Goal: Task Accomplishment & Management: Manage account settings

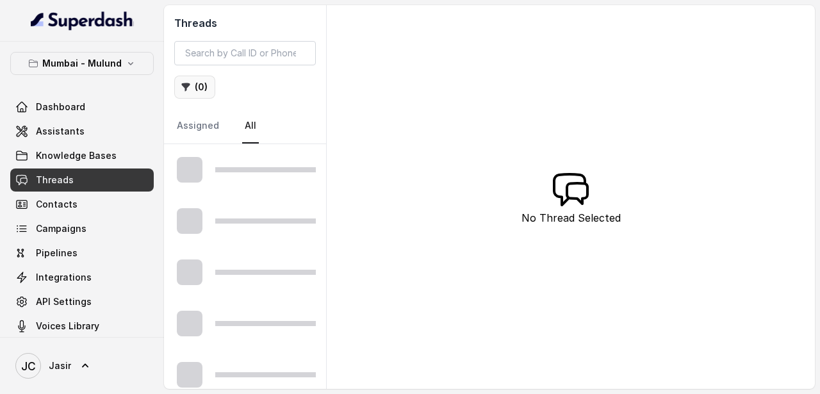
click at [194, 88] on button "( 0 )" at bounding box center [194, 87] width 41 height 23
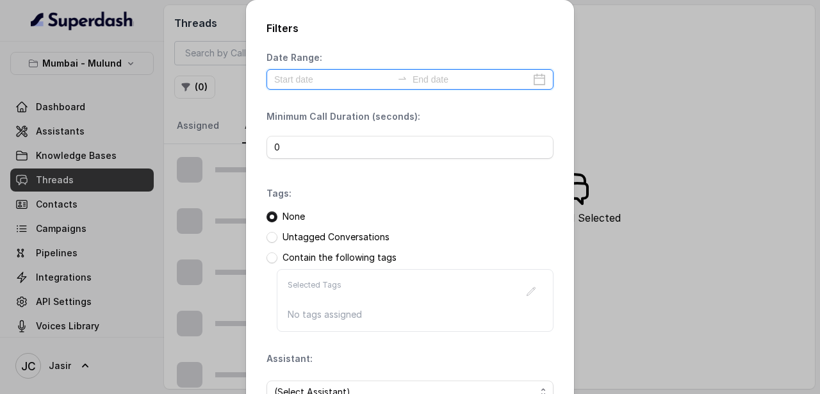
click at [369, 82] on input at bounding box center [333, 79] width 118 height 14
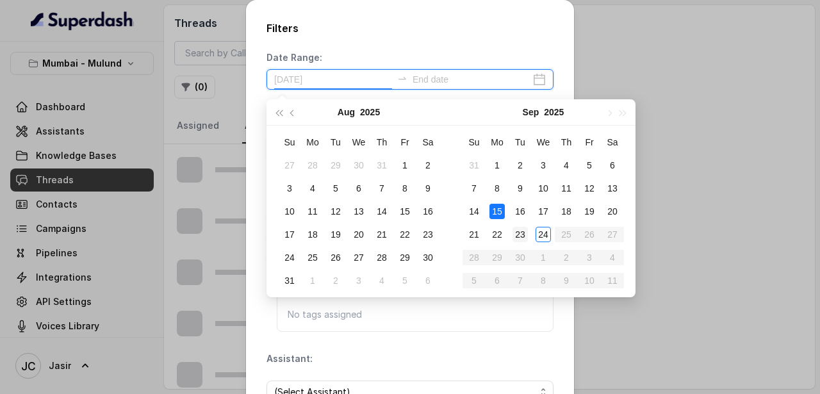
type input "[DATE]"
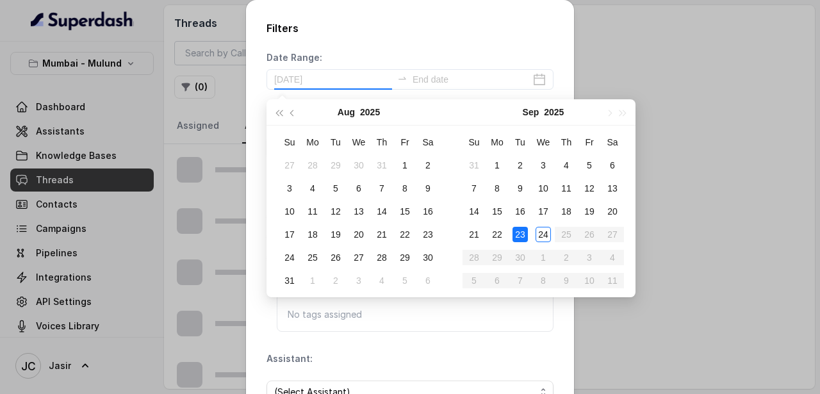
click at [524, 245] on td "23" at bounding box center [519, 234] width 23 height 23
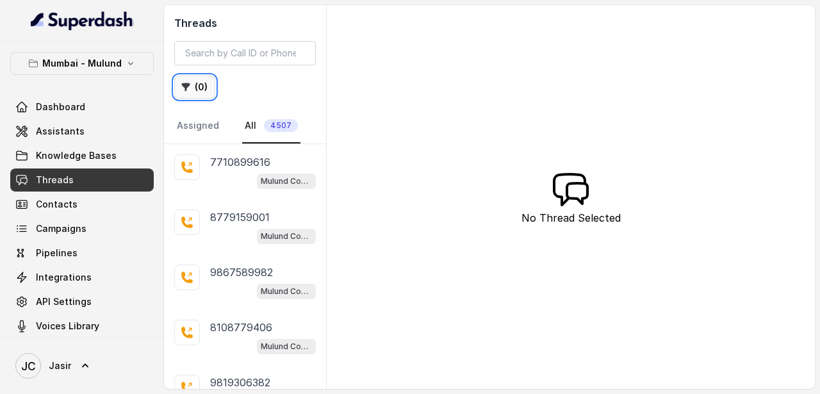
click at [204, 88] on button "( 0 )" at bounding box center [194, 87] width 41 height 23
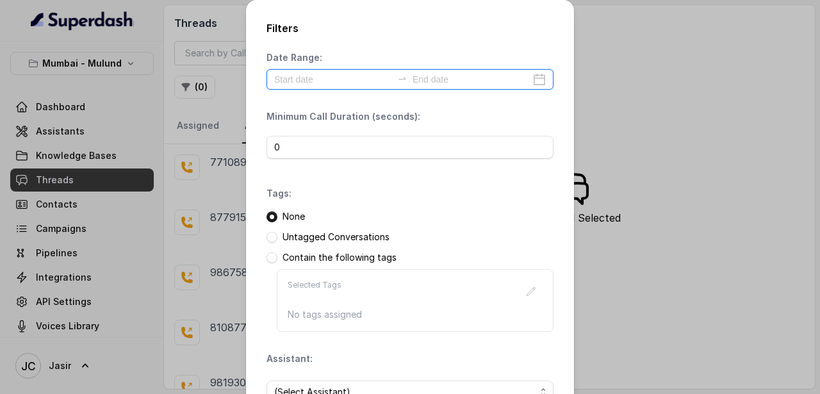
click at [327, 81] on input at bounding box center [333, 79] width 118 height 14
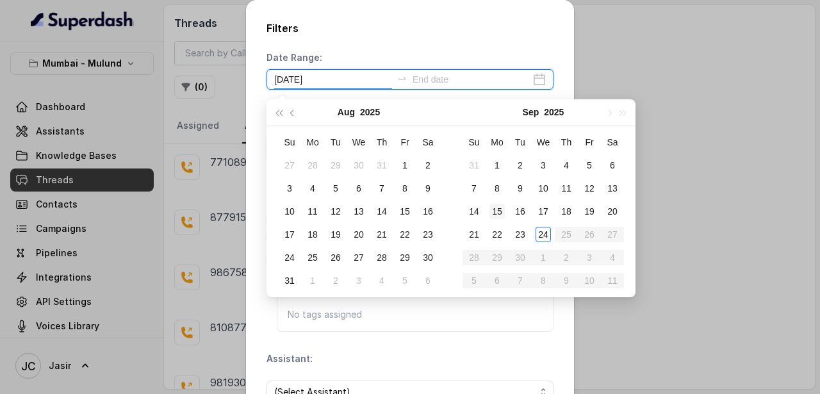
type input "2025-08-09"
type input "[DATE]"
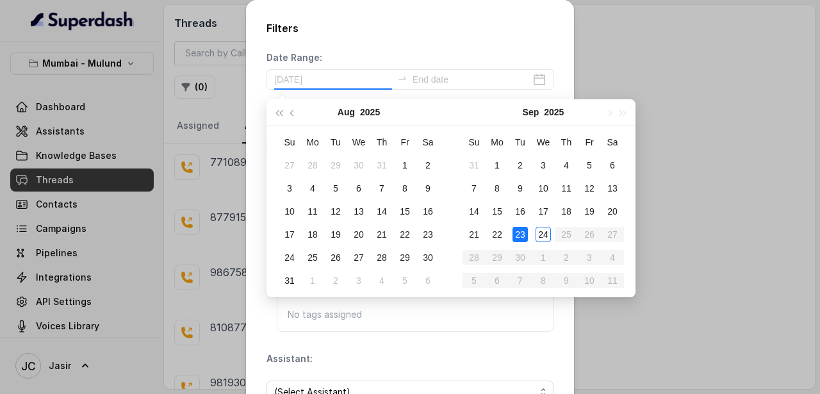
click at [526, 238] on div "23" at bounding box center [519, 234] width 15 height 15
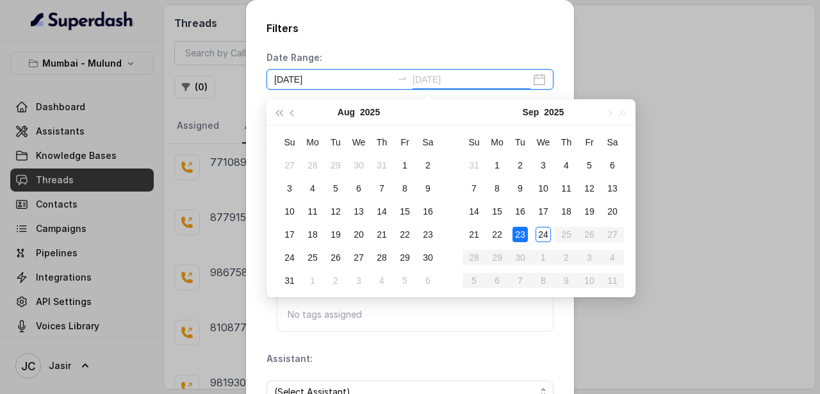
type input "2025-09-01"
click at [545, 84] on icon "close-circle" at bounding box center [539, 79] width 13 height 13
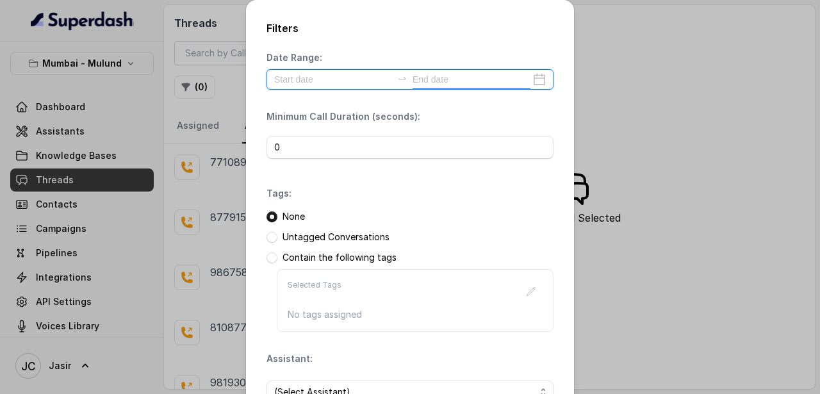
click at [545, 84] on div at bounding box center [409, 79] width 287 height 20
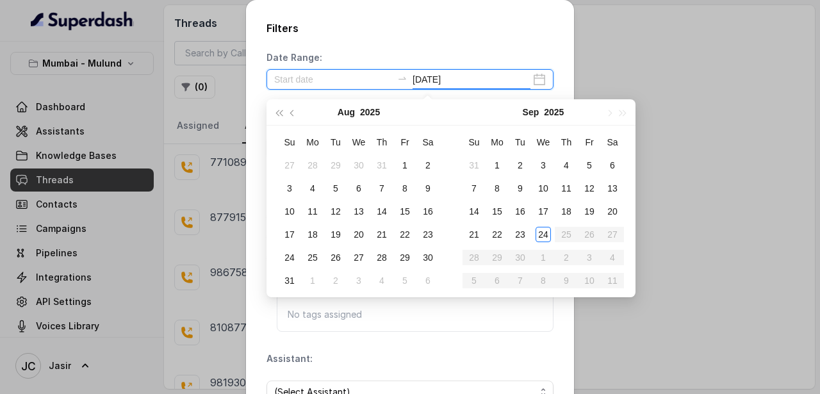
type input "[DATE]"
click at [526, 238] on div "23" at bounding box center [519, 234] width 15 height 15
type input "2025-09-07"
type input "[DATE]"
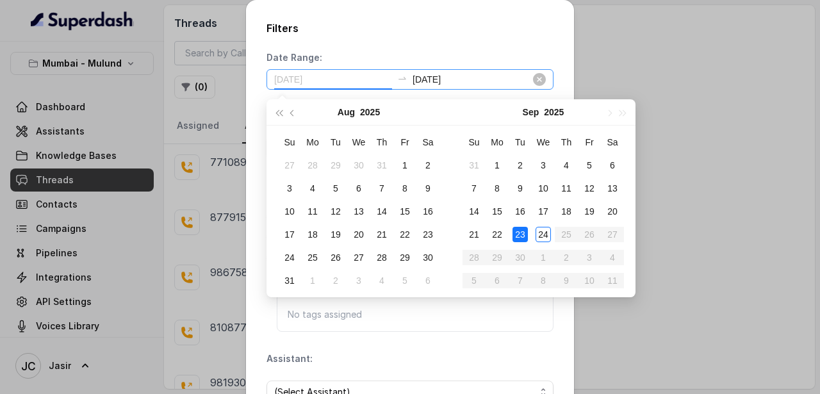
click at [519, 236] on div "23" at bounding box center [519, 234] width 15 height 15
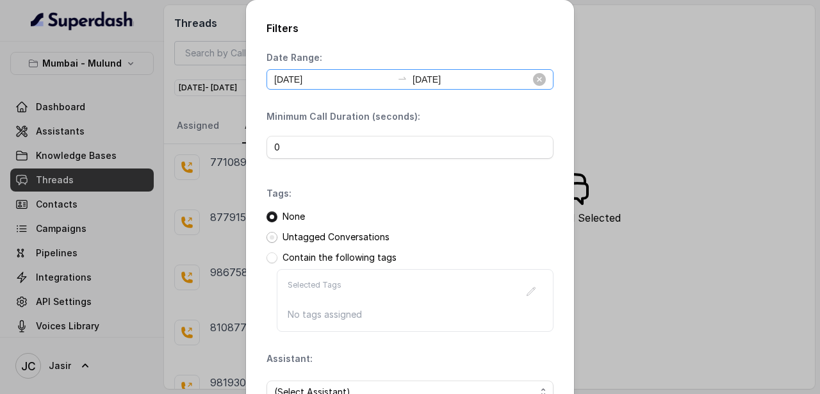
click at [273, 239] on span at bounding box center [271, 237] width 11 height 11
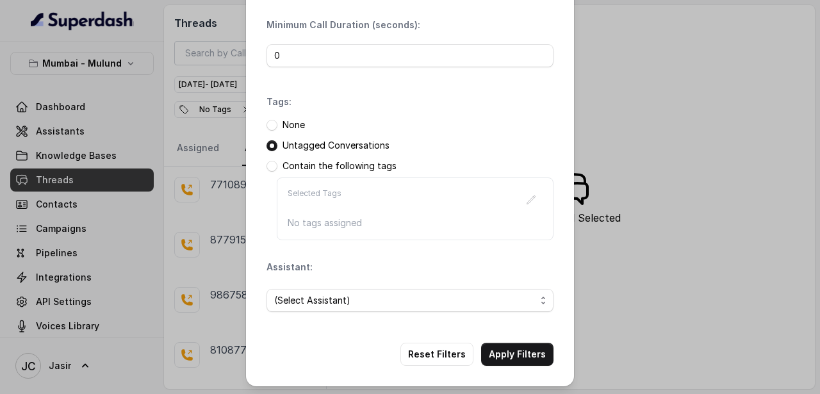
scroll to position [94, 0]
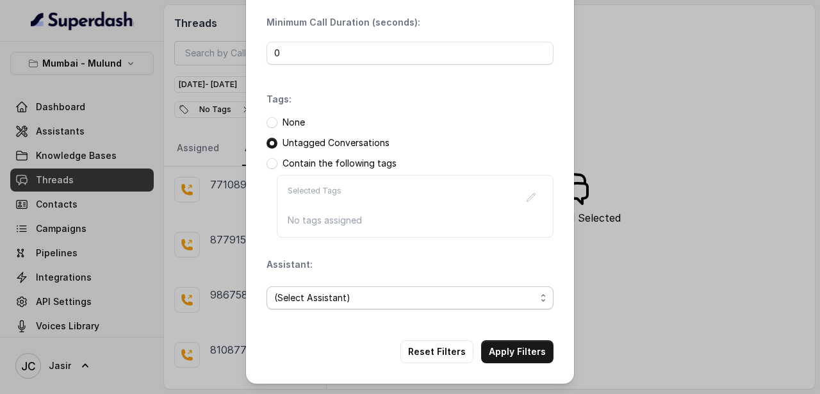
click at [346, 298] on span "(Select Assistant)" at bounding box center [404, 297] width 261 height 15
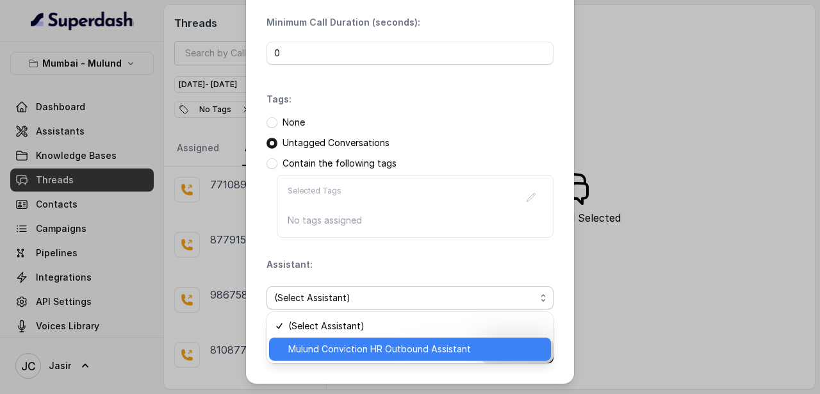
click at [343, 353] on span "Mulund Conviction HR Outbound Assistant" at bounding box center [415, 348] width 255 height 15
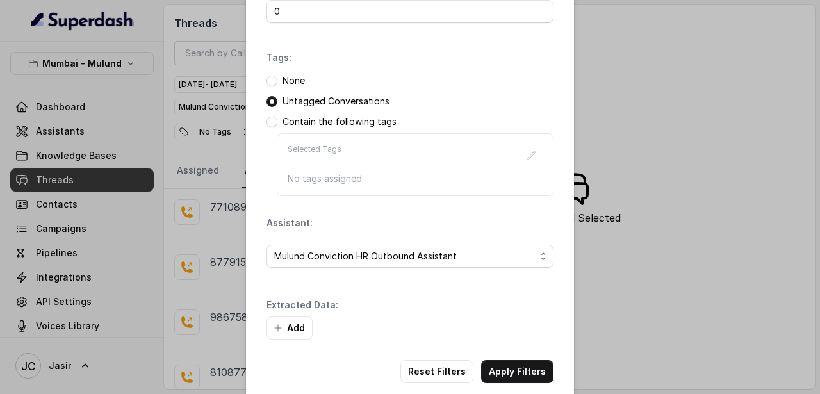
scroll to position [141, 0]
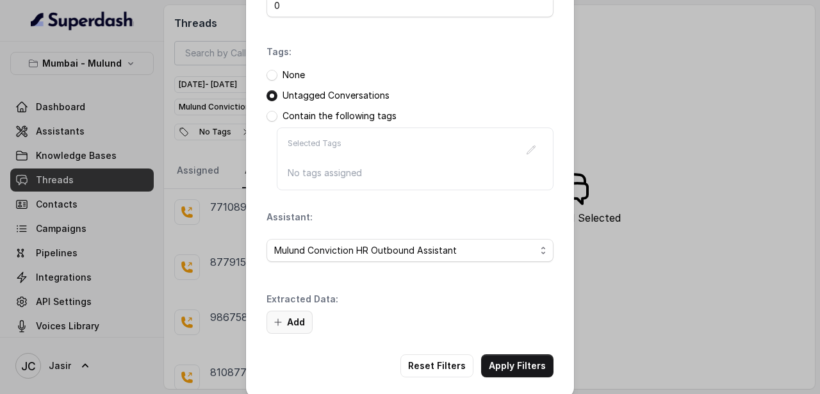
click at [291, 325] on button "Add" at bounding box center [289, 322] width 46 height 23
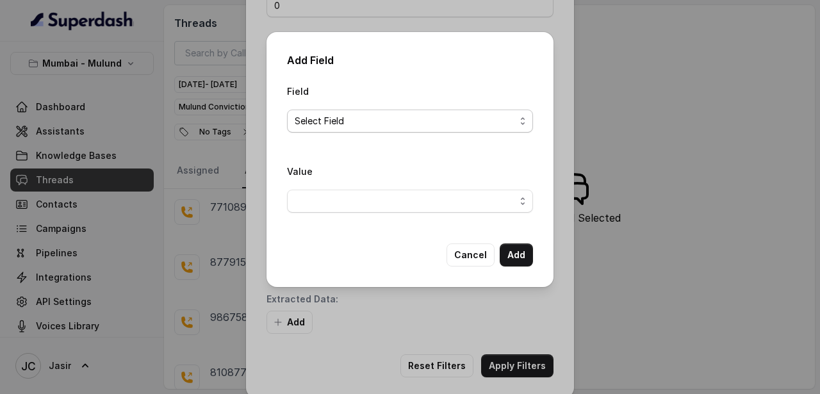
click at [315, 120] on span "Select Field" at bounding box center [405, 120] width 220 height 15
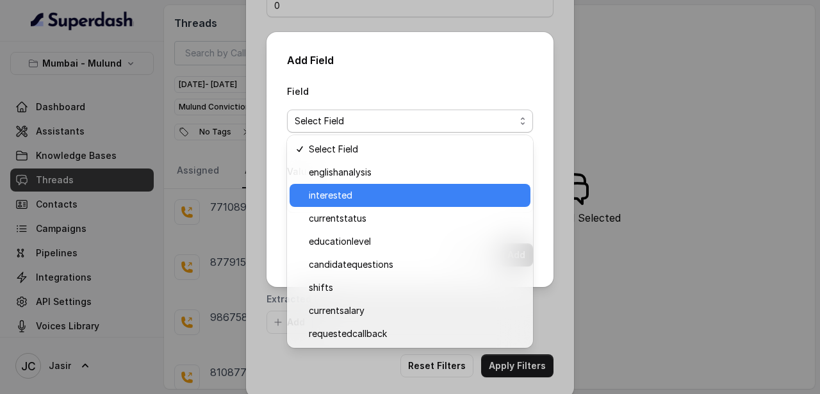
click at [324, 204] on div "interested" at bounding box center [409, 195] width 241 height 23
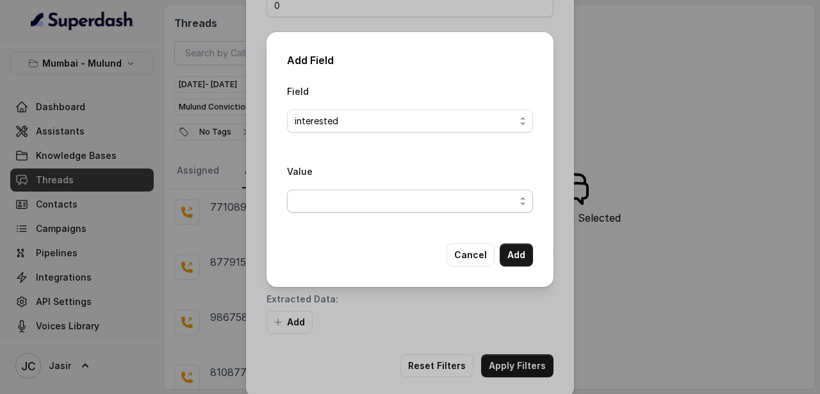
click at [325, 199] on span "button" at bounding box center [410, 201] width 246 height 23
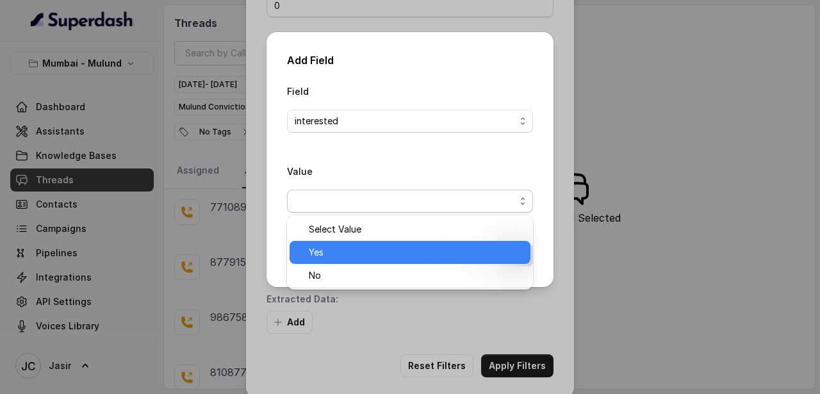
click at [315, 251] on span "Yes" at bounding box center [416, 252] width 214 height 15
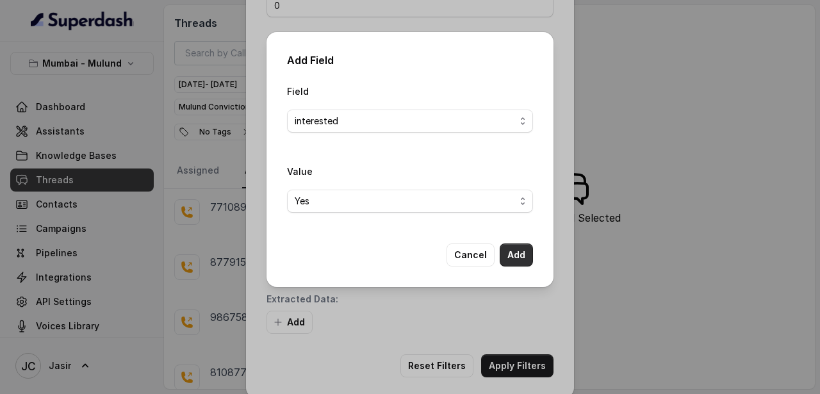
click at [521, 258] on button "Add" at bounding box center [515, 254] width 33 height 23
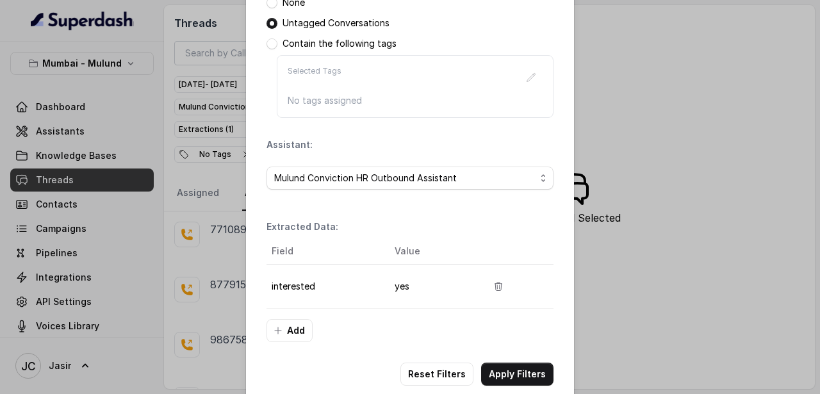
scroll to position [236, 0]
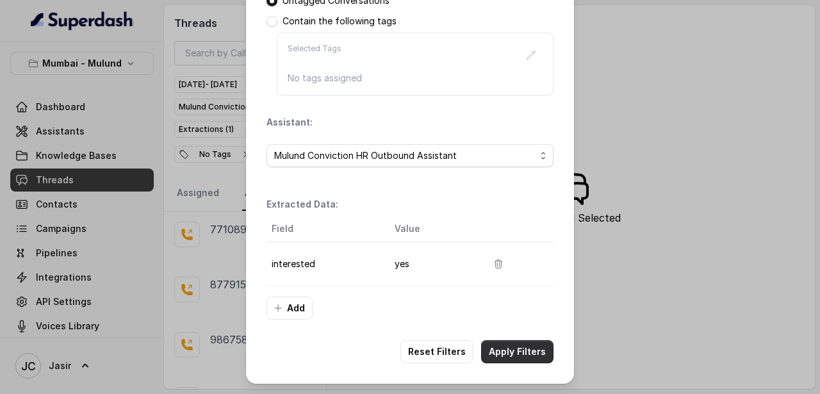
click at [522, 357] on button "Apply Filters" at bounding box center [517, 351] width 72 height 23
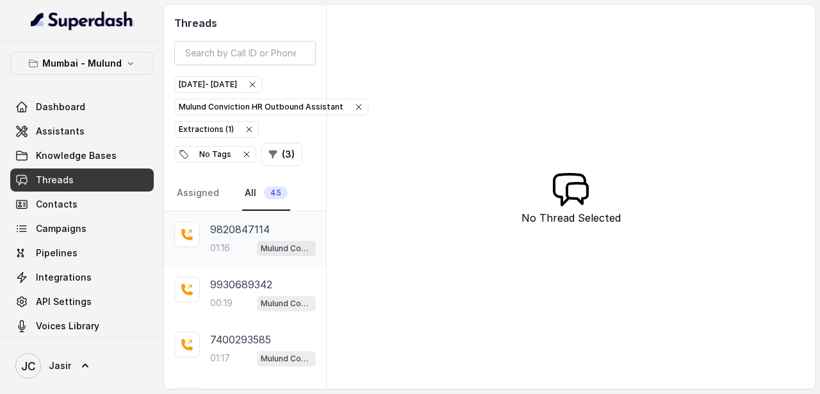
click at [254, 241] on div "01:16 Mulund Conviction HR Outbound Assistant" at bounding box center [263, 247] width 106 height 17
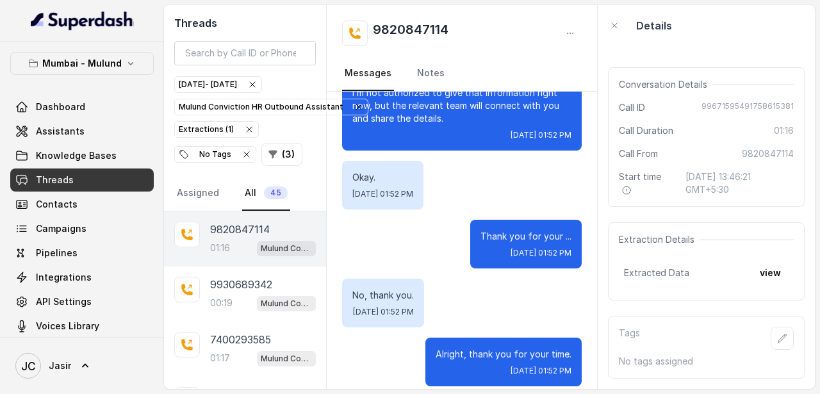
scroll to position [86, 0]
click at [782, 343] on icon "button" at bounding box center [782, 339] width 10 height 10
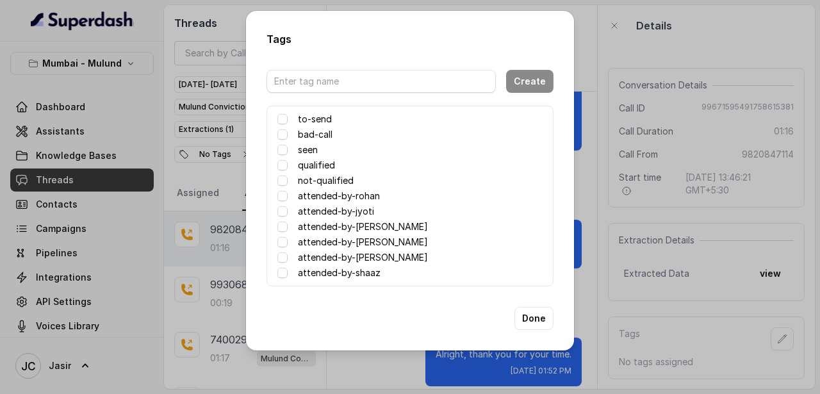
click at [658, 42] on div "Tags Create to-send bad-call seen qualified not-qualified attended-by-rohan att…" at bounding box center [410, 197] width 820 height 394
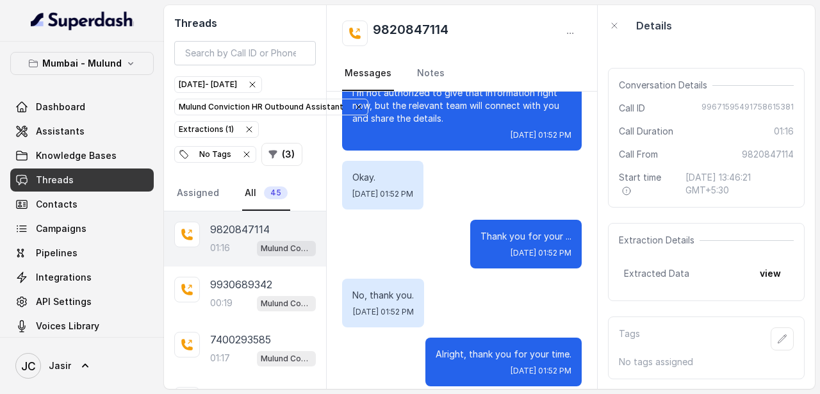
scroll to position [86, 0]
click at [269, 197] on span "45" at bounding box center [276, 192] width 24 height 13
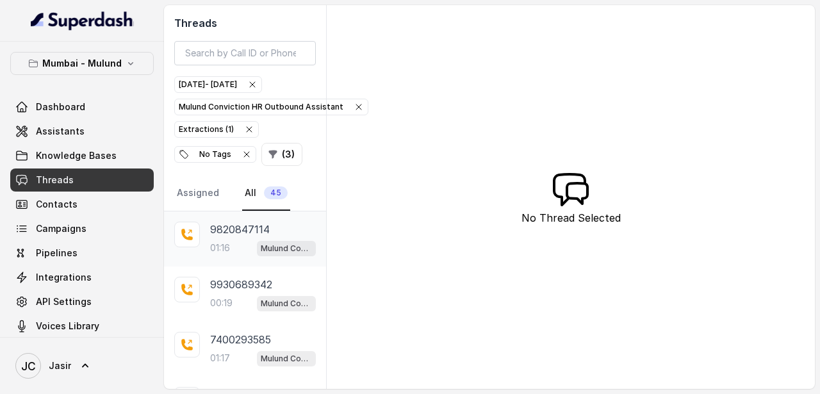
click at [239, 239] on div "01:16 Mulund Conviction HR Outbound Assistant" at bounding box center [263, 247] width 106 height 17
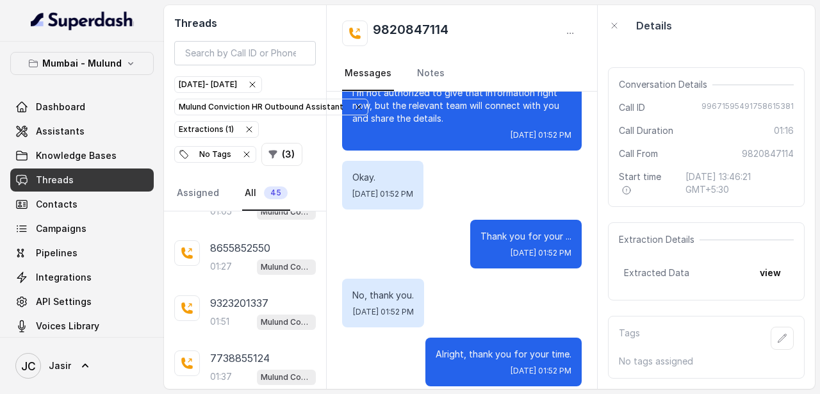
scroll to position [409, 0]
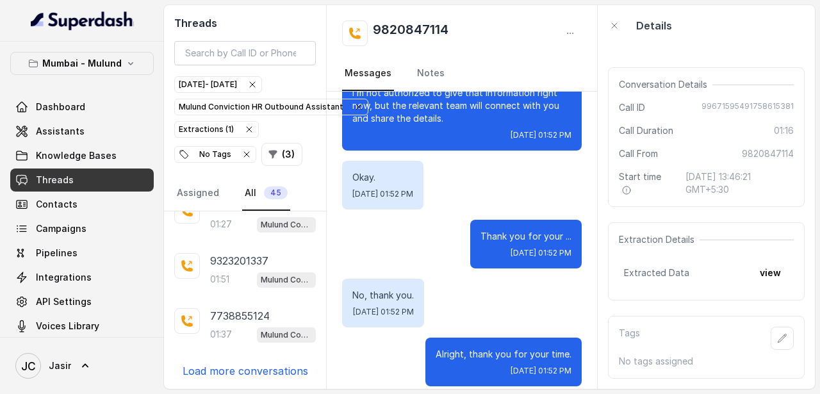
click at [224, 367] on p "Load more conversations" at bounding box center [244, 370] width 125 height 15
click at [224, 367] on p "9004440016" at bounding box center [241, 370] width 62 height 15
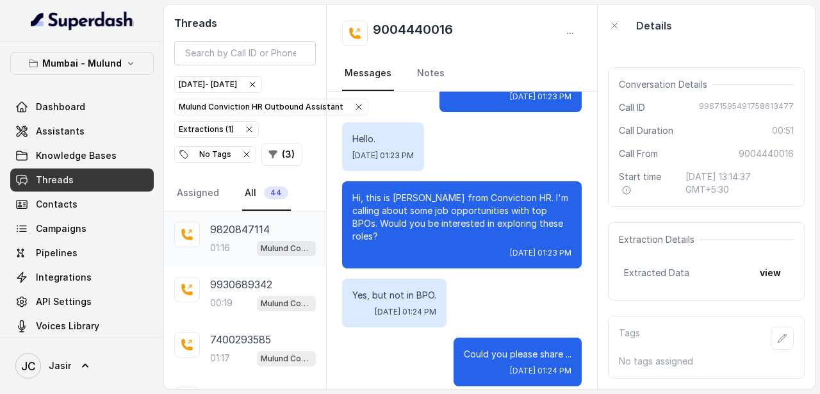
click at [243, 245] on div "01:16 Mulund Conviction HR Outbound Assistant" at bounding box center [263, 247] width 106 height 17
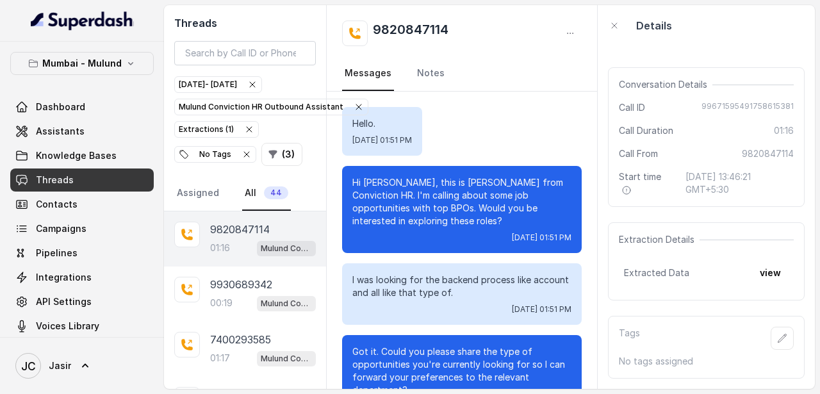
scroll to position [1029, 0]
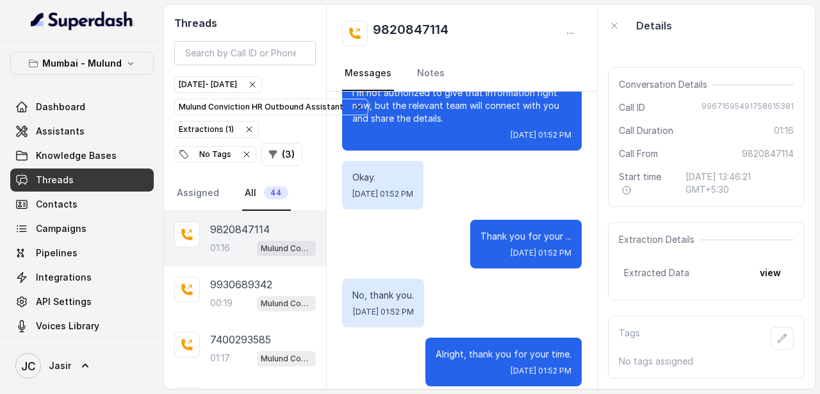
click at [685, 195] on span "23 Sept 2025, 13:46:21 GMT+5:30" at bounding box center [739, 183] width 108 height 26
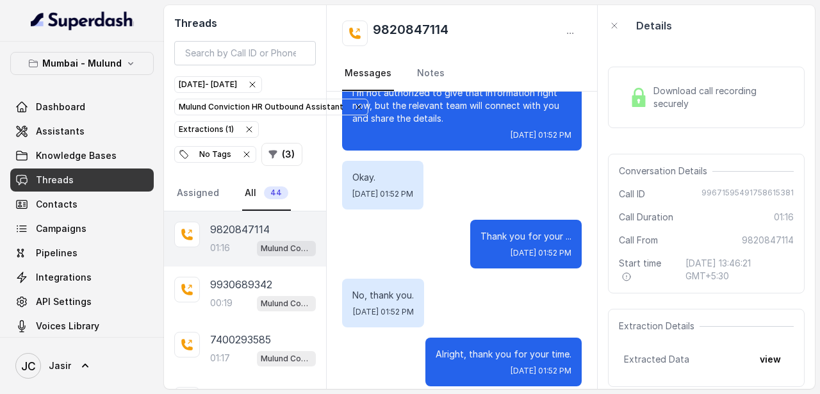
click at [688, 101] on span "Download call recording securely" at bounding box center [720, 98] width 135 height 26
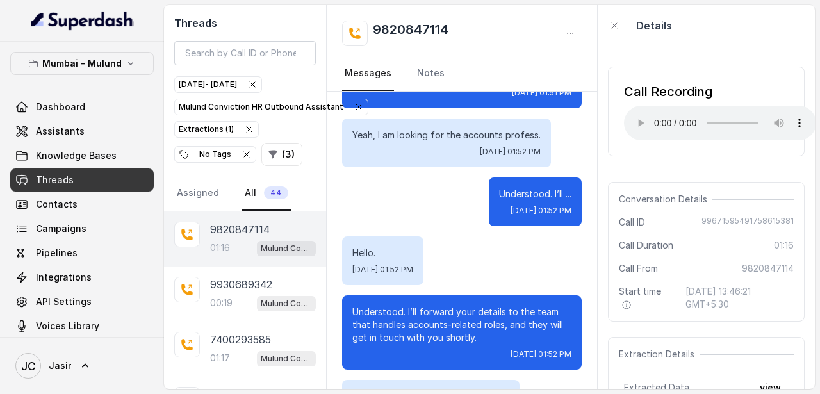
scroll to position [323, 0]
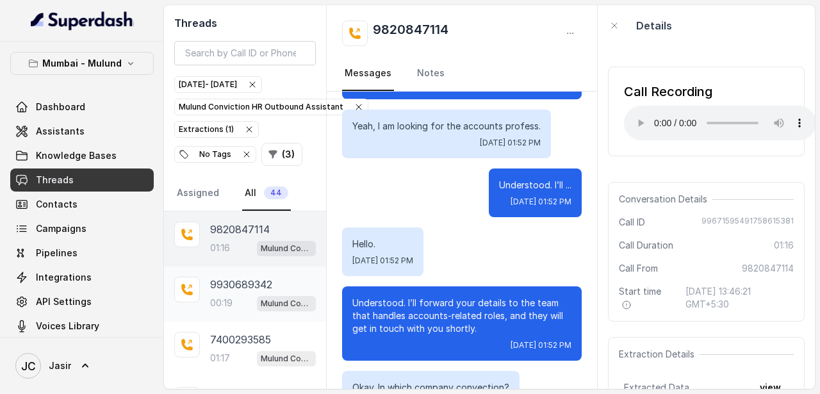
click at [223, 290] on p "9930689342" at bounding box center [241, 284] width 62 height 15
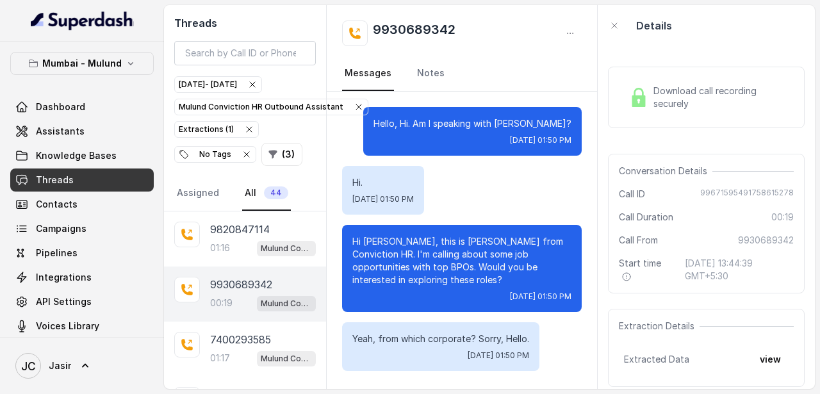
click at [670, 113] on div "Download call recording securely" at bounding box center [706, 97] width 197 height 61
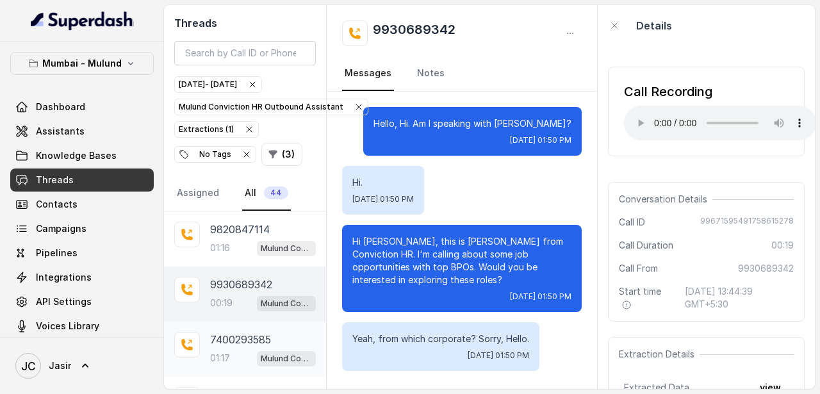
click at [248, 348] on div "7400293585 01:17 Mulund Conviction HR Outbound Assistant" at bounding box center [263, 349] width 106 height 35
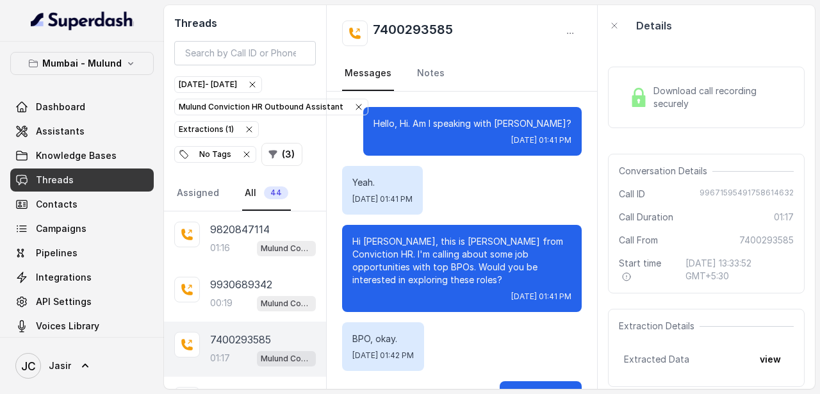
scroll to position [945, 0]
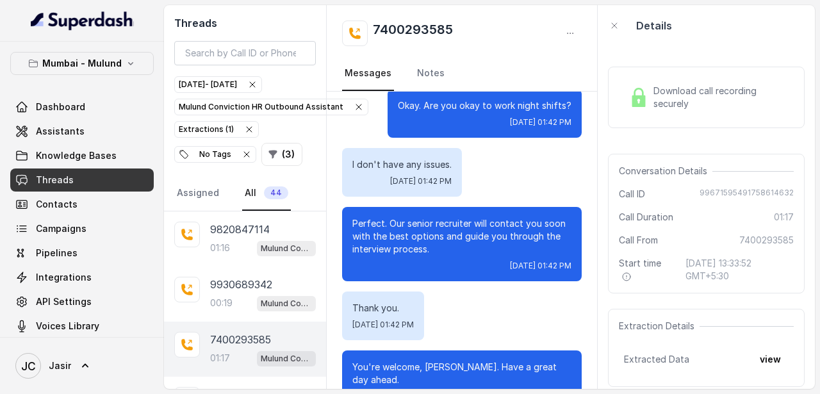
click at [755, 79] on div "Download call recording securely" at bounding box center [706, 97] width 197 height 61
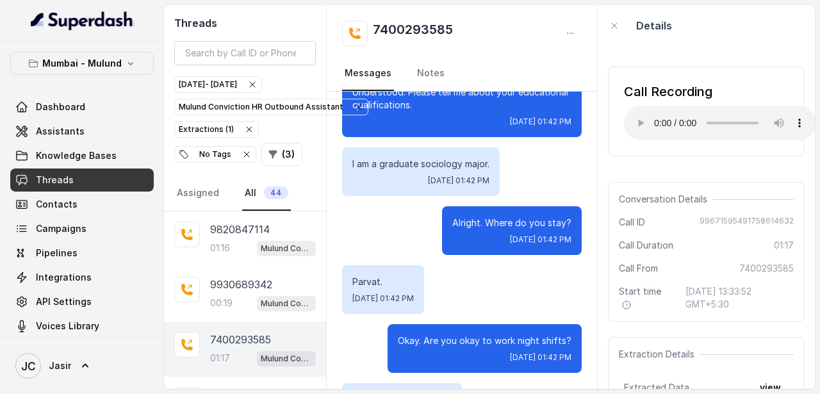
scroll to position [701, 0]
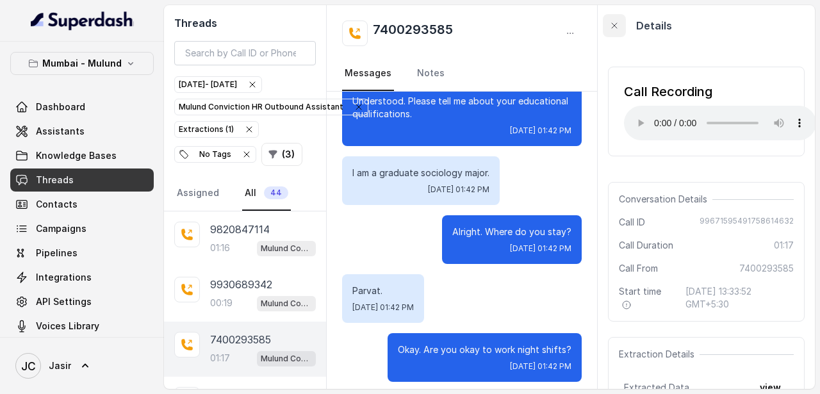
click at [616, 24] on icon "button" at bounding box center [614, 25] width 10 height 10
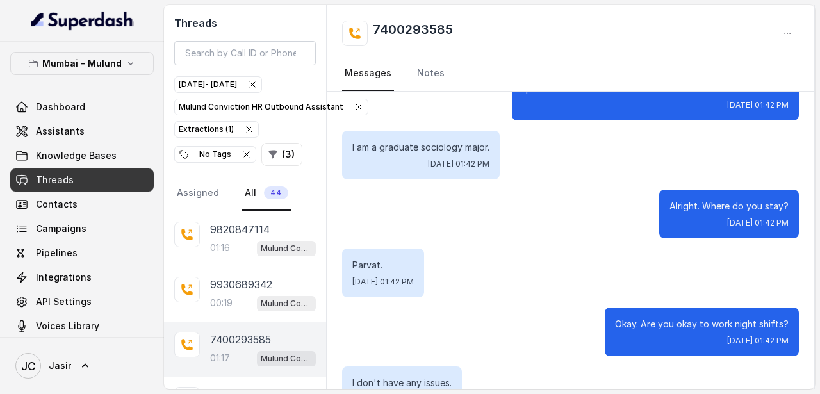
click at [242, 153] on icon "button" at bounding box center [246, 154] width 10 height 10
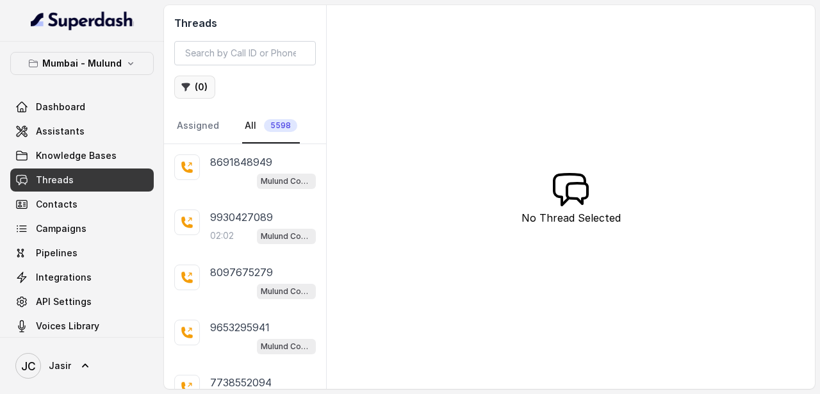
click at [202, 92] on button "( 0 )" at bounding box center [194, 87] width 41 height 23
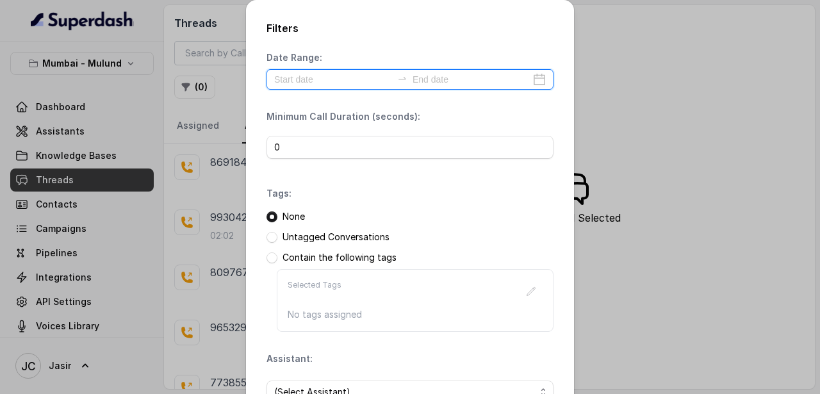
click at [311, 84] on input at bounding box center [333, 79] width 118 height 14
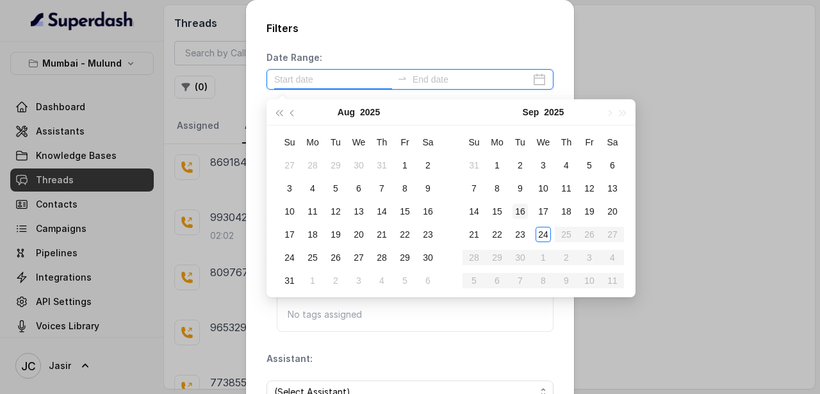
type input "[DATE]"
click at [519, 237] on div "23" at bounding box center [519, 234] width 15 height 15
type input "2025-09-02"
type input "[DATE]"
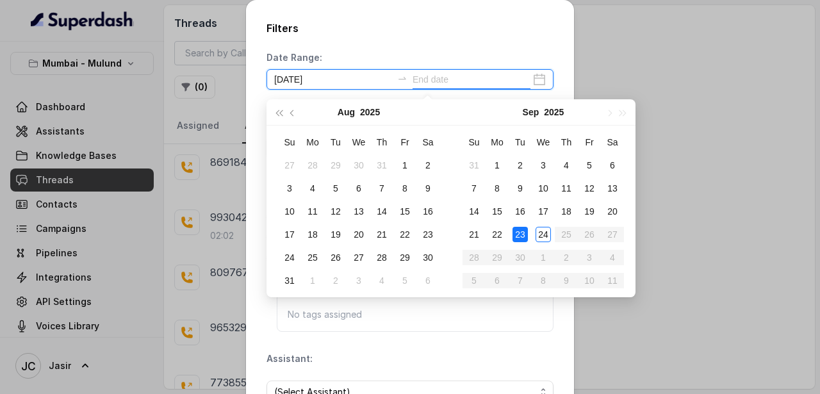
type input "[DATE]"
click at [519, 234] on div "23" at bounding box center [519, 234] width 15 height 15
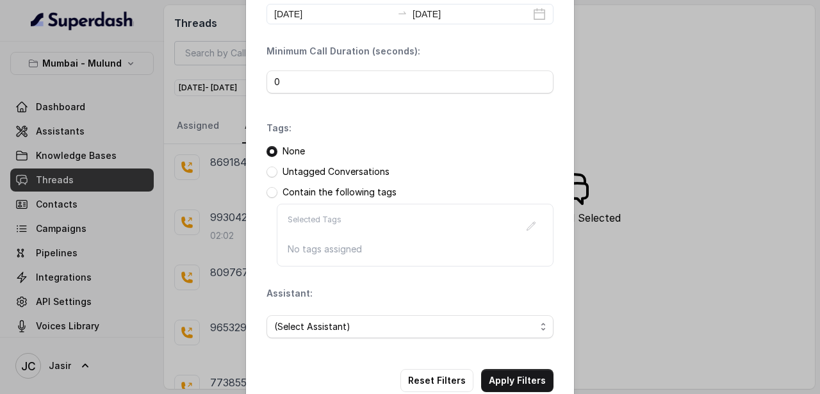
scroll to position [94, 0]
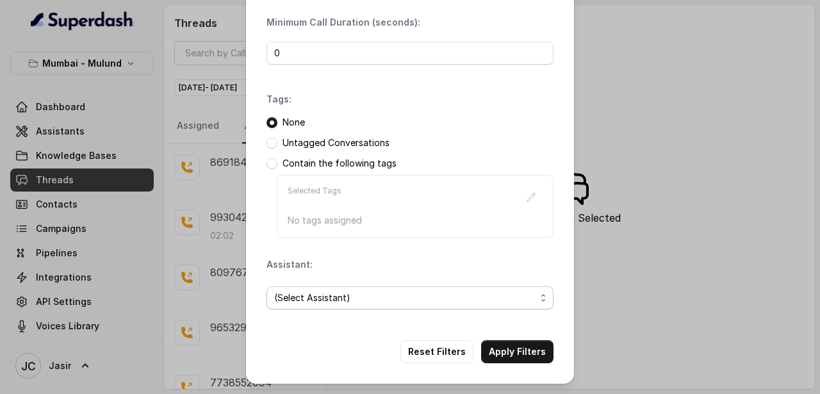
click at [428, 300] on span "(Select Assistant)" at bounding box center [404, 297] width 261 height 15
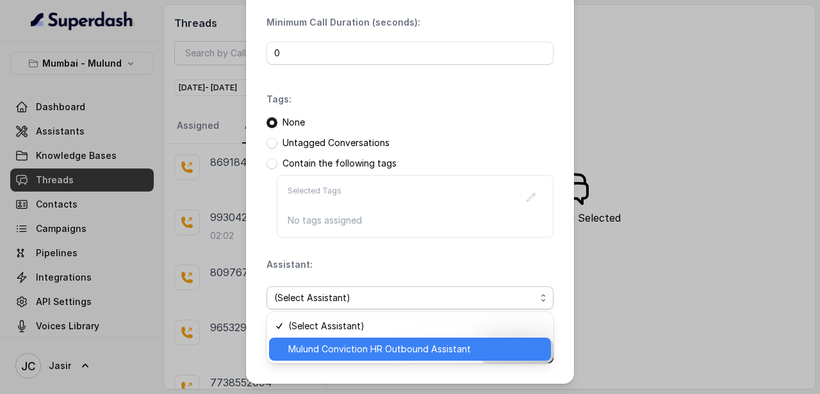
click at [408, 346] on span "Mulund Conviction HR Outbound Assistant" at bounding box center [415, 348] width 255 height 15
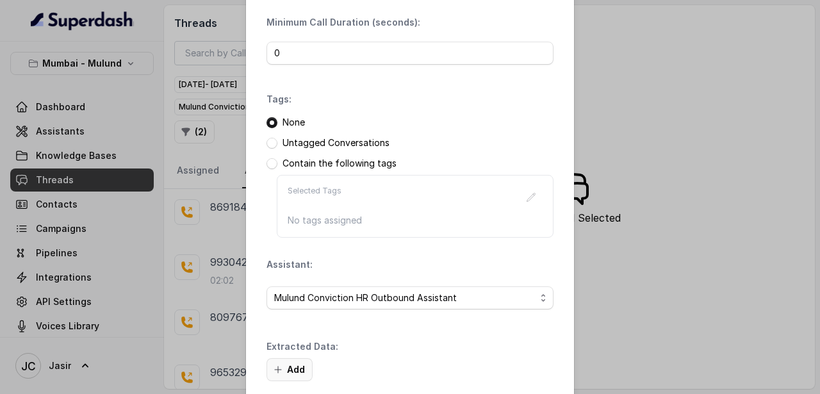
click at [279, 371] on icon "button" at bounding box center [278, 369] width 10 height 10
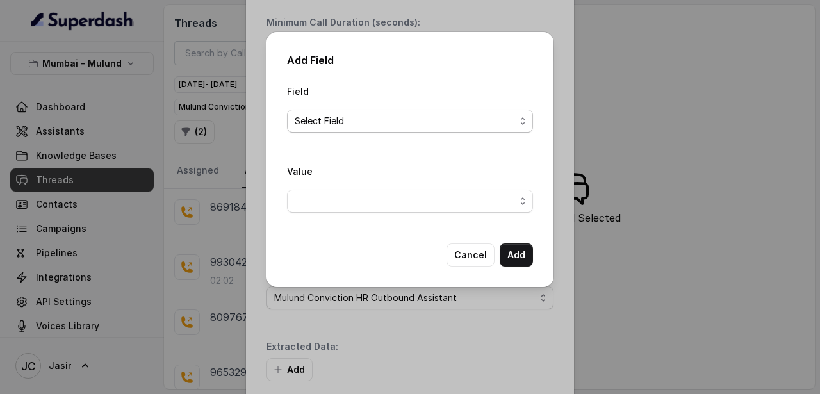
click at [316, 123] on span "Select Field" at bounding box center [405, 120] width 220 height 15
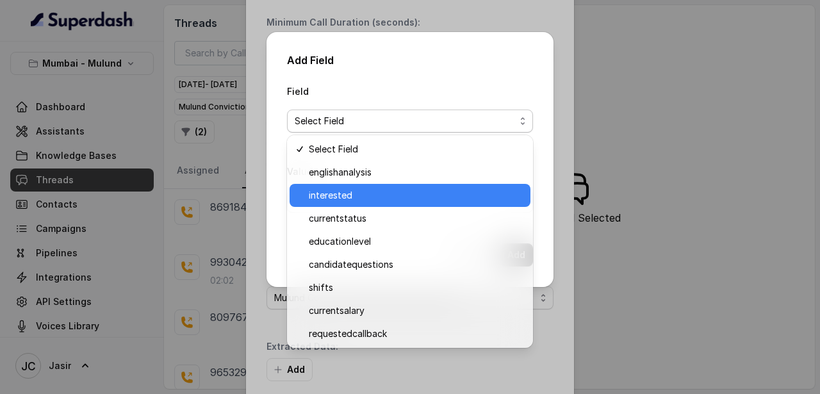
click at [335, 195] on span "interested" at bounding box center [416, 195] width 214 height 15
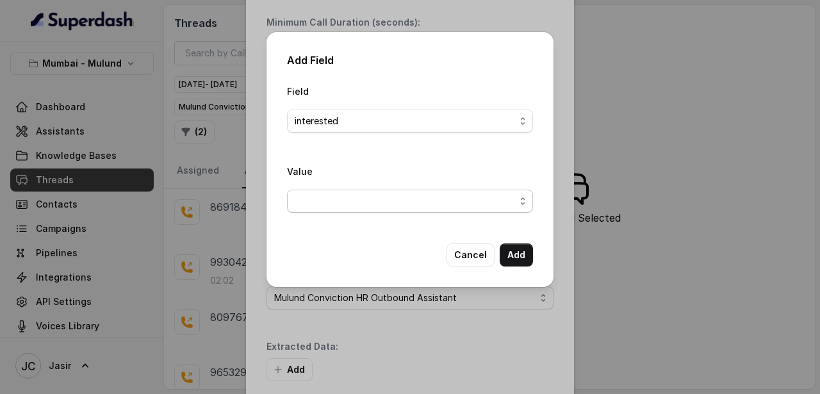
click at [349, 198] on span "button" at bounding box center [410, 201] width 246 height 23
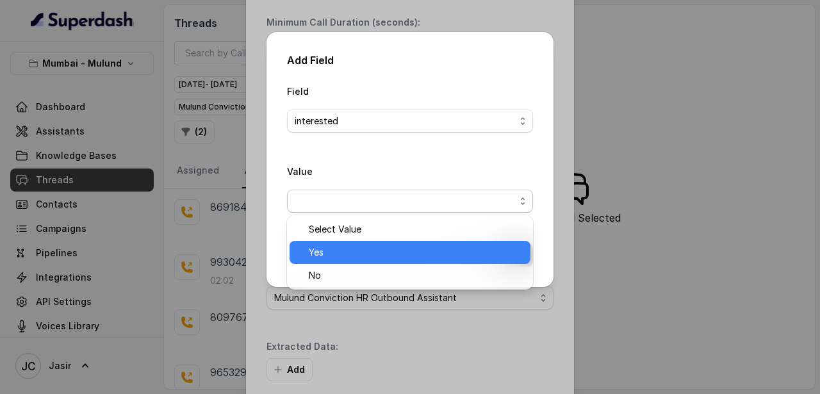
click at [341, 250] on span "Yes" at bounding box center [416, 252] width 214 height 15
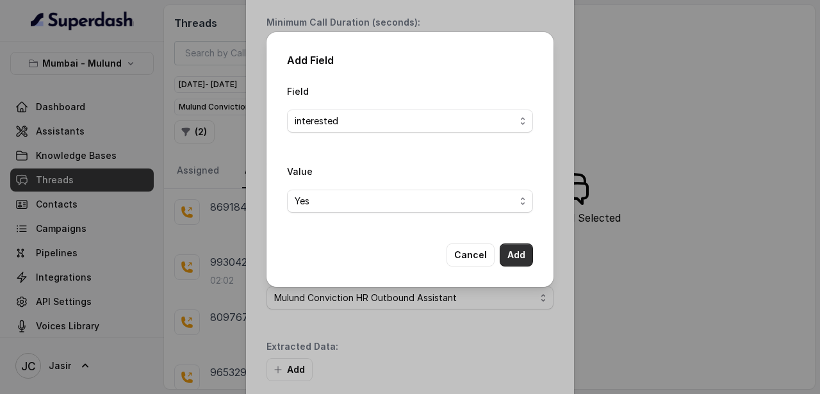
click at [521, 262] on button "Add" at bounding box center [515, 254] width 33 height 23
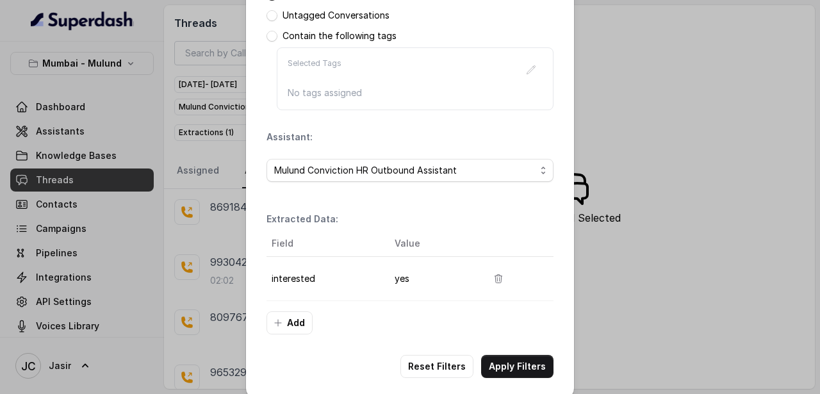
scroll to position [236, 0]
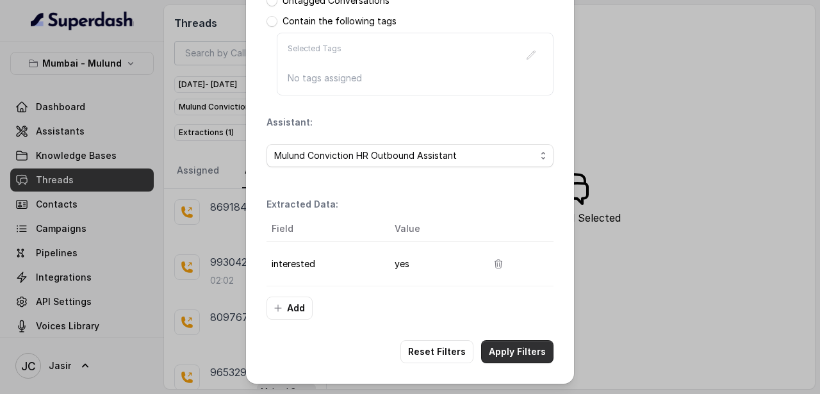
click at [510, 359] on button "Apply Filters" at bounding box center [517, 351] width 72 height 23
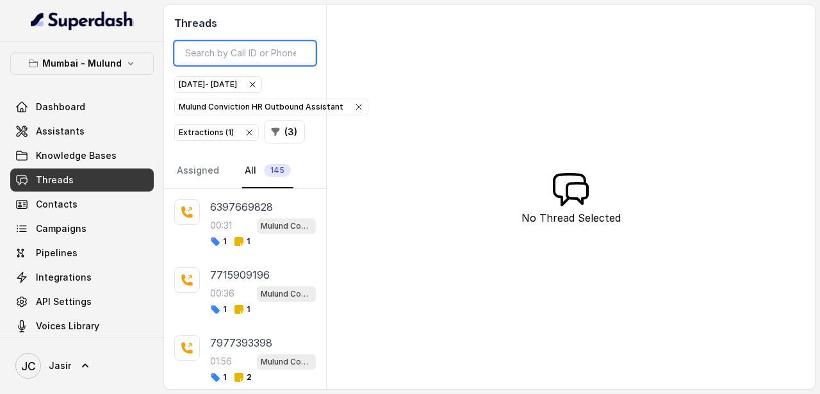
click at [199, 53] on input "search" at bounding box center [244, 53] width 141 height 24
paste input "9867862421"
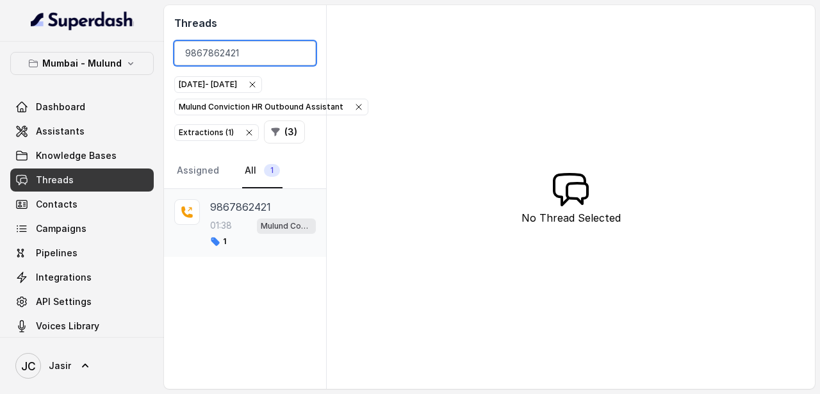
type input "9867862421"
click at [239, 205] on p "9867862421" at bounding box center [240, 206] width 61 height 15
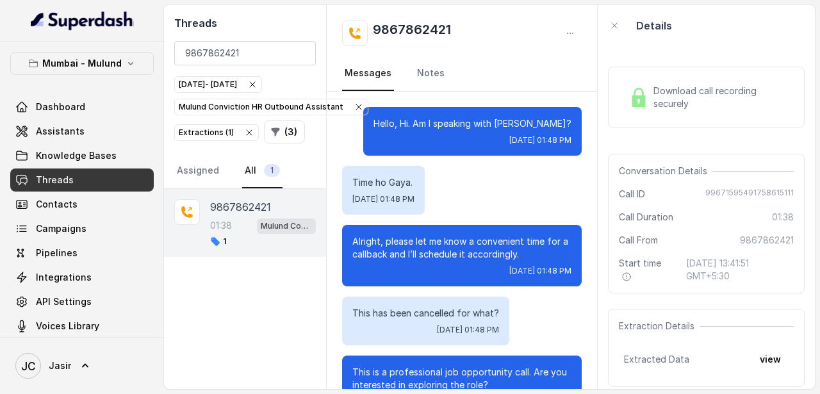
scroll to position [1009, 0]
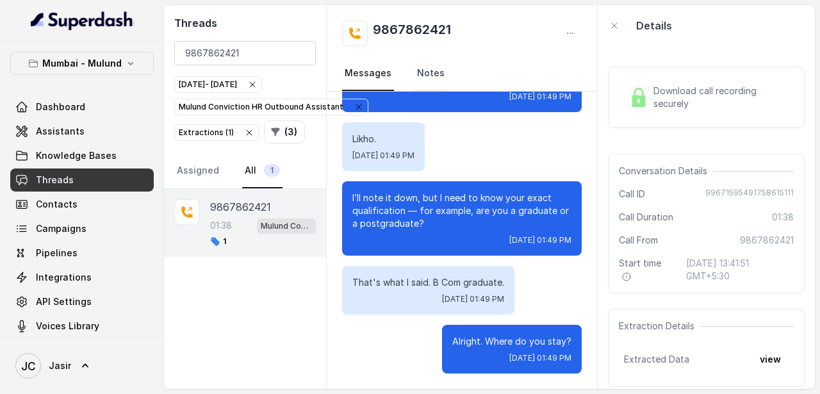
click at [432, 78] on link "Notes" at bounding box center [430, 73] width 33 height 35
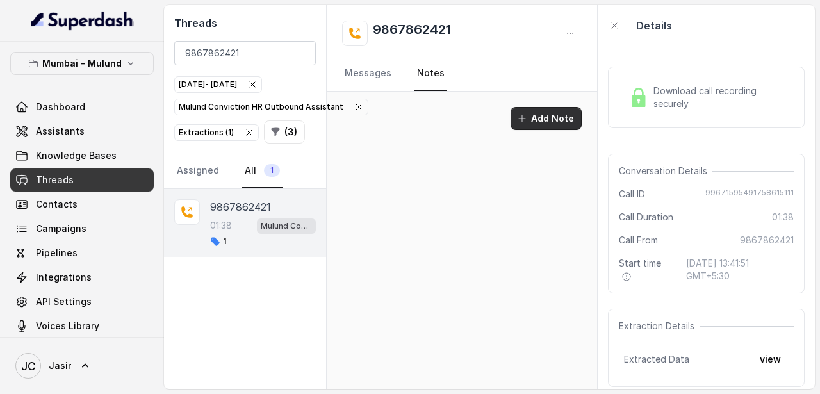
click at [552, 121] on button "Add Note" at bounding box center [545, 118] width 71 height 23
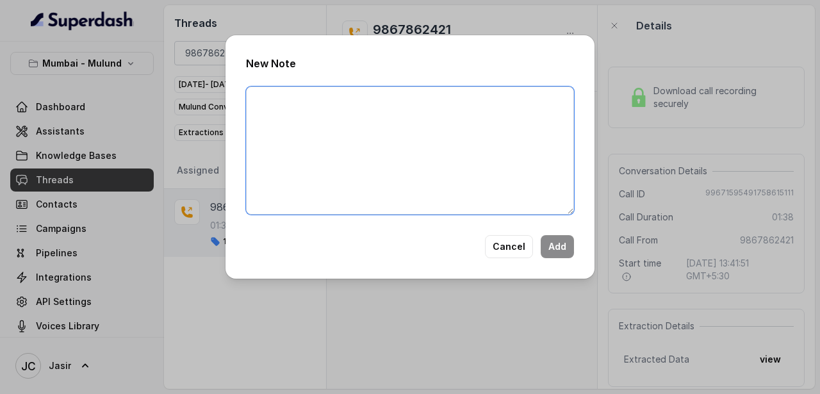
click at [483, 134] on textarea at bounding box center [410, 150] width 328 height 128
paste textarea "Ringing"
type textarea "Ringing"
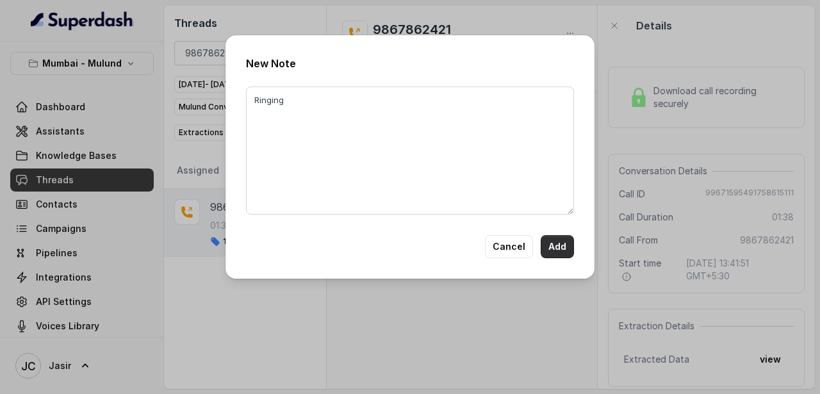
click at [557, 251] on button "Add" at bounding box center [556, 246] width 33 height 23
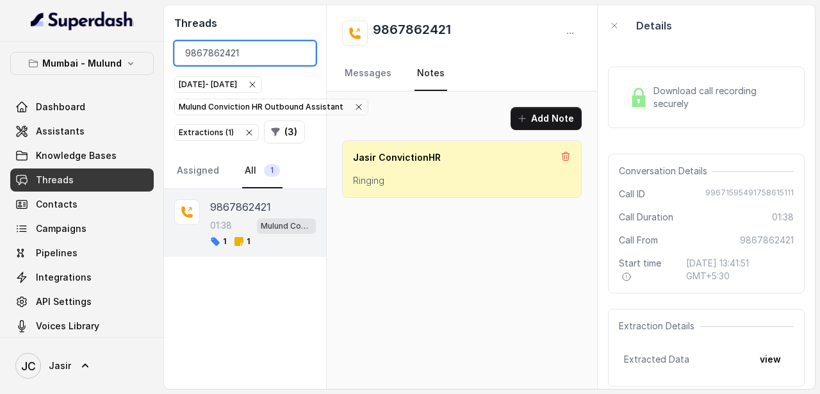
click at [302, 54] on input "9867862421" at bounding box center [244, 53] width 141 height 24
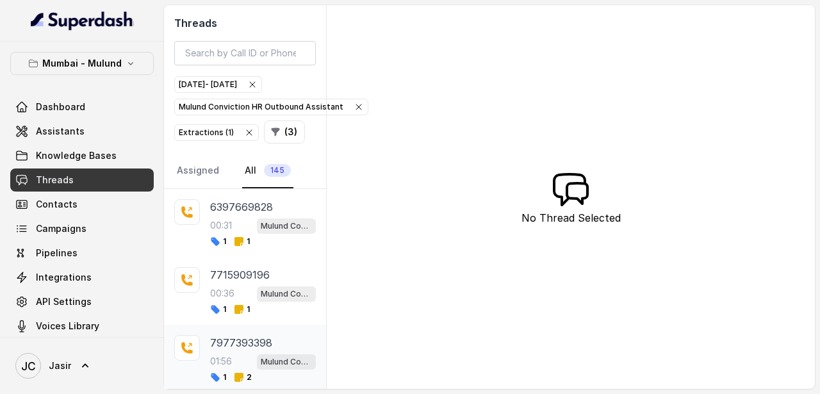
click at [298, 372] on div "1 2" at bounding box center [263, 377] width 106 height 10
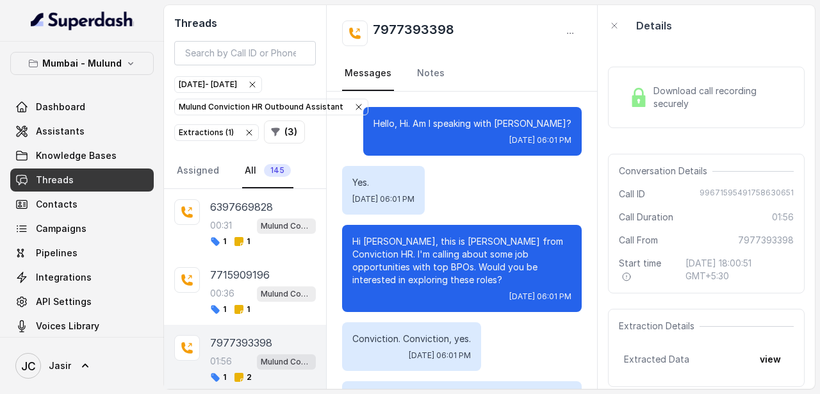
scroll to position [1414, 0]
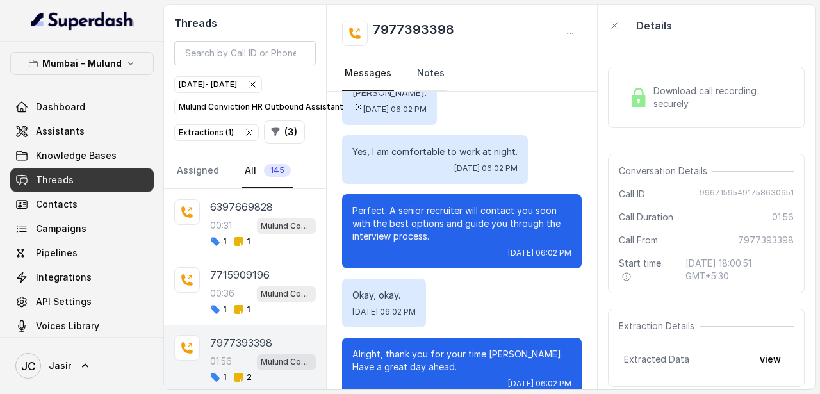
click at [432, 69] on link "Notes" at bounding box center [430, 73] width 33 height 35
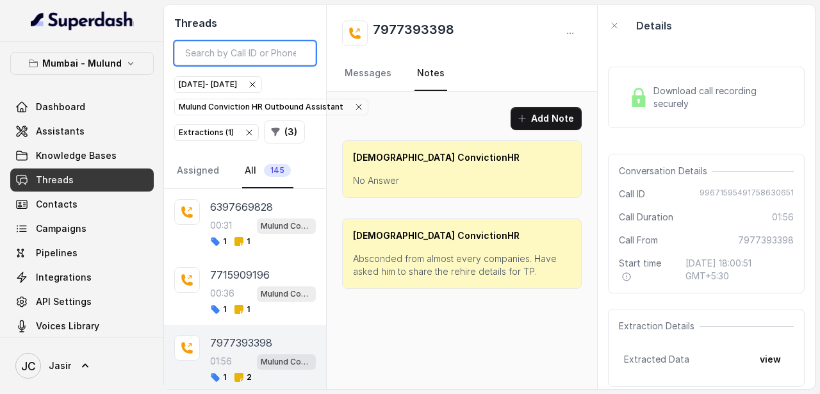
click at [250, 48] on input "search" at bounding box center [244, 53] width 141 height 24
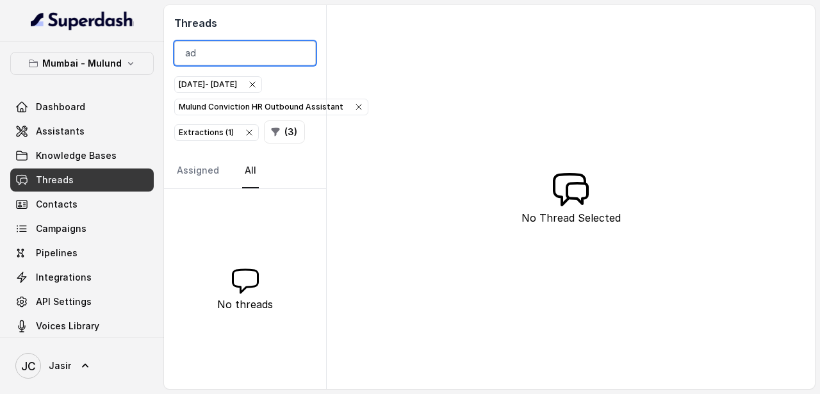
type input "a"
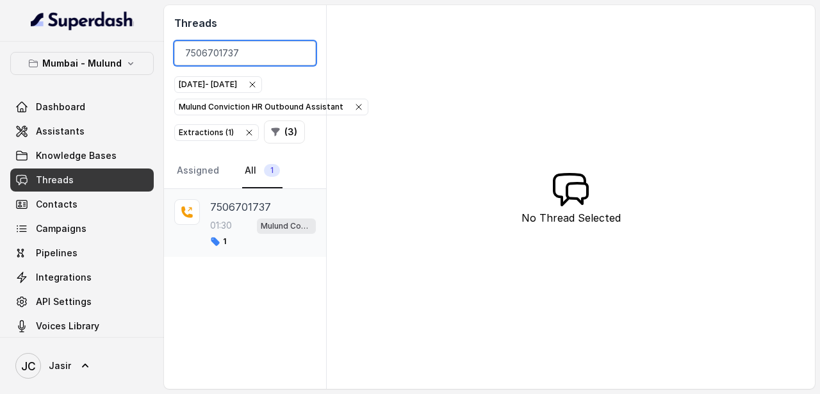
type input "7506701737"
click at [253, 218] on div "01:30 Mulund Conviction HR Outbound Assistant" at bounding box center [263, 225] width 106 height 17
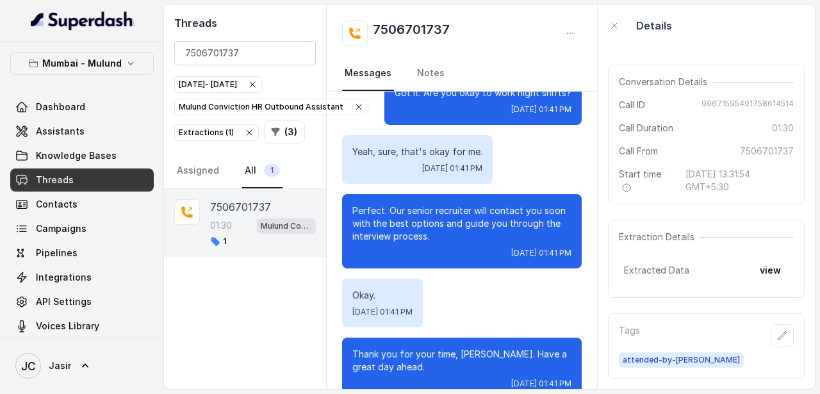
scroll to position [88, 0]
click at [435, 70] on link "Notes" at bounding box center [430, 73] width 33 height 35
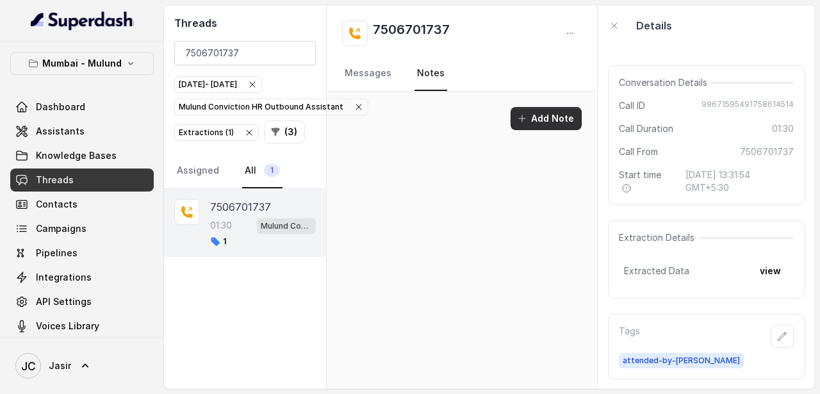
click at [551, 125] on button "Add Note" at bounding box center [545, 118] width 71 height 23
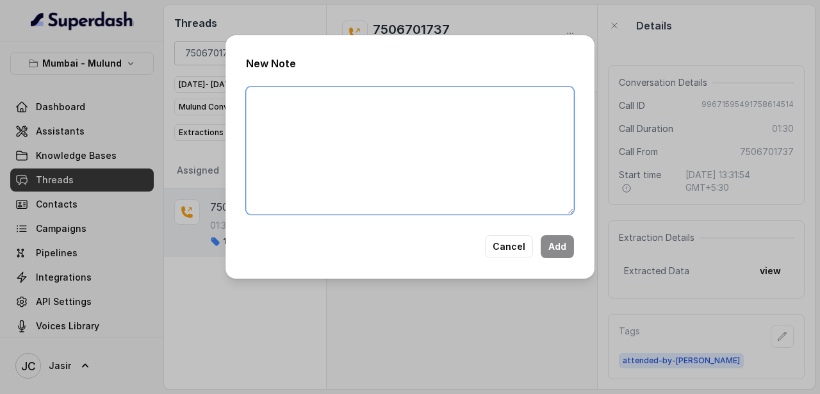
click at [472, 127] on textarea at bounding box center [410, 150] width 328 height 128
paste textarea "Merchant Navy,He is looking for a job just for a month, HSC Fresher, Wont be ab…"
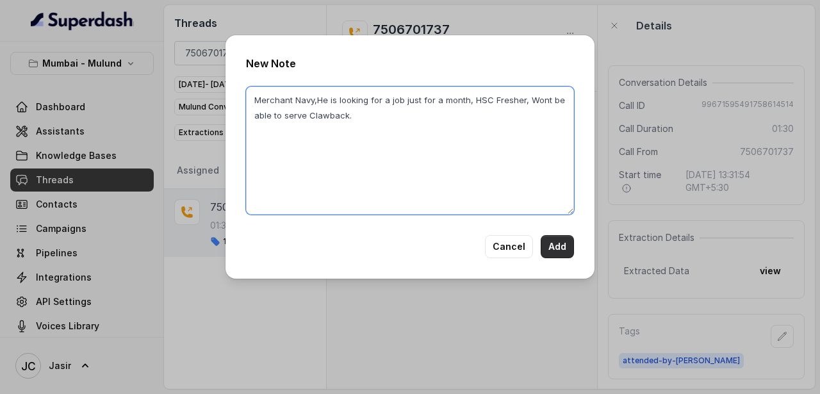
type textarea "Merchant Navy,He is looking for a job just for a month, HSC Fresher, Wont be ab…"
click at [562, 245] on button "Add" at bounding box center [556, 246] width 33 height 23
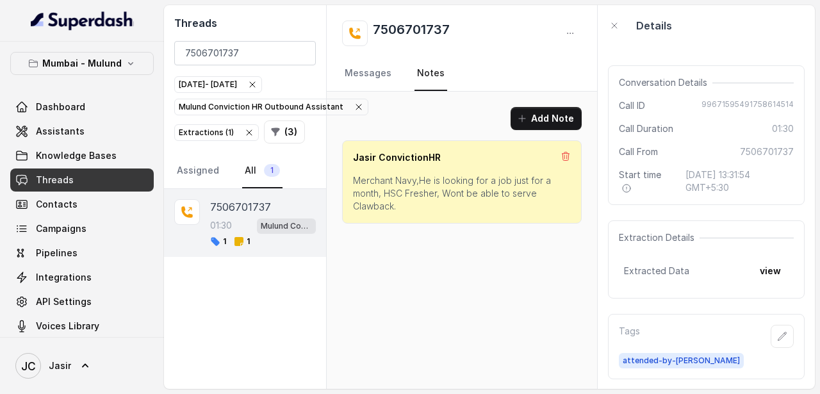
click at [260, 39] on div "Threads 7506701737 Sep 23, 2025 - Sep 23, 2025 Mulund Conviction HR Outbound As…" at bounding box center [245, 97] width 162 height 184
click at [259, 48] on input "7506701737" at bounding box center [244, 53] width 141 height 24
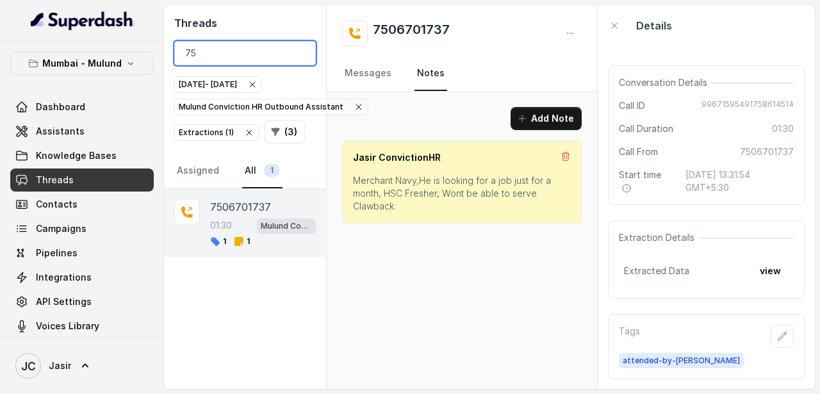
type input "7"
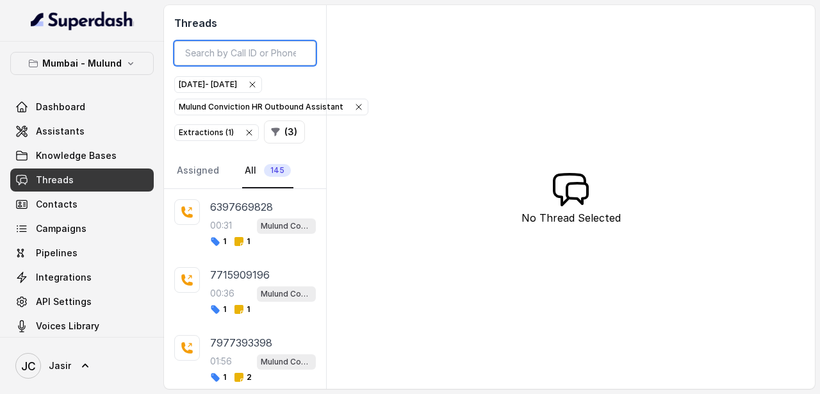
click at [255, 52] on input "search" at bounding box center [244, 53] width 141 height 24
paste input "7045492037"
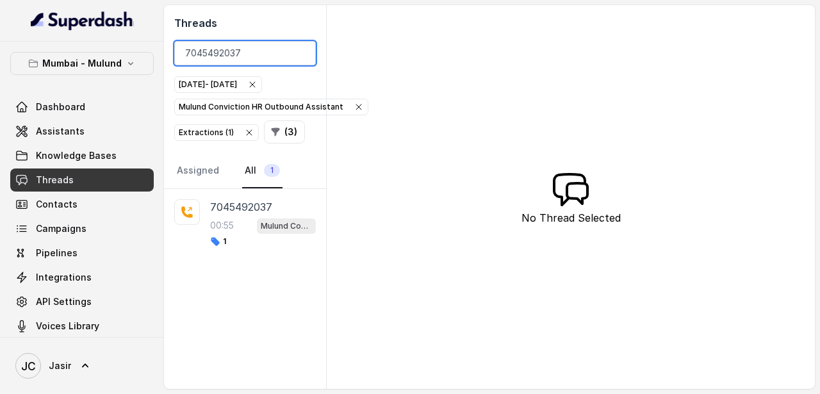
type input "7045492037"
click at [239, 206] on p "7045492037" at bounding box center [241, 206] width 62 height 15
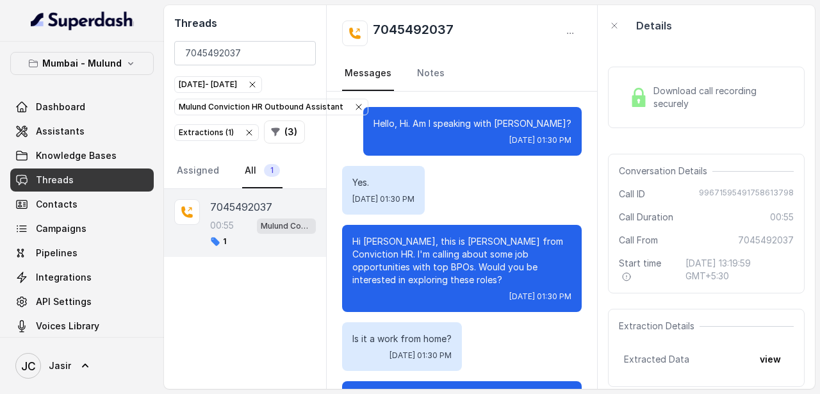
scroll to position [382, 0]
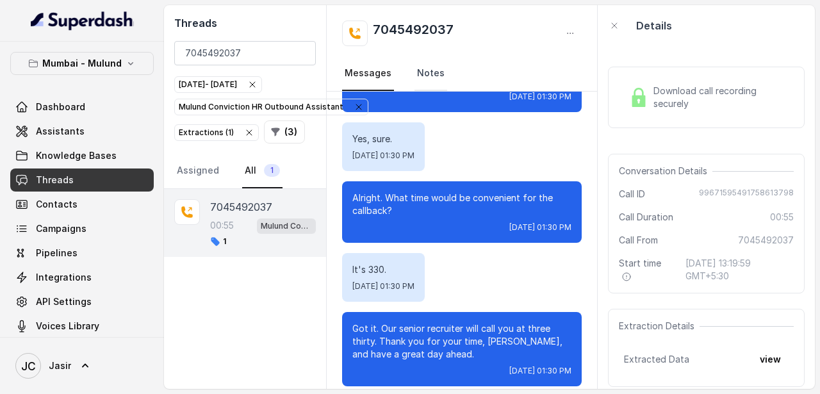
click at [426, 69] on link "Notes" at bounding box center [430, 73] width 33 height 35
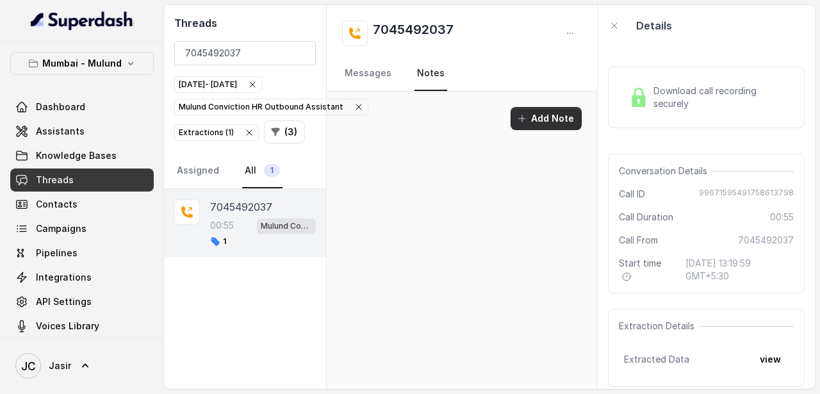
click at [551, 127] on button "Add Note" at bounding box center [545, 118] width 71 height 23
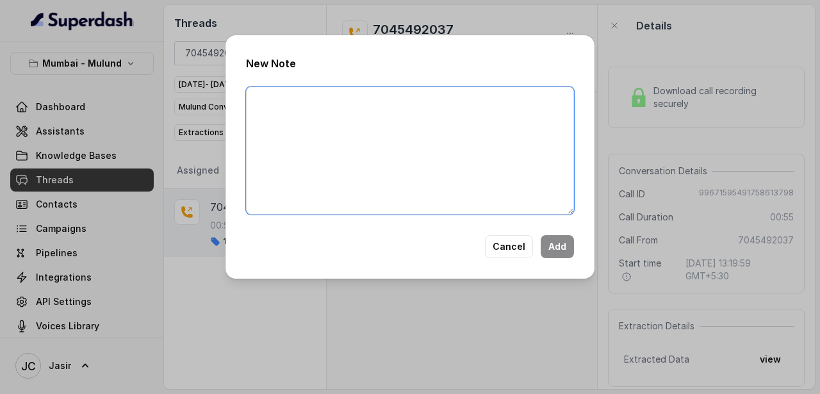
click at [345, 150] on textarea at bounding box center [410, 150] width 328 height 128
paste textarea "Gave an option for Wipro SQ/UHG"
type textarea "Gave an option for Wipro SQ/UHG"
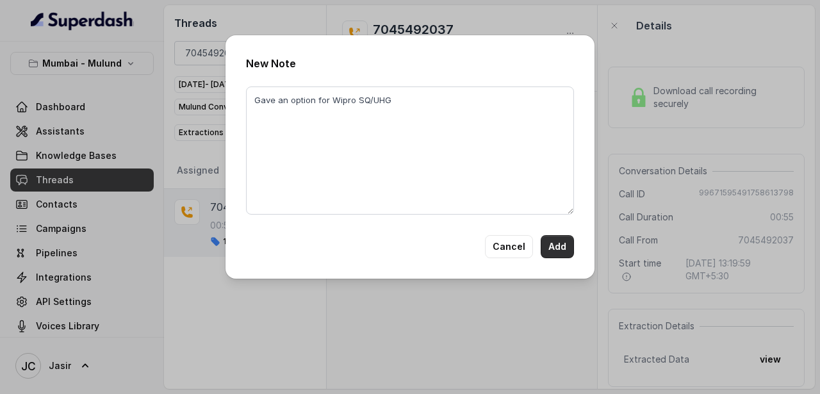
click at [556, 242] on button "Add" at bounding box center [556, 246] width 33 height 23
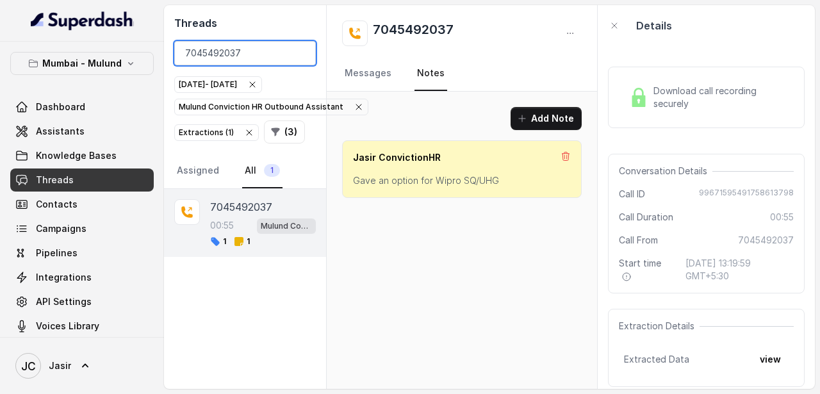
click at [274, 53] on input "7045492037" at bounding box center [244, 53] width 141 height 24
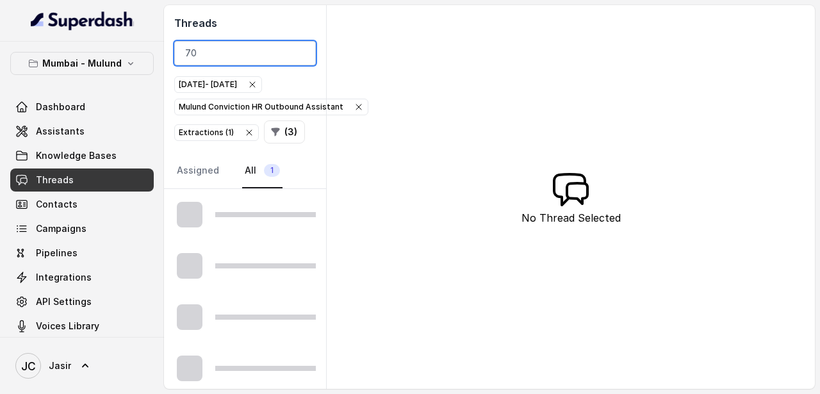
type input "7"
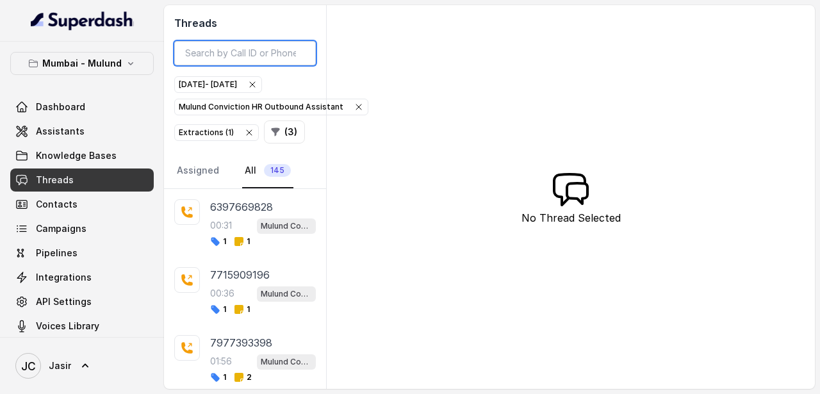
paste input "7428046155"
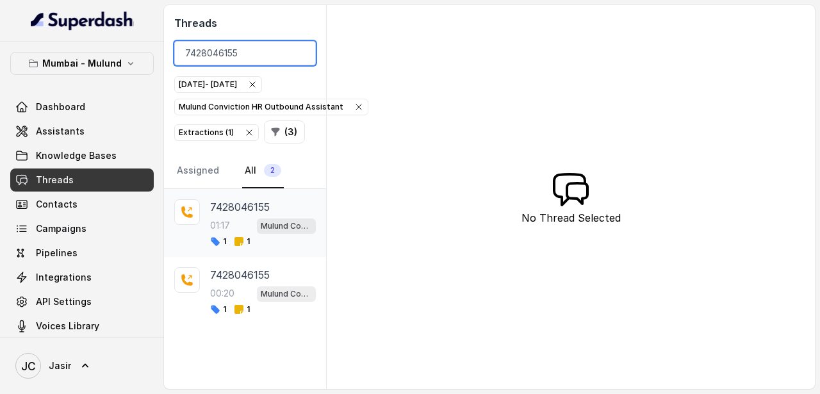
type input "7428046155"
click at [251, 209] on p "7428046155" at bounding box center [240, 206] width 60 height 15
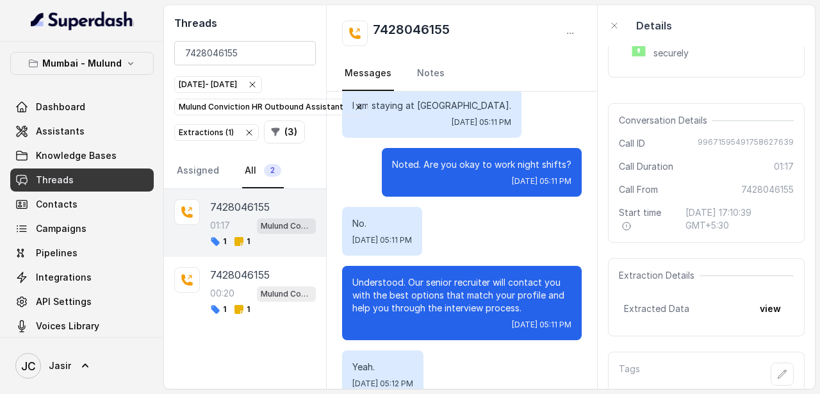
scroll to position [89, 0]
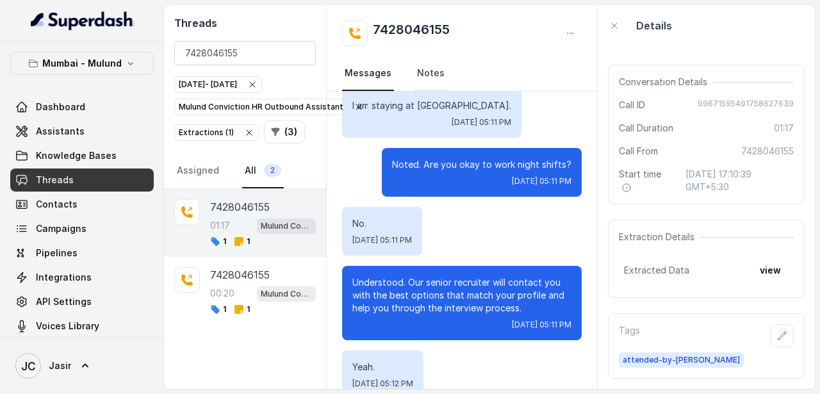
click at [430, 67] on link "Notes" at bounding box center [430, 73] width 33 height 35
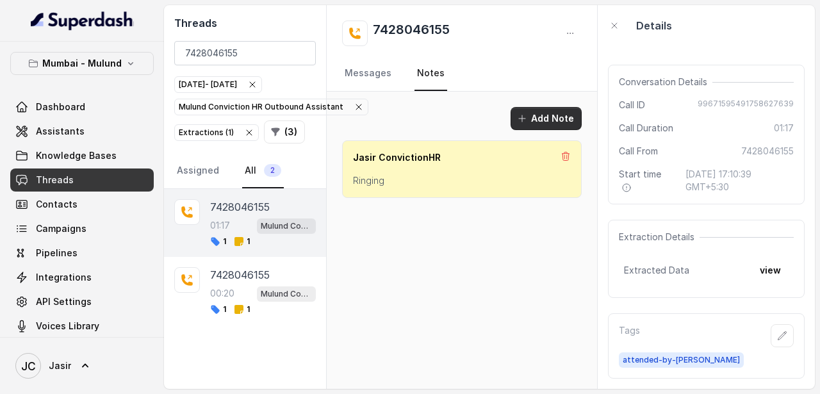
click at [532, 120] on button "Add Note" at bounding box center [545, 118] width 71 height 23
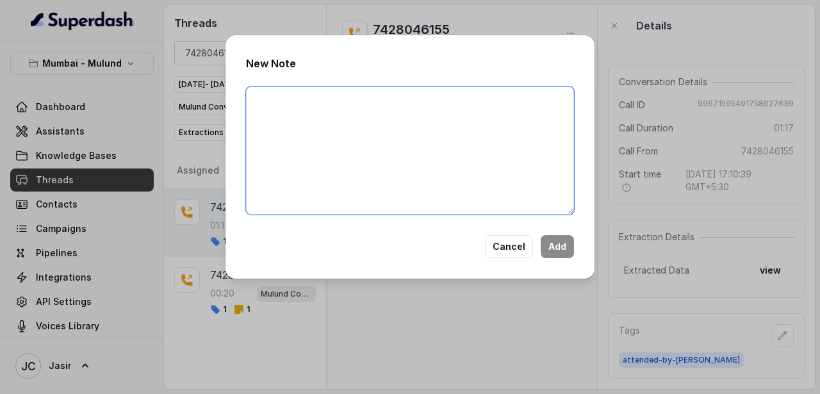
click at [373, 138] on textarea at bounding box center [410, 150] width 328 height 128
paste textarea "Working into HR Operations, Last Salary 35k, Looking for HR Operations designat…"
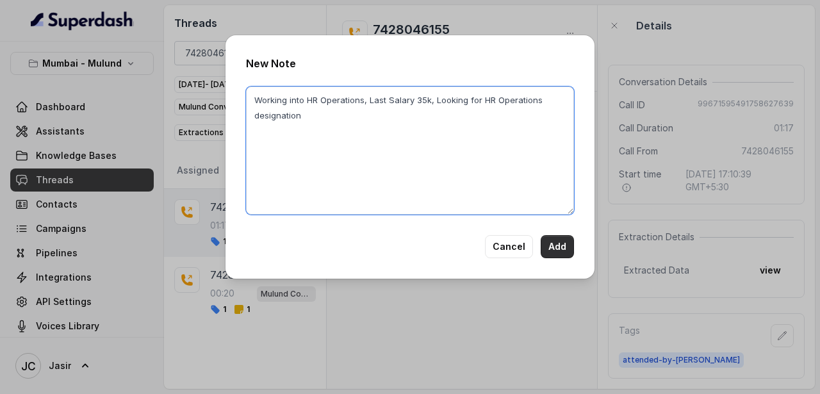
type textarea "Working into HR Operations, Last Salary 35k, Looking for HR Operations designat…"
click at [556, 243] on button "Add" at bounding box center [556, 246] width 33 height 23
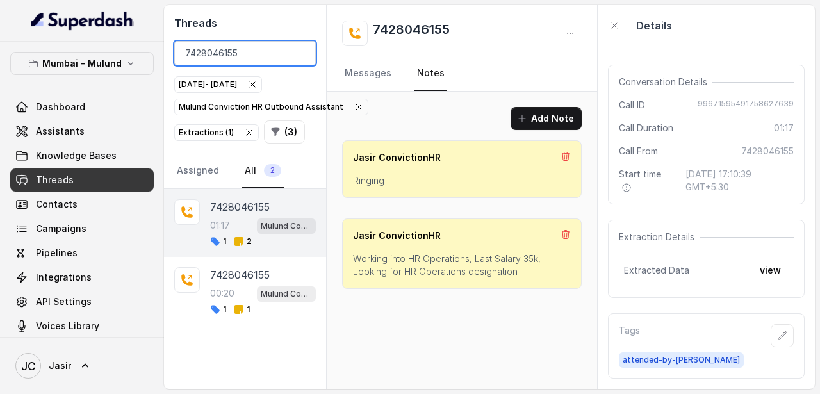
click at [281, 47] on input "7428046155" at bounding box center [244, 53] width 141 height 24
type input "7"
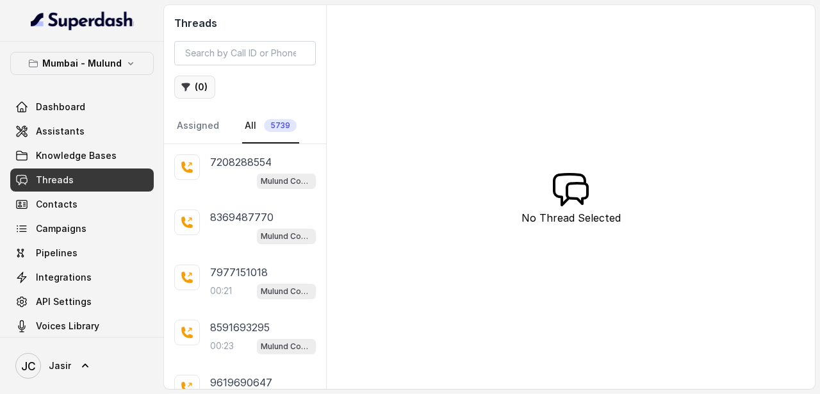
click at [202, 83] on button "( 0 )" at bounding box center [194, 87] width 41 height 23
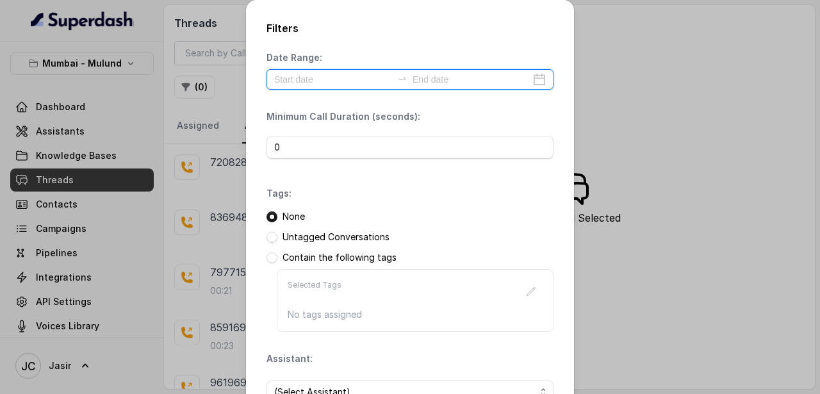
click at [337, 80] on input at bounding box center [333, 79] width 118 height 14
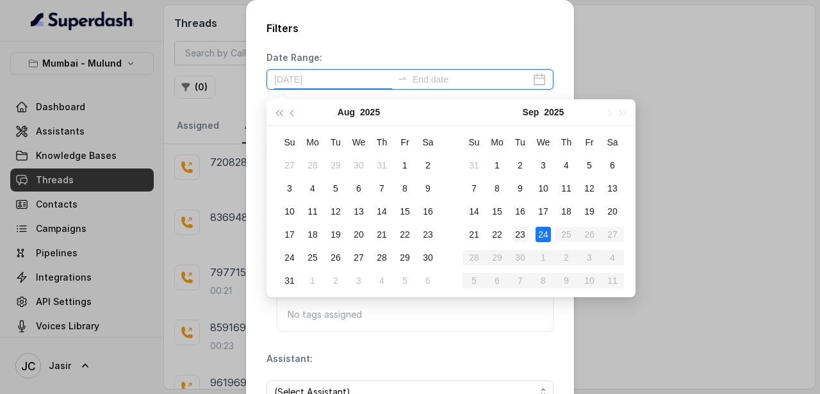
type input "[DATE]"
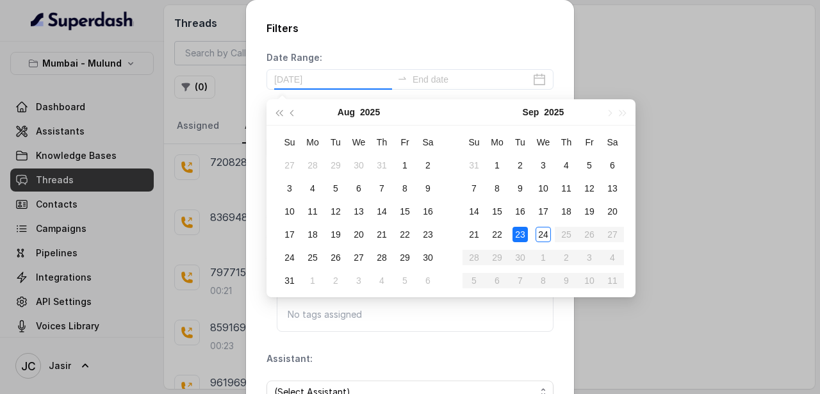
click at [527, 232] on div "23" at bounding box center [519, 234] width 15 height 15
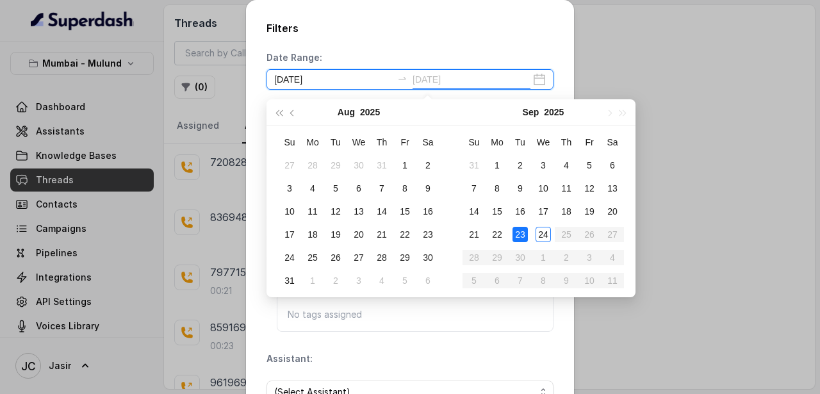
type input "2025-09-01"
type input "[DATE]"
click at [522, 231] on div "23" at bounding box center [519, 234] width 15 height 15
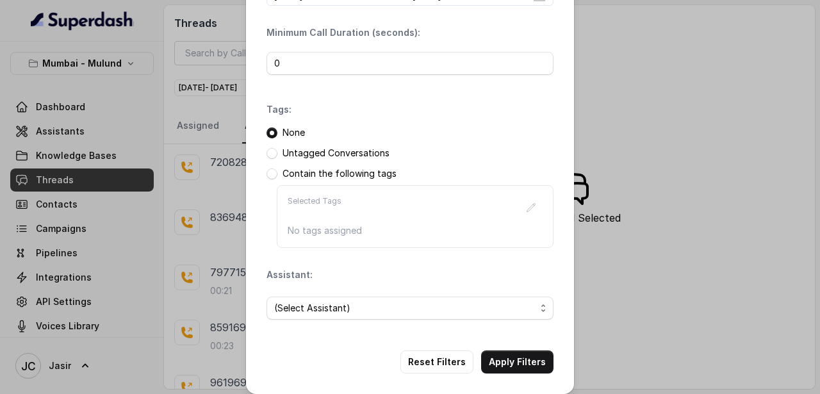
scroll to position [91, 0]
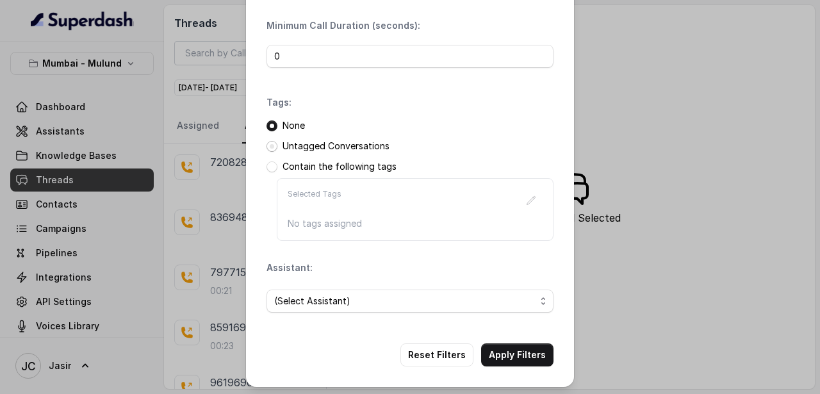
click at [276, 150] on span at bounding box center [271, 146] width 11 height 11
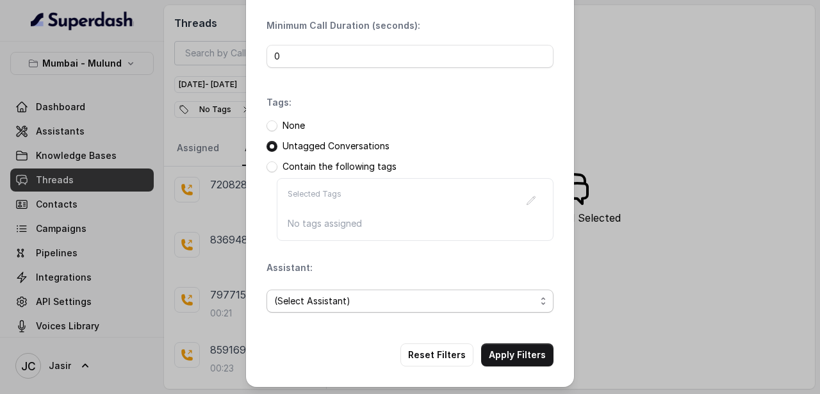
click at [362, 300] on span "(Select Assistant)" at bounding box center [404, 300] width 261 height 15
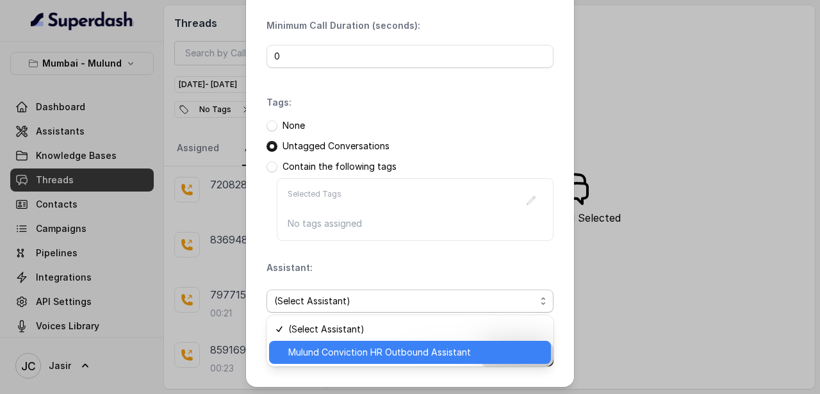
click at [363, 359] on span "Mulund Conviction HR Outbound Assistant" at bounding box center [415, 351] width 255 height 15
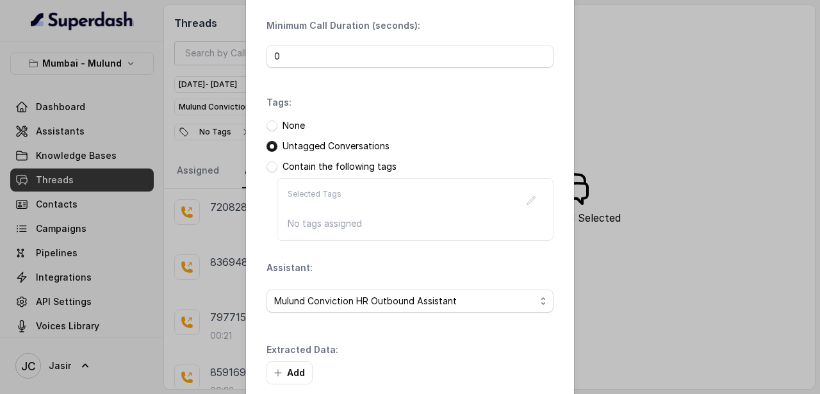
click at [511, 351] on div "Extracted Data: Add" at bounding box center [409, 363] width 287 height 41
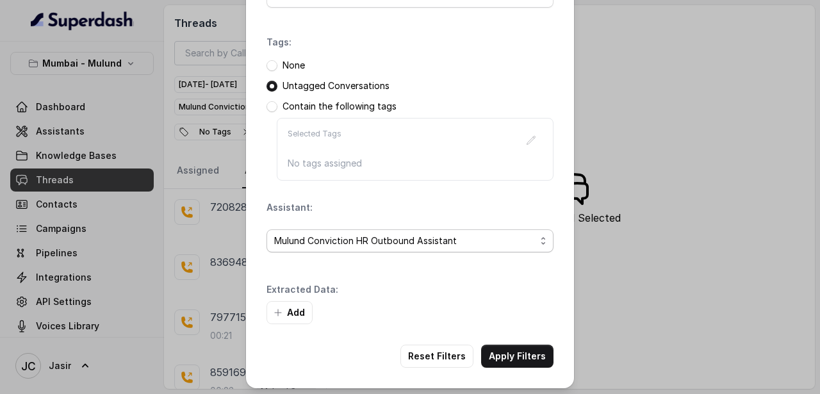
scroll to position [156, 0]
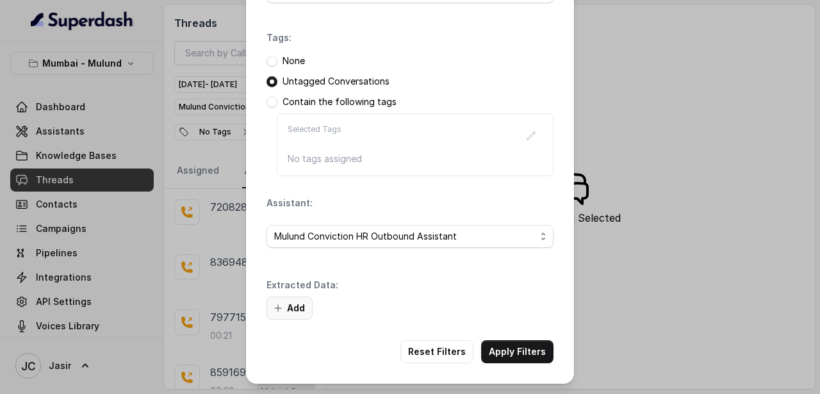
click at [295, 305] on button "Add" at bounding box center [289, 307] width 46 height 23
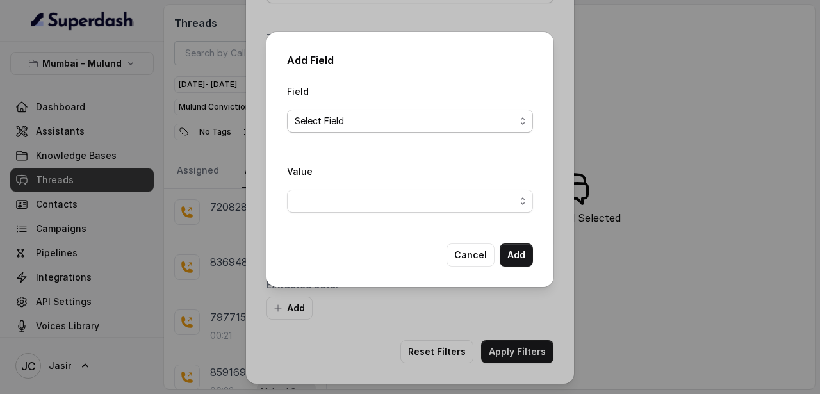
click at [378, 122] on span "Select Field" at bounding box center [405, 120] width 220 height 15
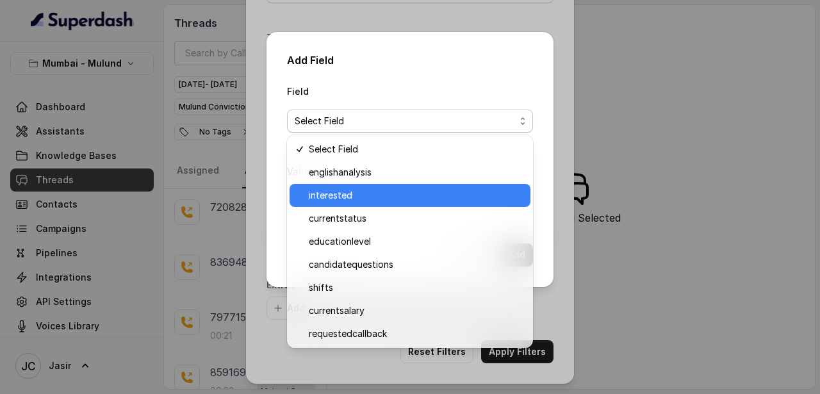
click at [357, 191] on span "interested" at bounding box center [416, 195] width 214 height 15
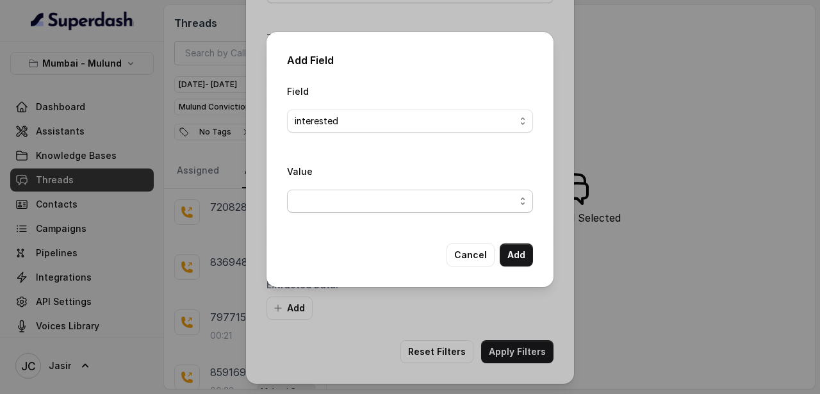
click at [401, 199] on span "button" at bounding box center [410, 201] width 246 height 23
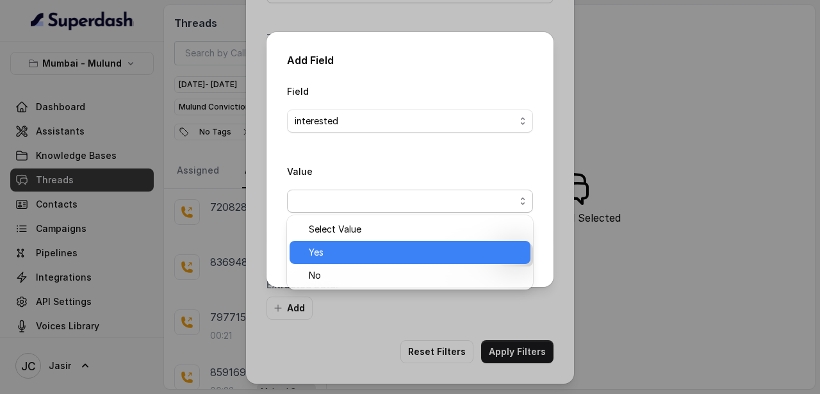
click at [365, 254] on span "Yes" at bounding box center [416, 252] width 214 height 15
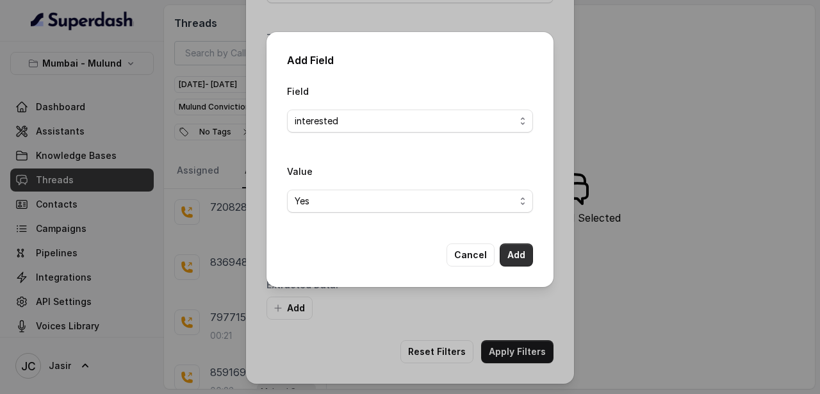
click at [518, 255] on button "Add" at bounding box center [515, 254] width 33 height 23
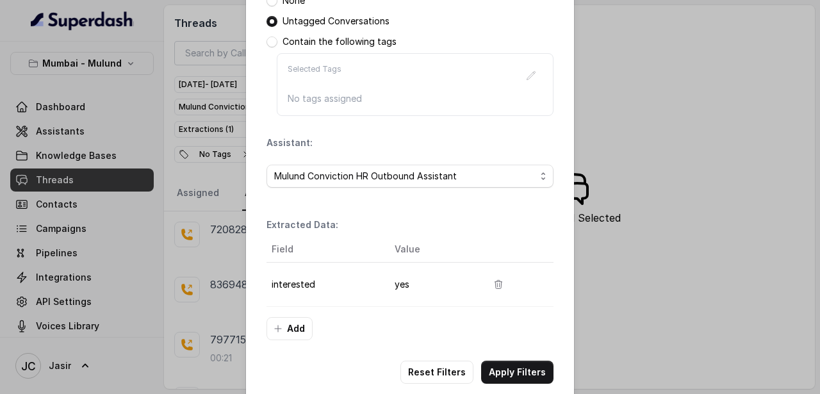
scroll to position [236, 0]
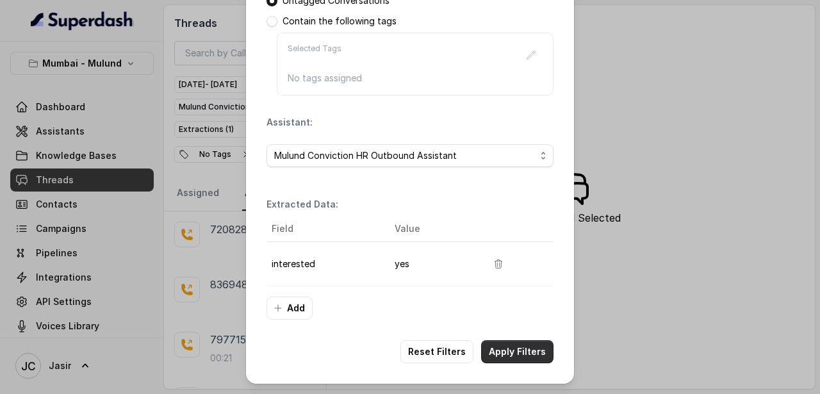
click at [523, 351] on button "Apply Filters" at bounding box center [517, 351] width 72 height 23
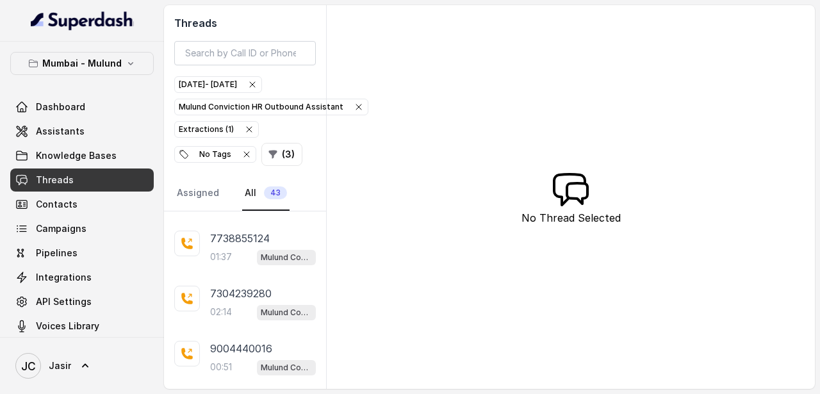
scroll to position [409, 0]
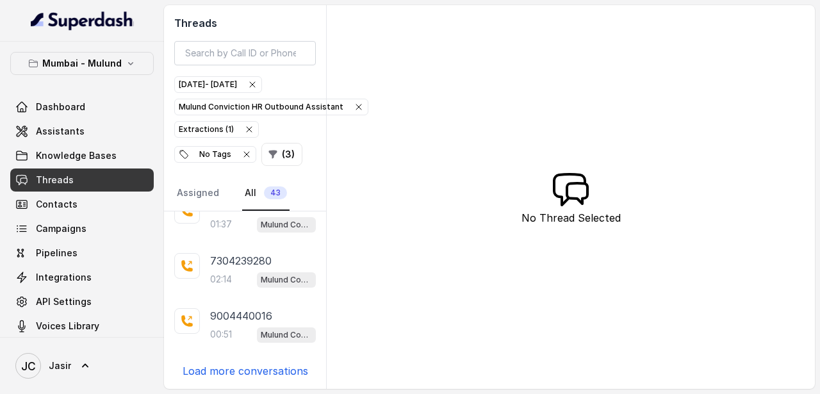
click at [237, 371] on p "Load more conversations" at bounding box center [244, 370] width 125 height 15
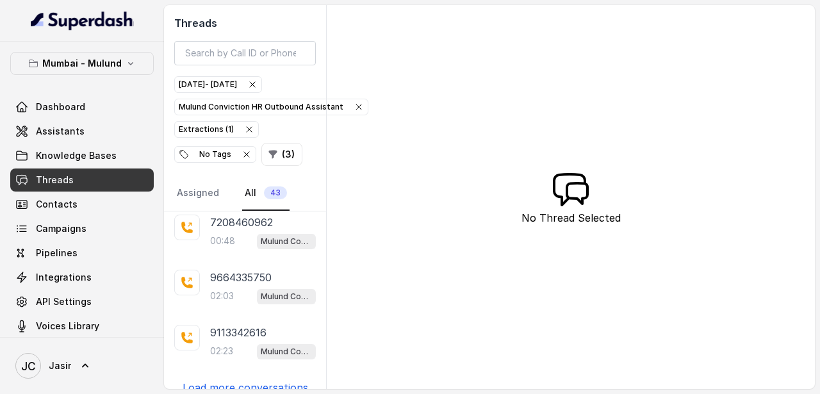
scroll to position [960, 0]
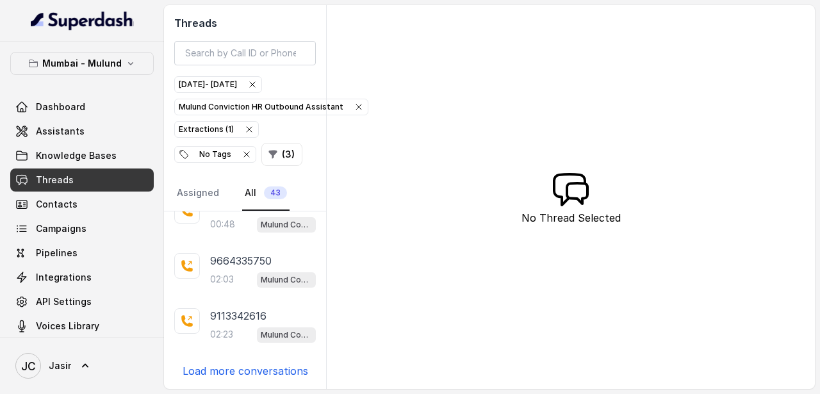
click at [234, 369] on p "Load more conversations" at bounding box center [244, 370] width 125 height 15
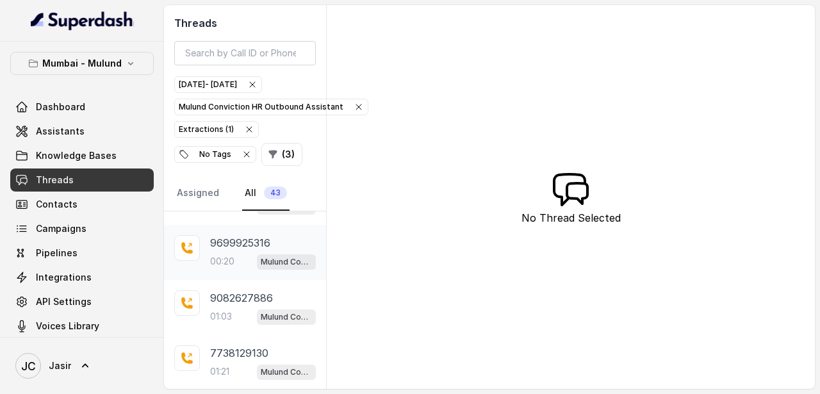
scroll to position [1510, 0]
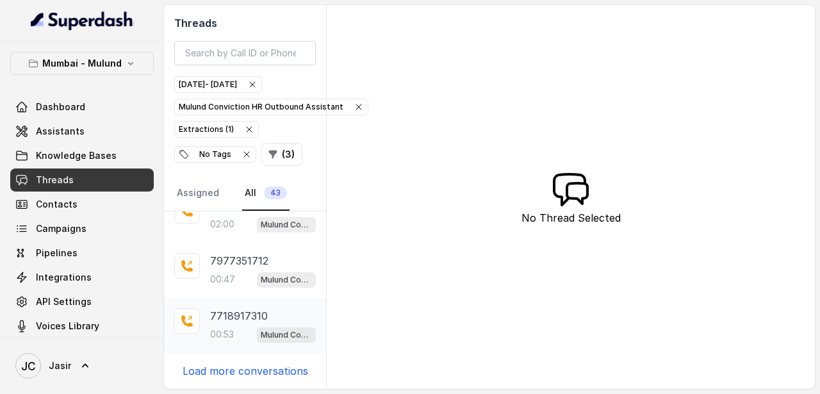
click at [232, 303] on div "7718917310 00:53 Mulund Conviction HR Outbound Assistant" at bounding box center [245, 325] width 162 height 55
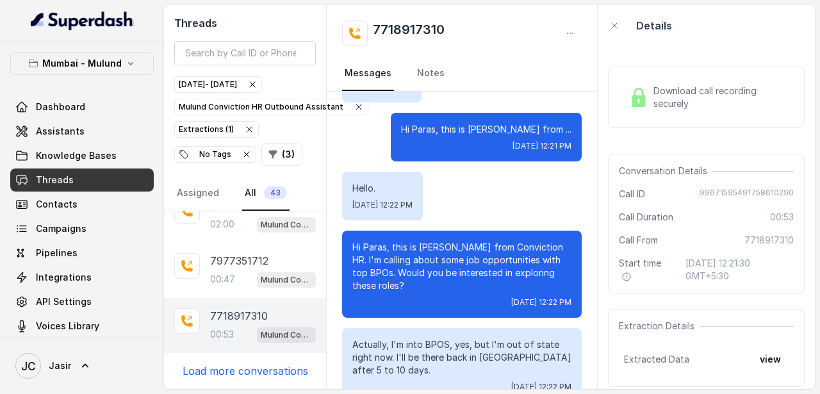
scroll to position [117, 0]
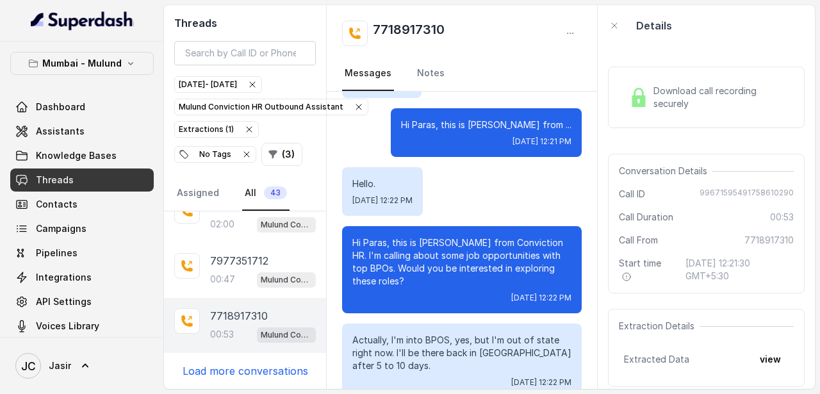
click at [678, 107] on span "Download call recording securely" at bounding box center [720, 98] width 135 height 26
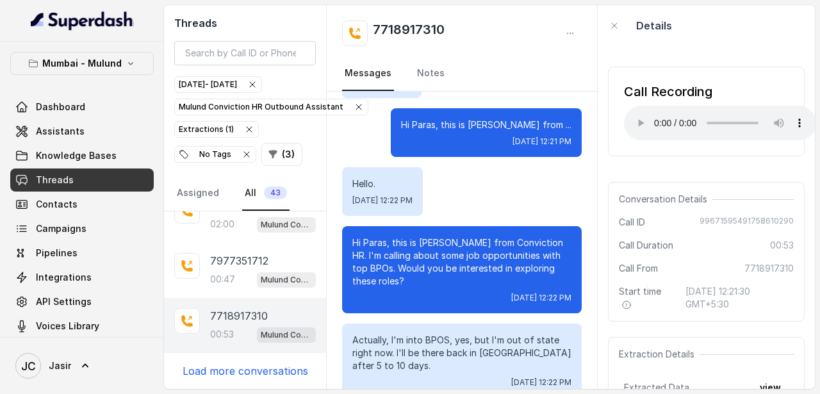
click at [257, 371] on p "Load more conversations" at bounding box center [244, 370] width 125 height 15
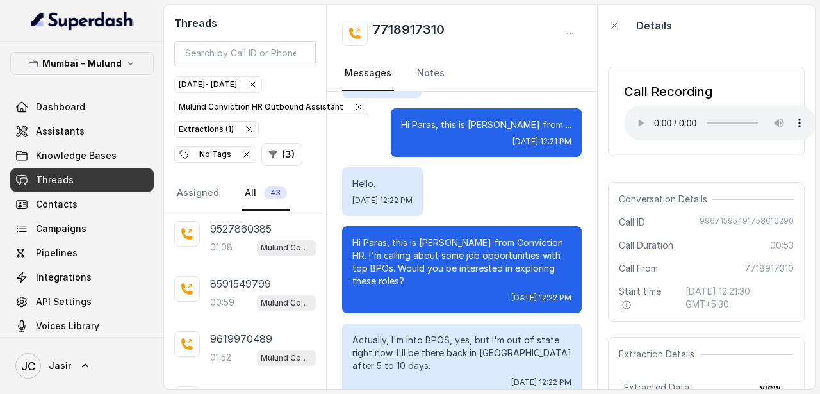
scroll to position [1653, 0]
click at [239, 344] on p "9619970489" at bounding box center [241, 337] width 62 height 15
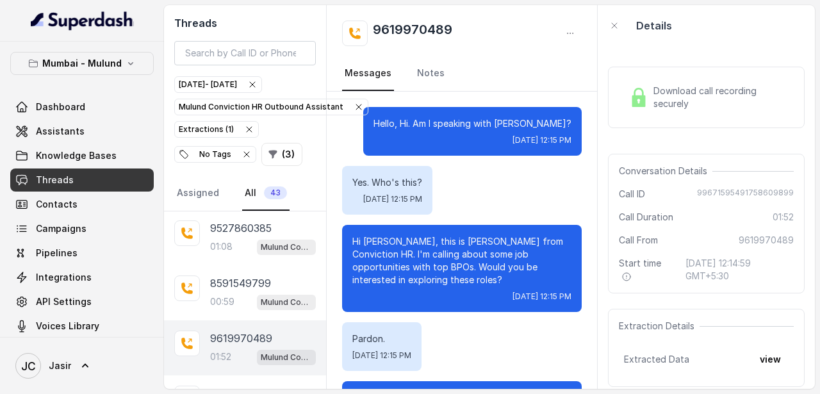
scroll to position [1557, 0]
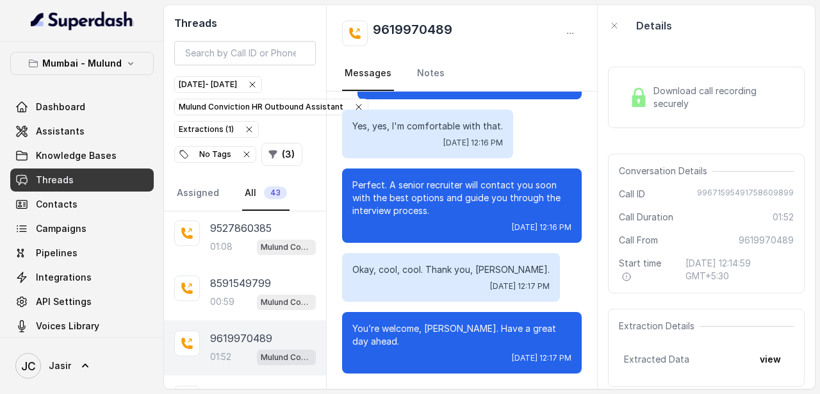
click at [417, 214] on p "Perfect. A senior recruiter will contact you soon with the best options and gui…" at bounding box center [461, 198] width 219 height 38
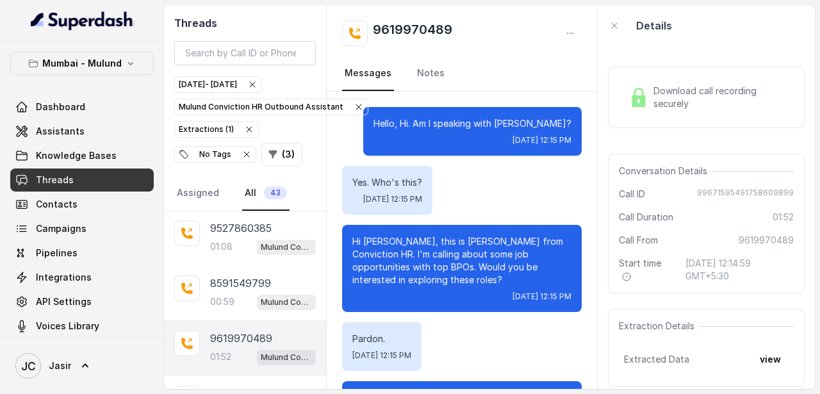
scroll to position [86, 0]
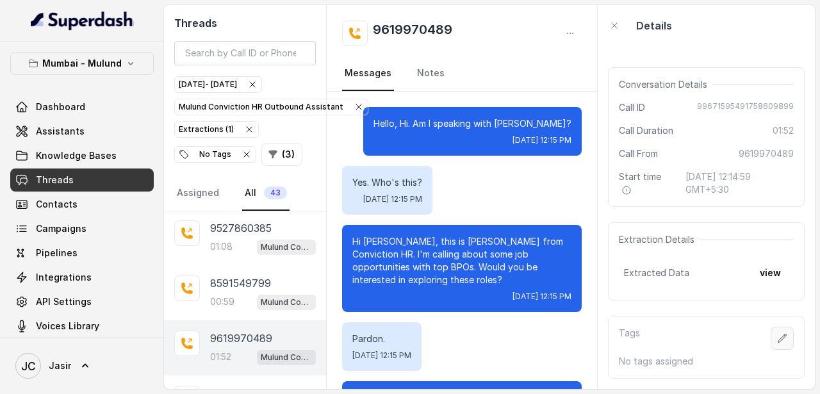
click at [774, 339] on button "button" at bounding box center [781, 338] width 23 height 23
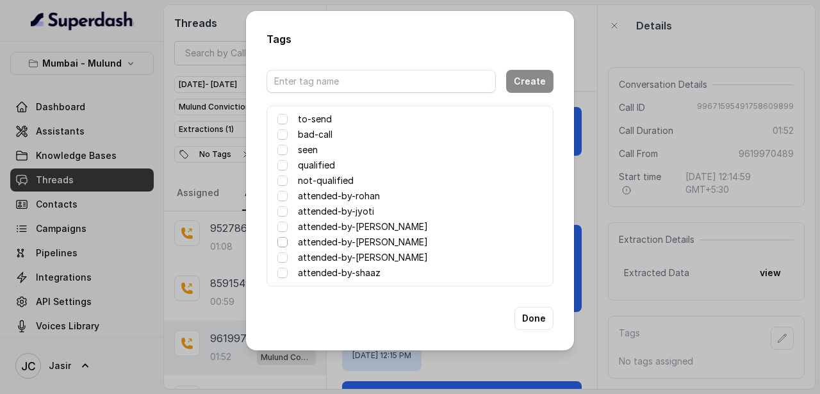
click at [280, 245] on span at bounding box center [282, 242] width 10 height 10
click at [529, 327] on button "Done" at bounding box center [533, 318] width 39 height 23
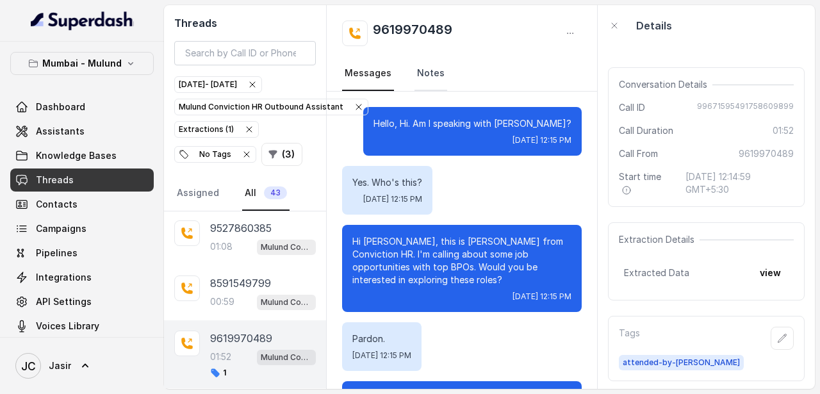
click at [430, 76] on link "Notes" at bounding box center [430, 73] width 33 height 35
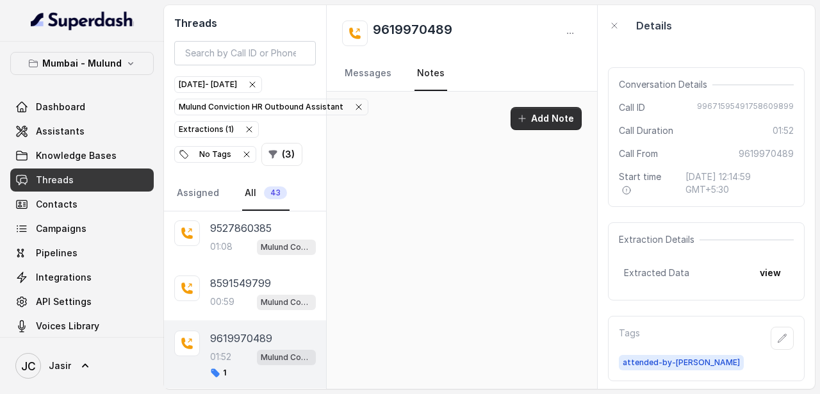
click at [531, 115] on button "Add Note" at bounding box center [545, 118] width 71 height 23
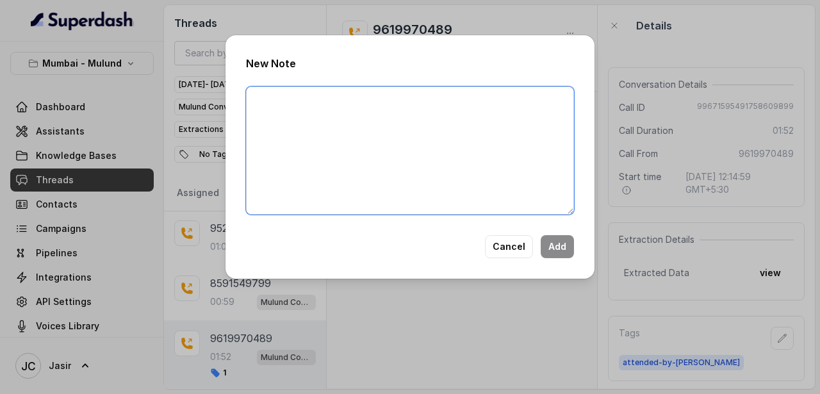
click at [474, 129] on textarea at bounding box center [410, 150] width 328 height 128
type textarea "Will call back"
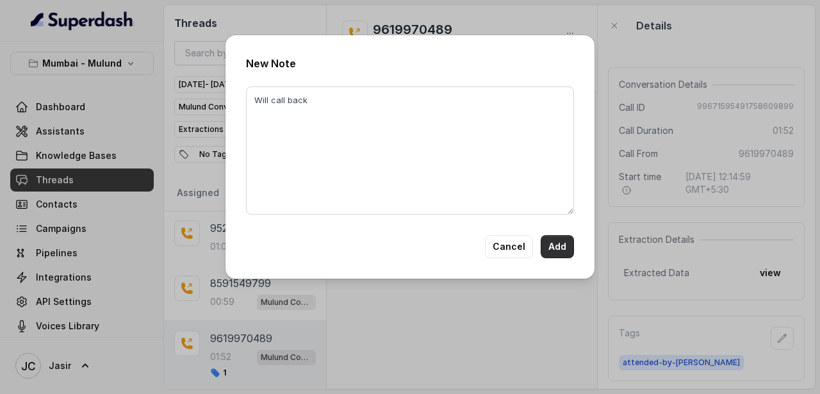
click at [564, 249] on button "Add" at bounding box center [556, 246] width 33 height 23
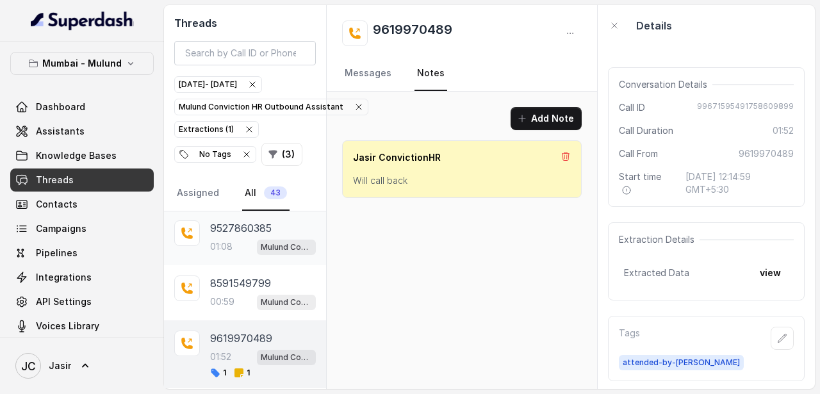
click at [243, 232] on p "9527860385" at bounding box center [240, 227] width 61 height 15
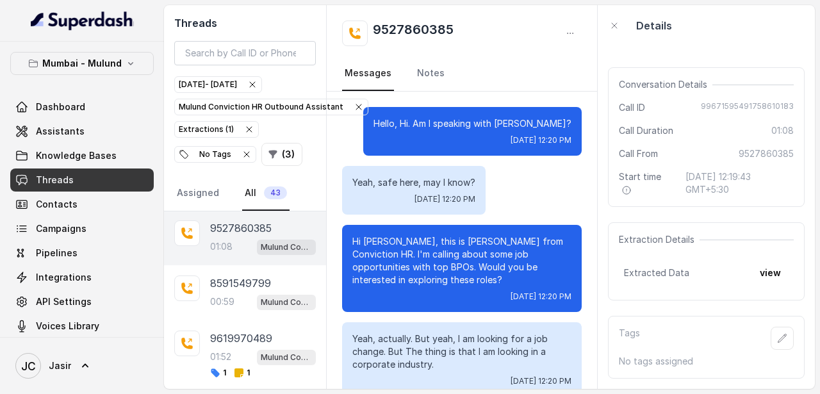
scroll to position [420, 0]
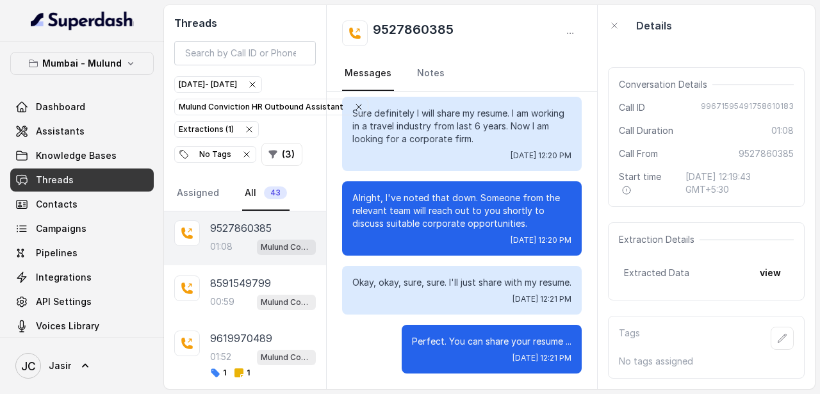
click at [257, 81] on icon "button" at bounding box center [252, 84] width 10 height 10
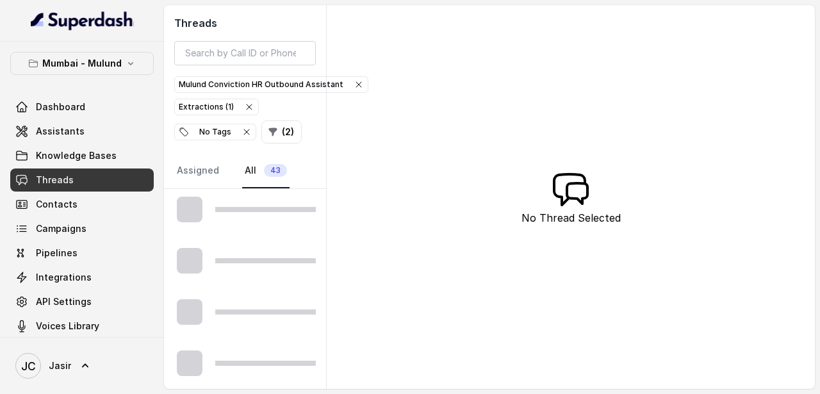
scroll to position [387, 0]
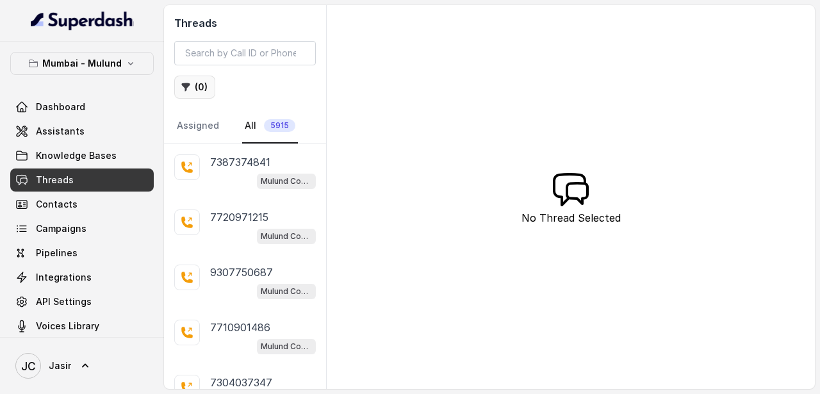
click at [204, 89] on button "( 0 )" at bounding box center [194, 87] width 41 height 23
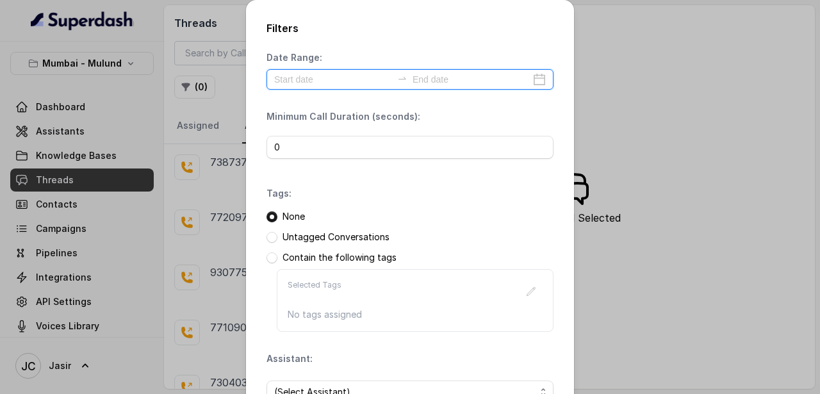
click at [341, 77] on input at bounding box center [333, 79] width 118 height 14
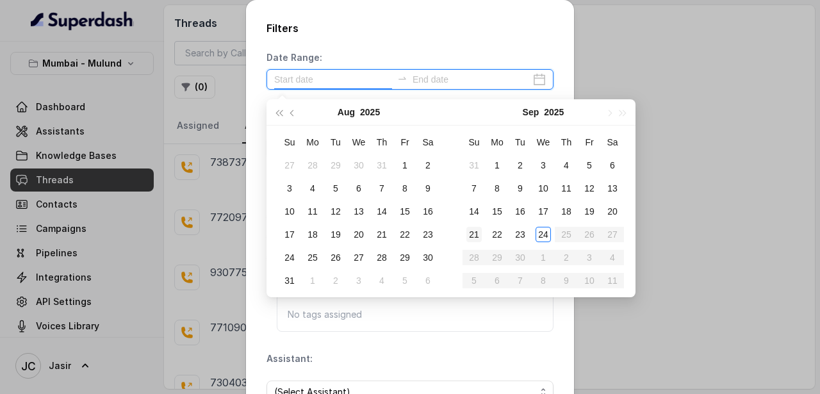
type input "[DATE]"
click at [543, 233] on div "24" at bounding box center [542, 234] width 15 height 15
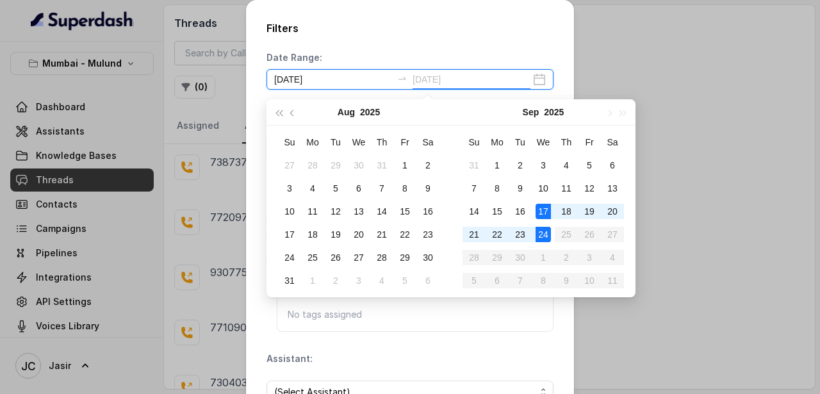
type input "[DATE]"
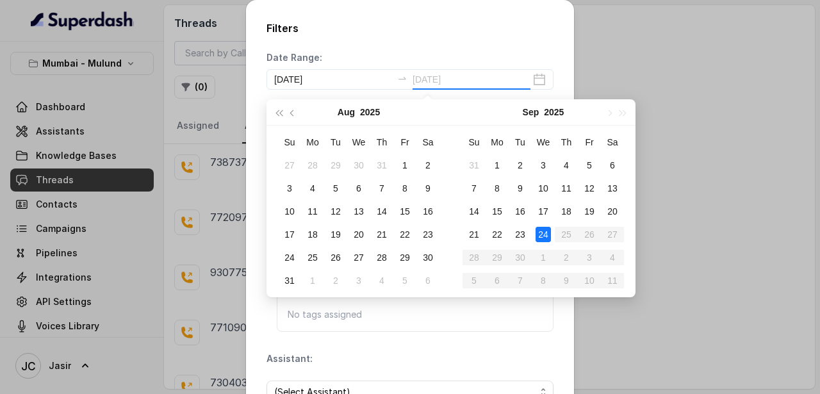
click at [546, 231] on div "24" at bounding box center [542, 234] width 15 height 15
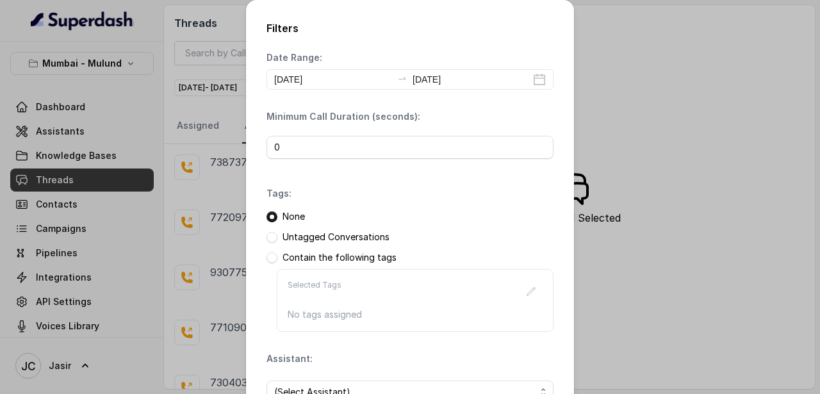
click at [373, 240] on p "Untagged Conversations" at bounding box center [335, 236] width 107 height 13
click at [274, 241] on span at bounding box center [271, 237] width 11 height 11
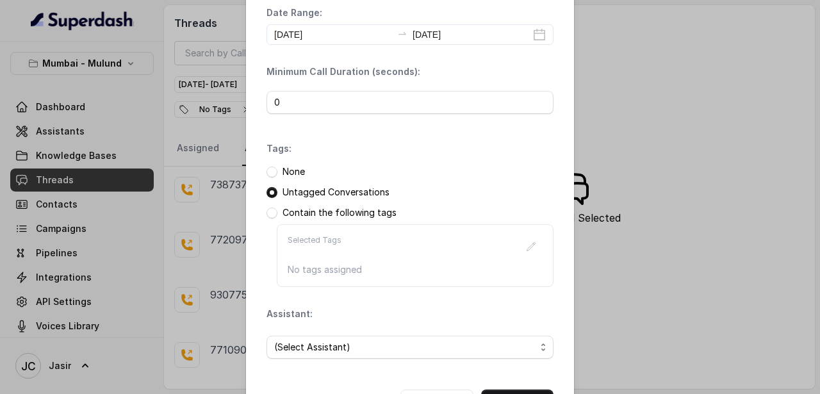
scroll to position [94, 0]
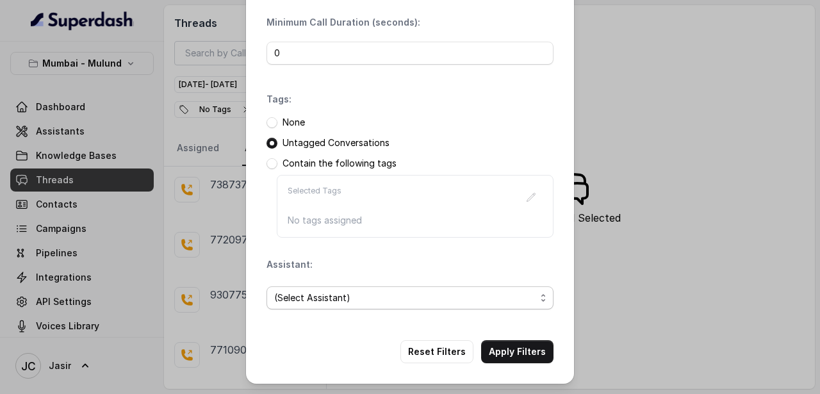
click at [346, 303] on span "(Select Assistant)" at bounding box center [404, 297] width 261 height 15
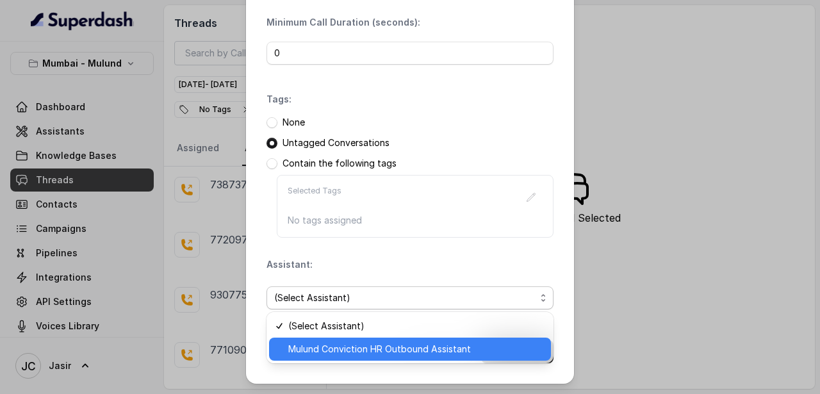
click at [350, 350] on span "Mulund Conviction HR Outbound Assistant" at bounding box center [415, 348] width 255 height 15
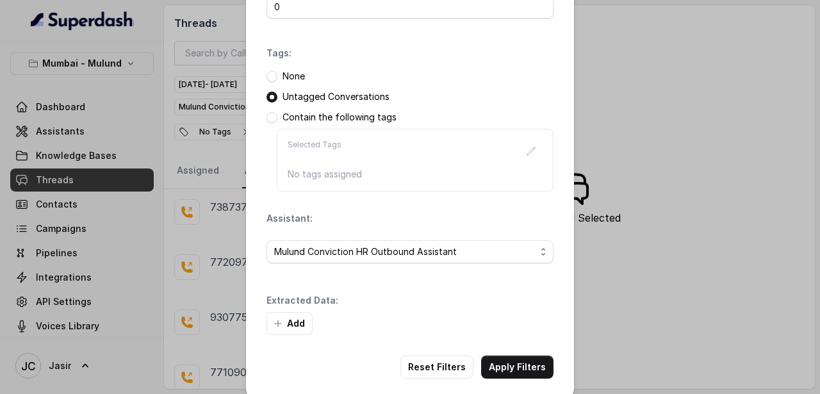
scroll to position [156, 0]
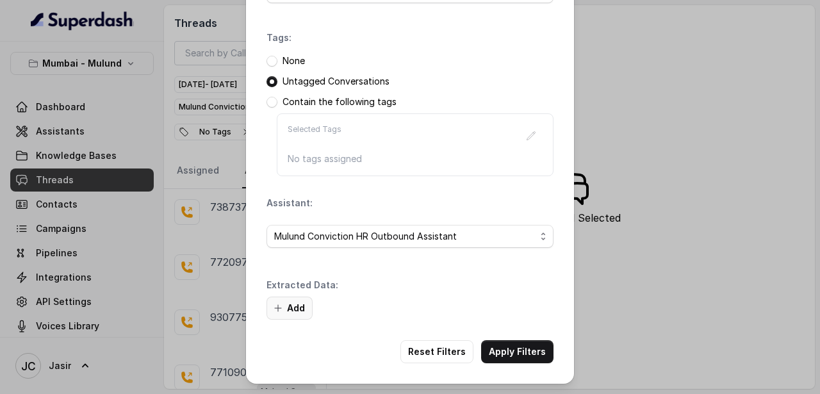
click at [286, 316] on button "Add" at bounding box center [289, 307] width 46 height 23
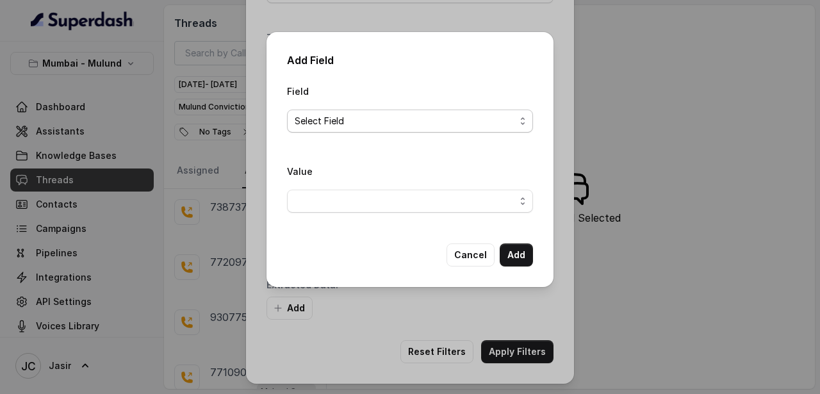
click at [319, 125] on span "Select Field" at bounding box center [405, 120] width 220 height 15
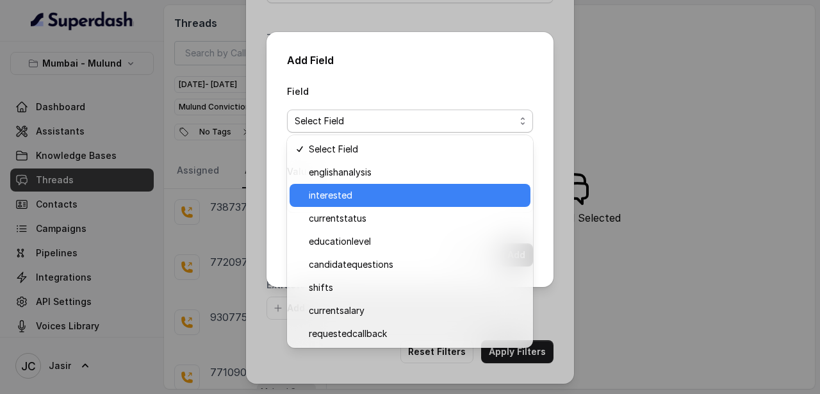
click at [328, 198] on span "interested" at bounding box center [416, 195] width 214 height 15
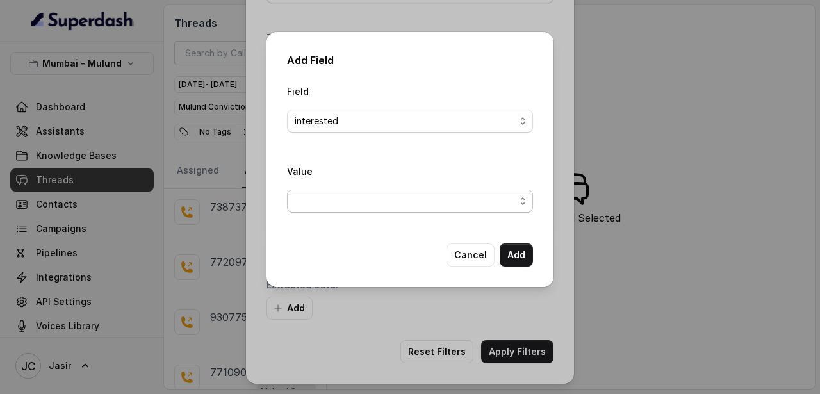
click at [341, 197] on span "button" at bounding box center [410, 201] width 246 height 23
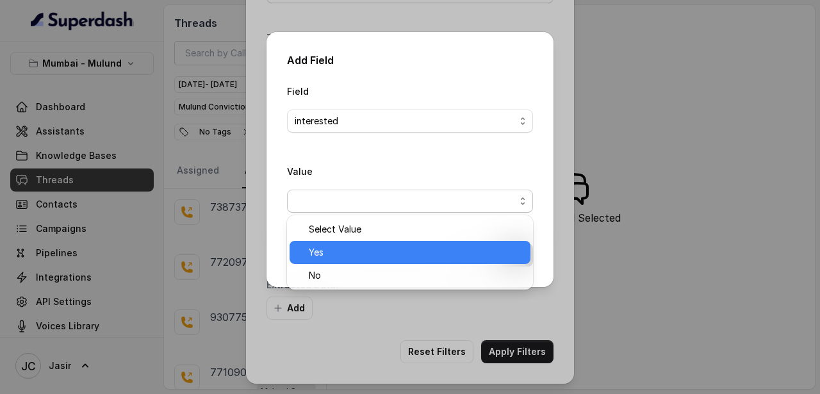
click at [341, 248] on span "Yes" at bounding box center [416, 252] width 214 height 15
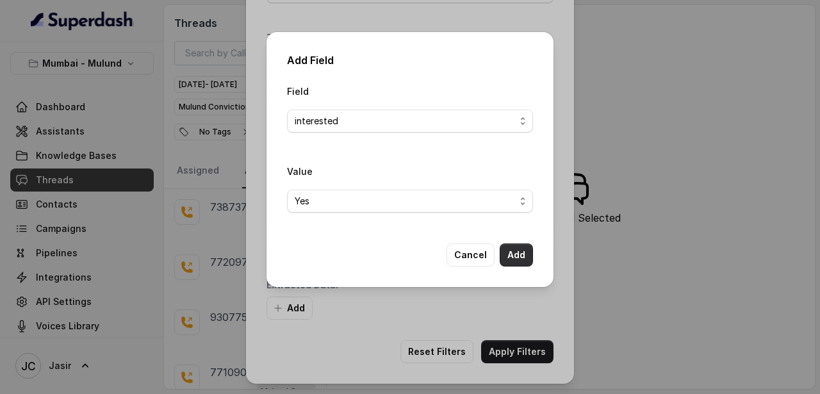
click at [518, 257] on button "Add" at bounding box center [515, 254] width 33 height 23
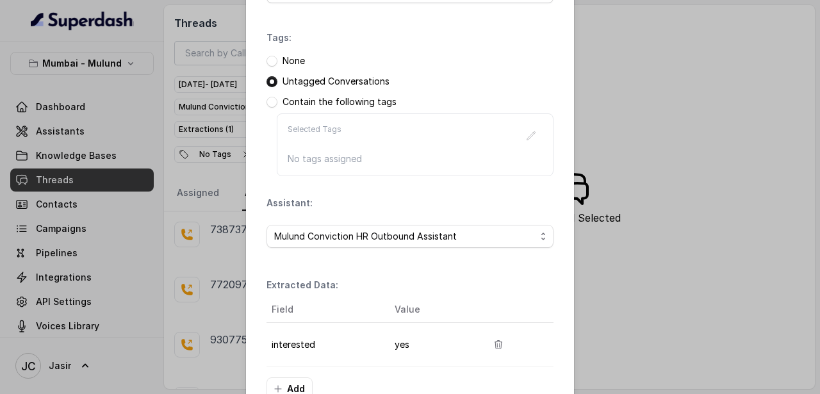
scroll to position [236, 0]
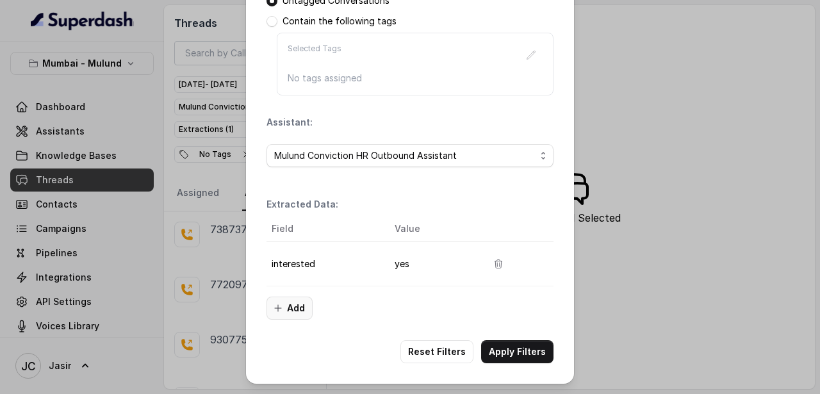
click at [287, 304] on button "Add" at bounding box center [289, 307] width 46 height 23
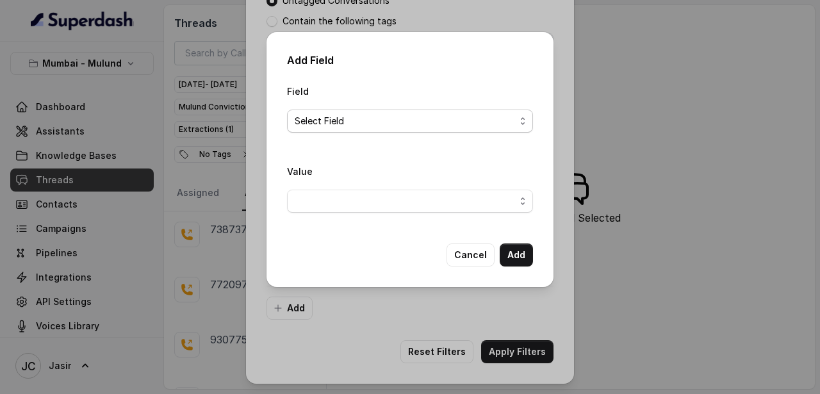
click at [314, 122] on span "Select Field" at bounding box center [405, 120] width 220 height 15
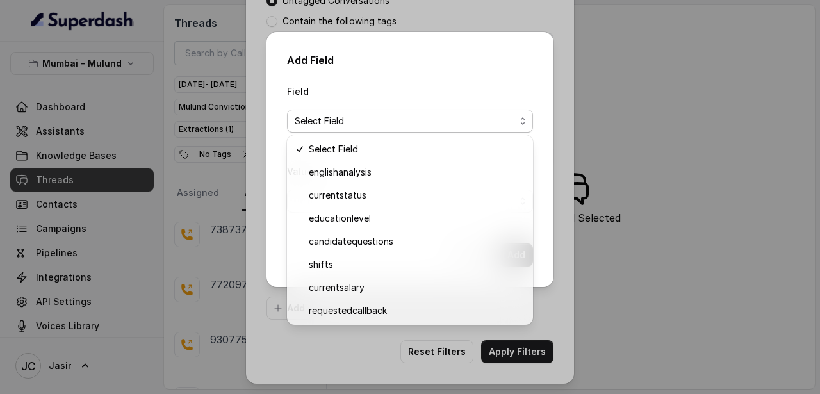
click at [496, 18] on div "Add Field Field Select Field Value Cancel Add" at bounding box center [410, 197] width 820 height 394
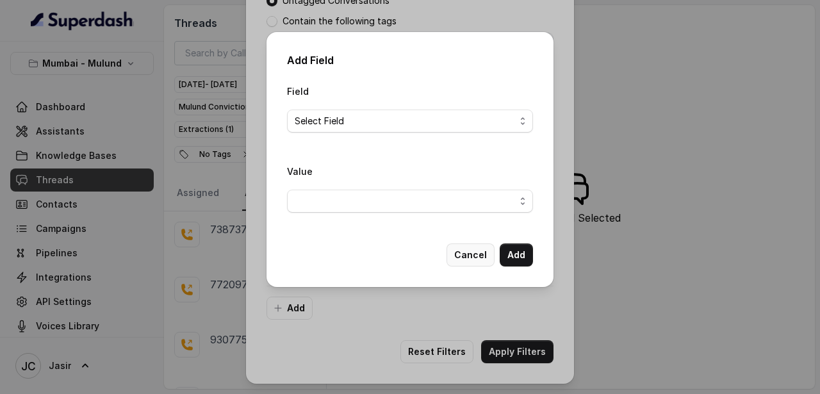
click at [485, 257] on button "Cancel" at bounding box center [470, 254] width 48 height 23
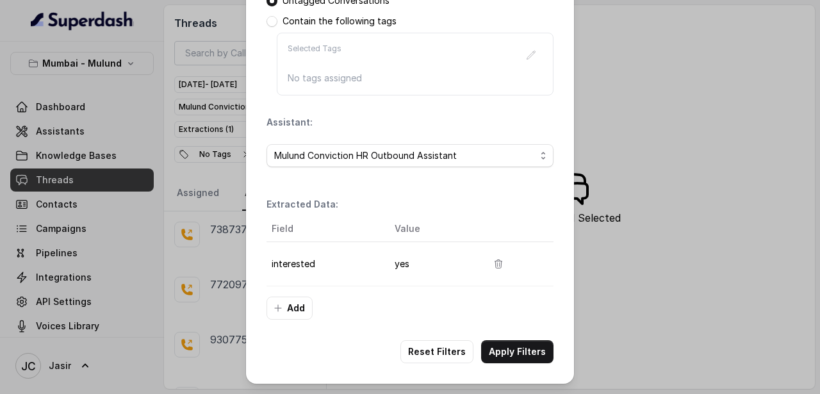
click at [515, 363] on div "Filters Date Range: [DATE] [DATE] Minimum Call Duration (seconds): 0 Tags: None…" at bounding box center [410, 74] width 328 height 620
click at [515, 358] on button "Apply Filters" at bounding box center [517, 351] width 72 height 23
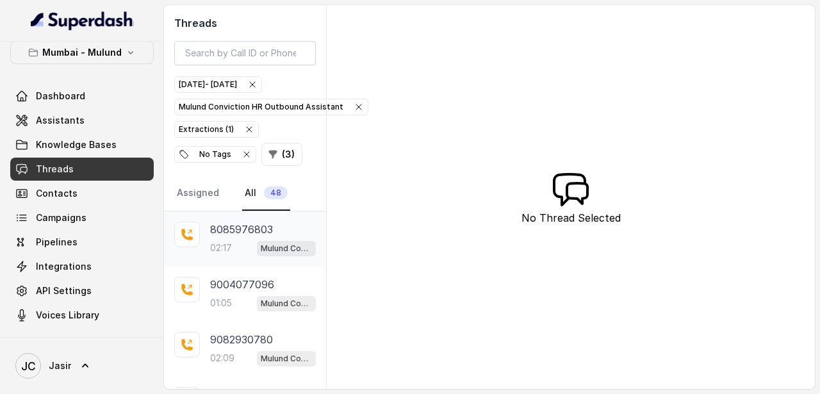
click at [234, 228] on p "8085976803" at bounding box center [241, 229] width 63 height 15
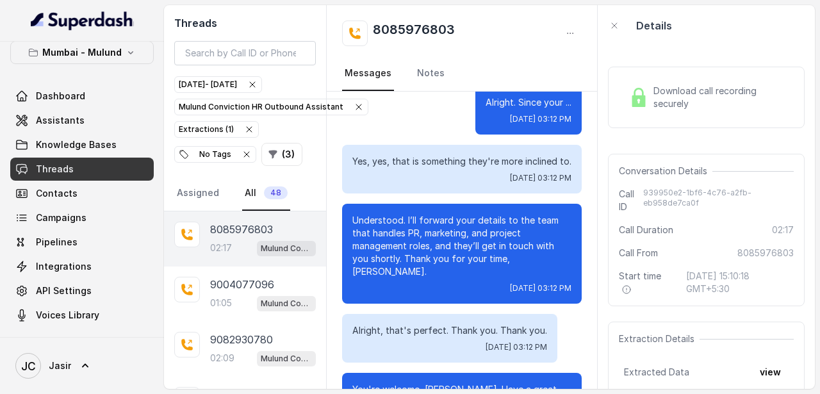
scroll to position [1168, 0]
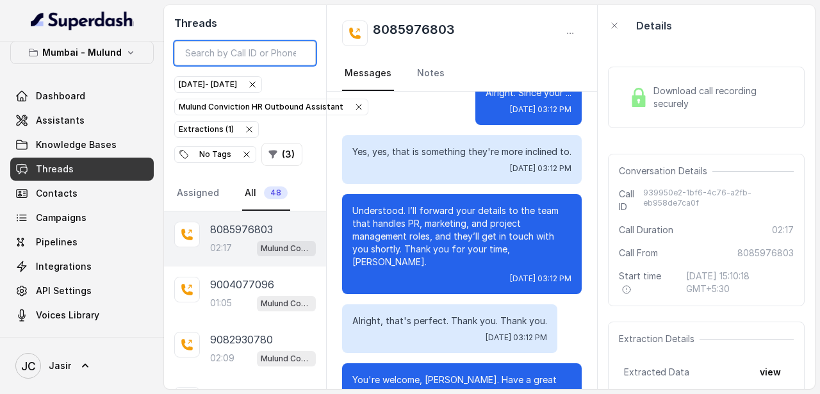
click at [276, 52] on input "search" at bounding box center [244, 53] width 141 height 24
click at [245, 273] on div "9004077096 01:05 Mulund Conviction HR Outbound Assistant" at bounding box center [245, 293] width 162 height 55
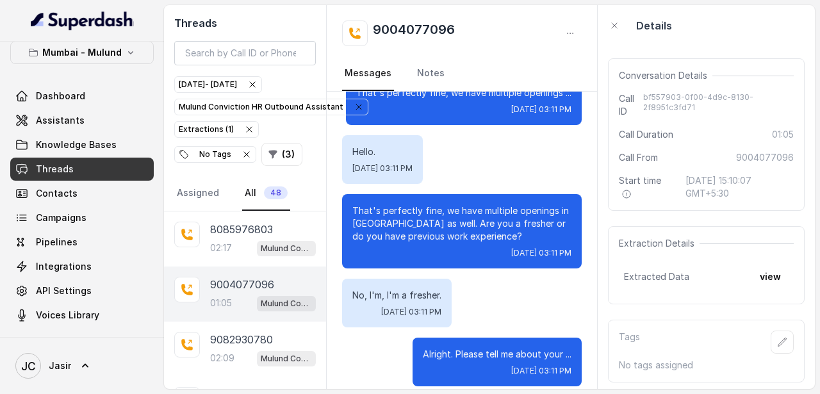
scroll to position [99, 0]
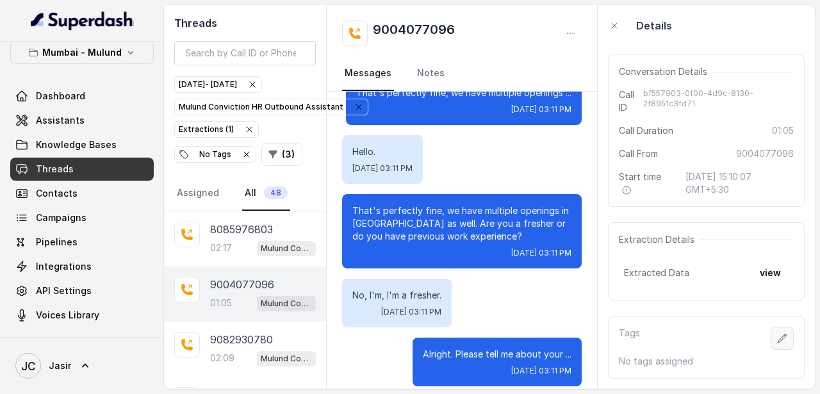
click at [781, 337] on icon "button" at bounding box center [782, 338] width 10 height 10
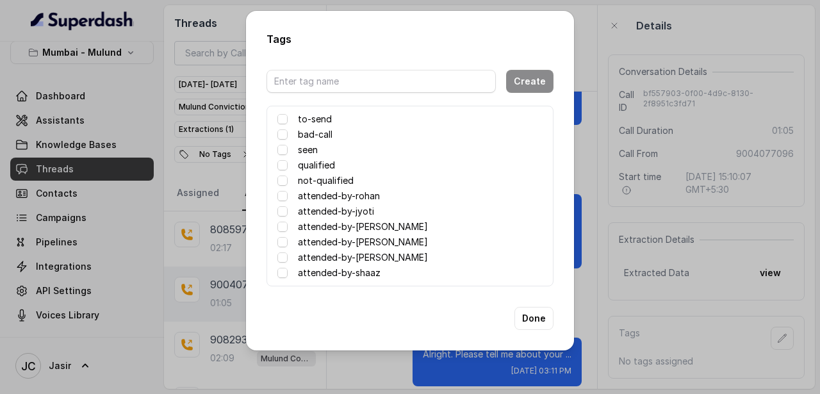
click at [287, 245] on div "attended-by-[PERSON_NAME]" at bounding box center [409, 241] width 265 height 15
click at [282, 240] on span at bounding box center [282, 242] width 10 height 10
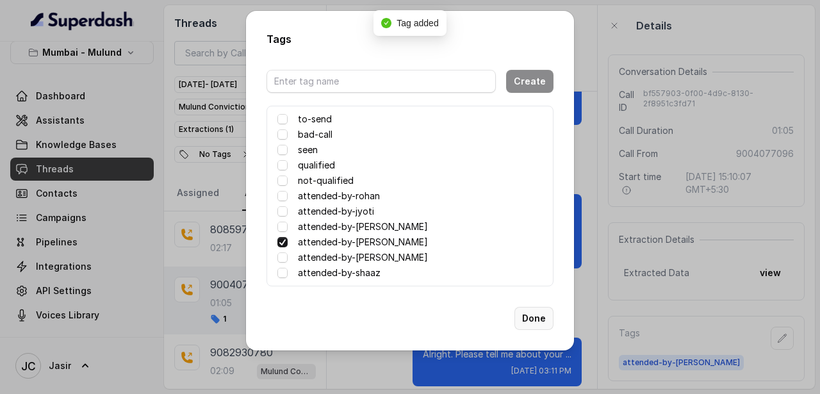
click at [542, 321] on button "Done" at bounding box center [533, 318] width 39 height 23
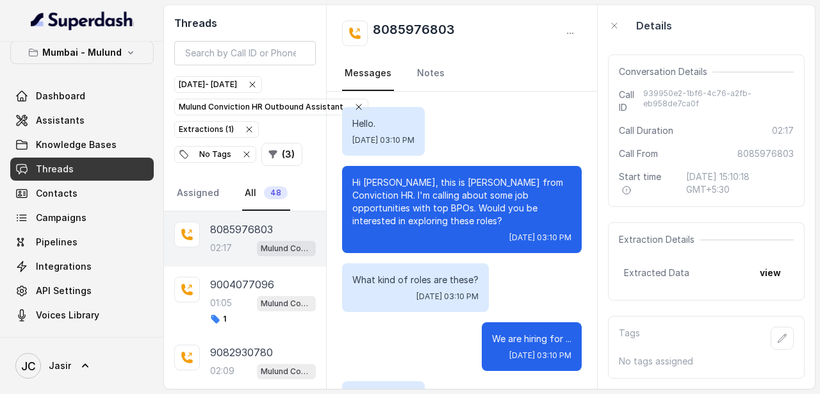
scroll to position [1168, 0]
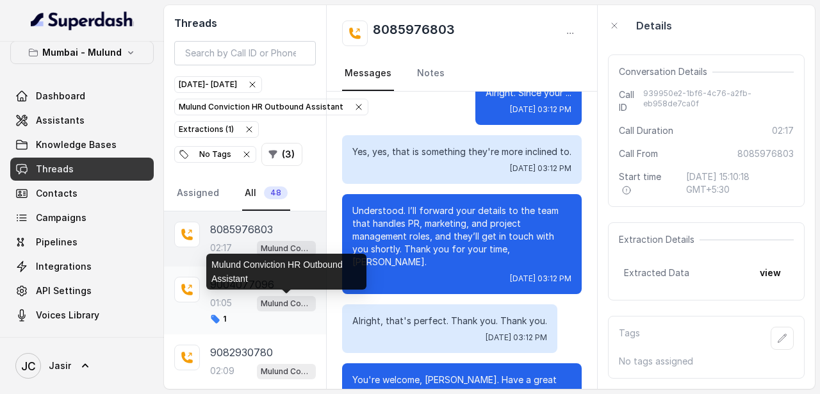
click at [254, 287] on div "Mulund Conviction HR Outbound Assistant" at bounding box center [286, 272] width 160 height 36
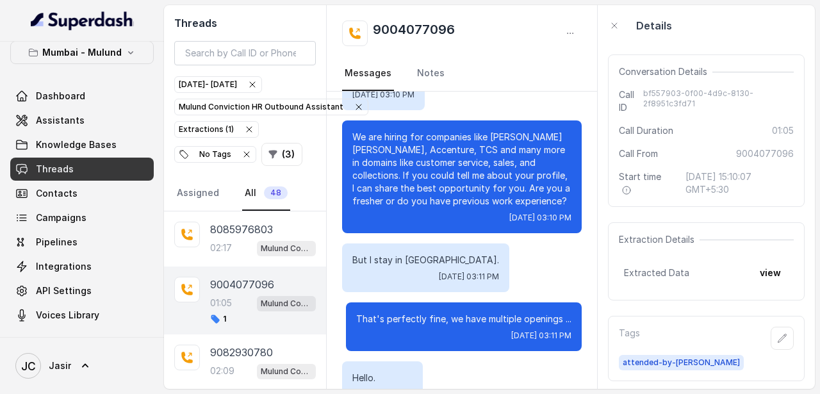
scroll to position [368, 0]
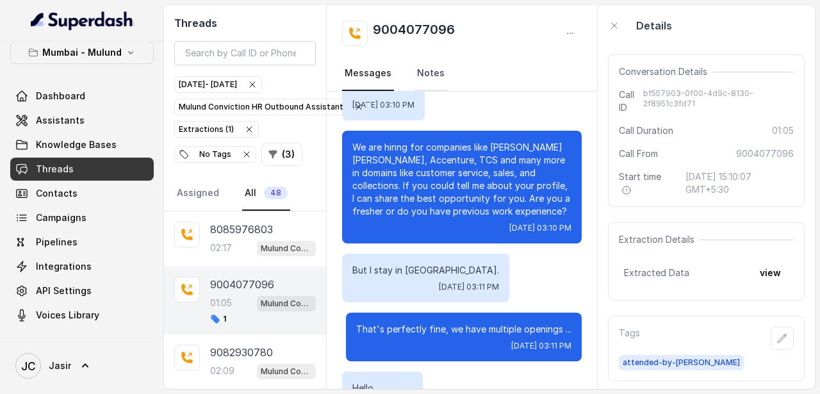
click at [427, 70] on link "Notes" at bounding box center [430, 73] width 33 height 35
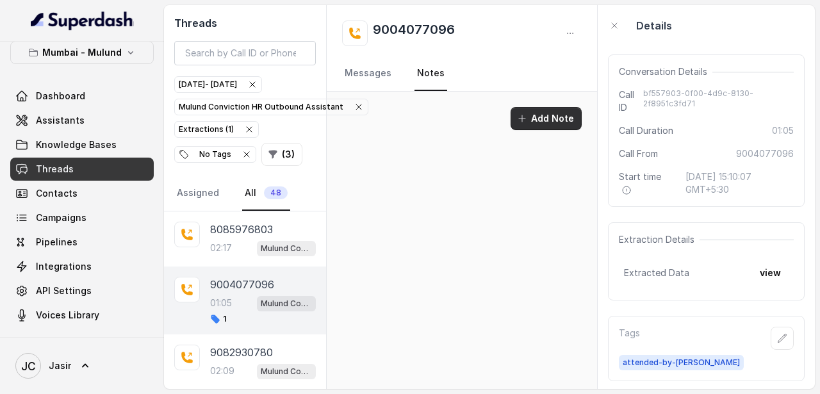
click at [536, 114] on button "Add Note" at bounding box center [545, 118] width 71 height 23
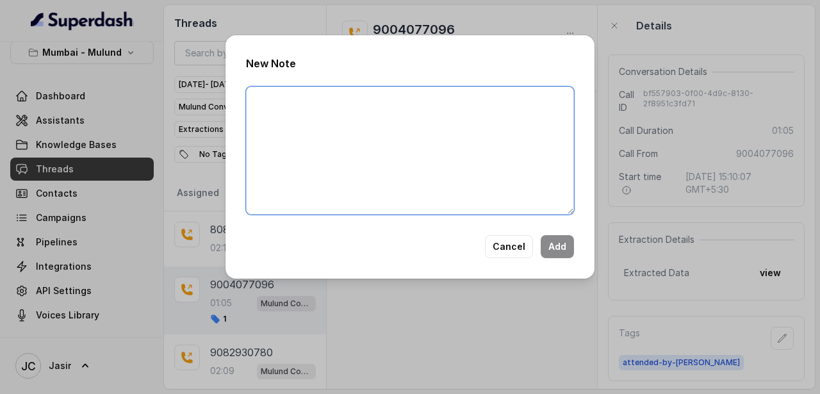
click at [437, 135] on textarea at bounding box center [410, 150] width 328 height 128
type textarea "W"
type textarea "Asked to give a call after 6pm or tommorrow."
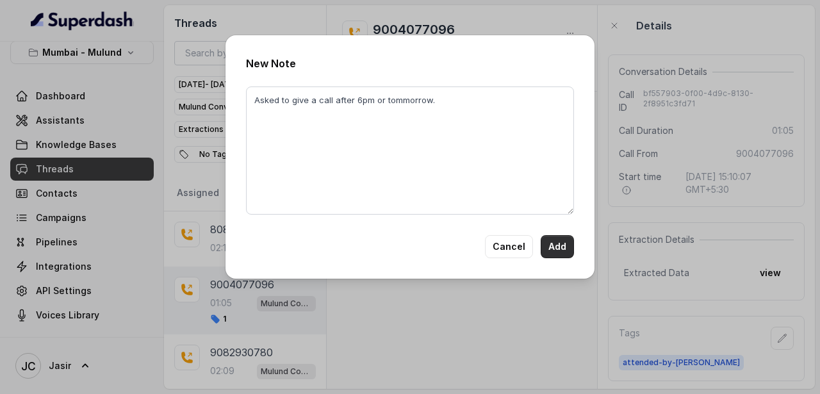
click at [565, 246] on button "Add" at bounding box center [556, 246] width 33 height 23
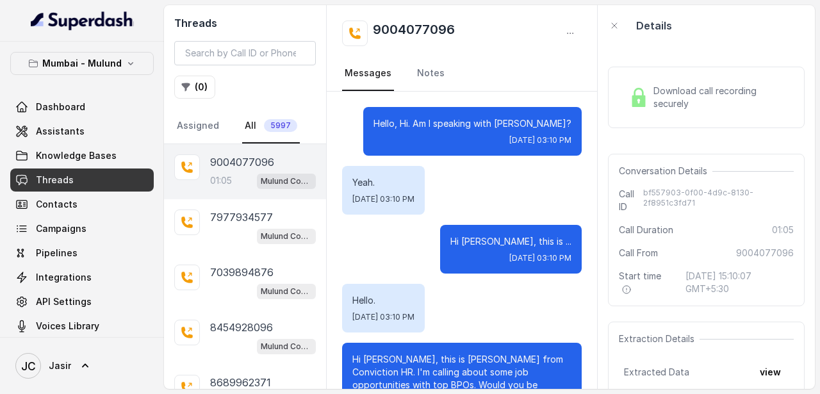
scroll to position [604, 0]
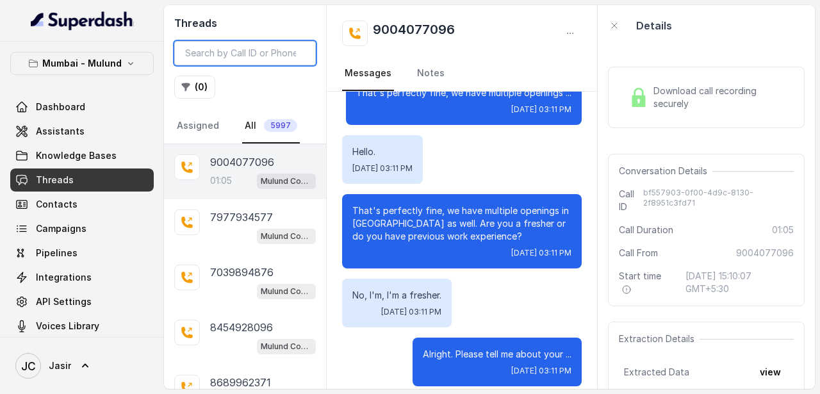
click at [219, 56] on input "search" at bounding box center [244, 53] width 141 height 24
click at [230, 52] on input "search" at bounding box center [244, 53] width 141 height 24
click at [190, 84] on icon "button" at bounding box center [186, 87] width 10 height 10
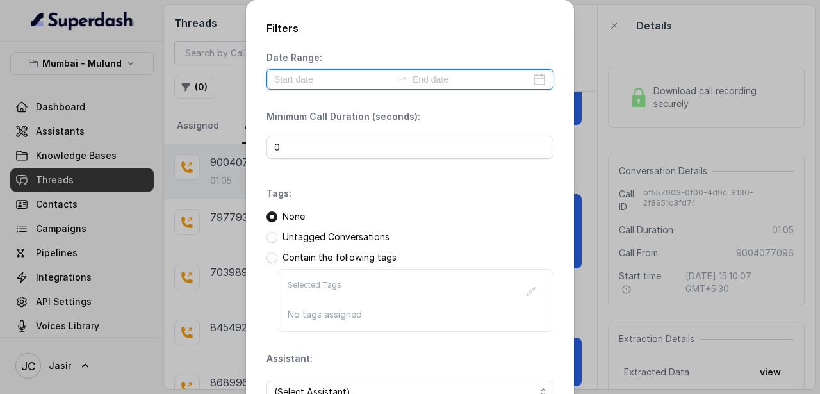
click at [337, 76] on input at bounding box center [333, 79] width 118 height 14
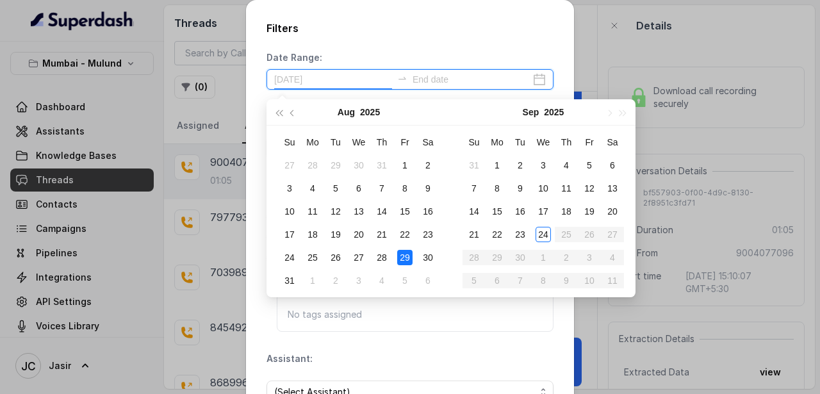
type input "[DATE]"
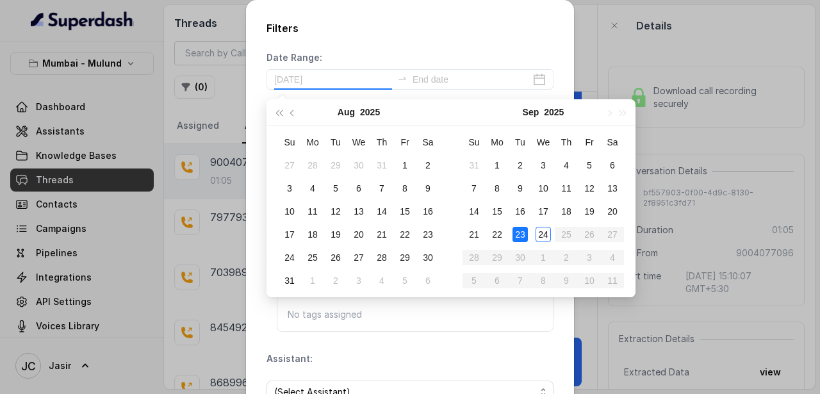
click at [520, 230] on div "23" at bounding box center [519, 234] width 15 height 15
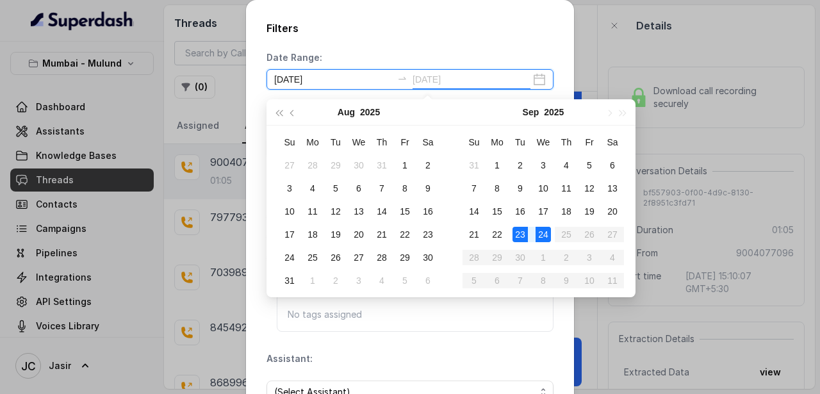
type input "[DATE]"
click at [526, 233] on div "23" at bounding box center [519, 234] width 15 height 15
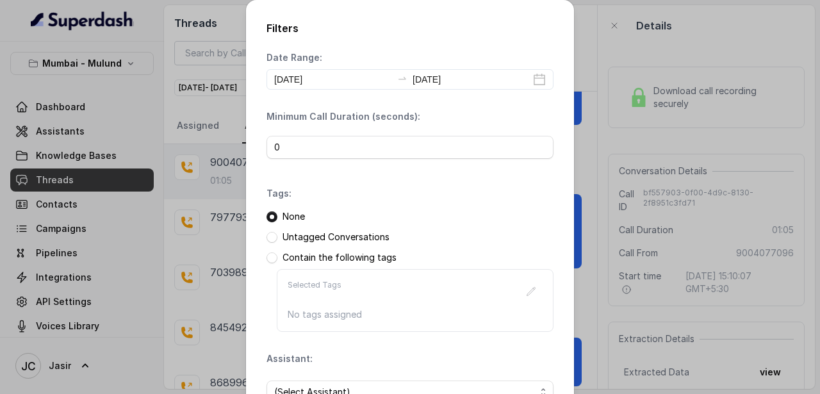
scroll to position [94, 0]
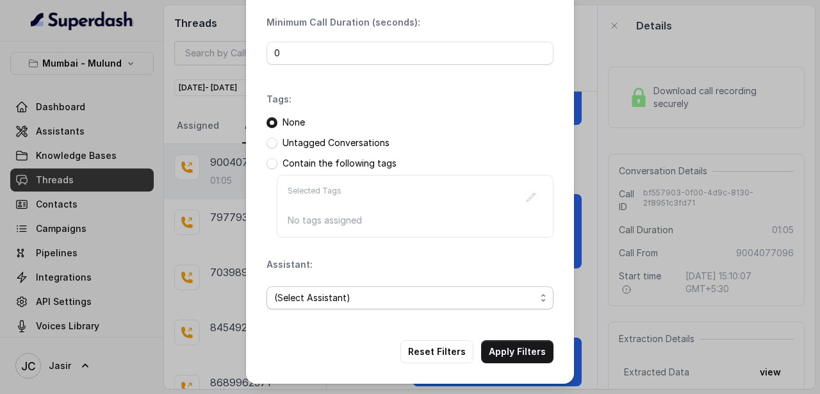
click at [321, 302] on span "(Select Assistant)" at bounding box center [404, 297] width 261 height 15
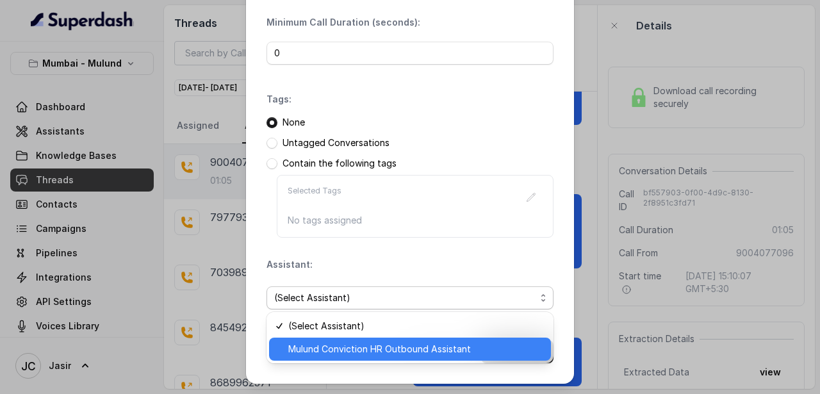
click at [325, 344] on span "Mulund Conviction HR Outbound Assistant" at bounding box center [415, 348] width 255 height 15
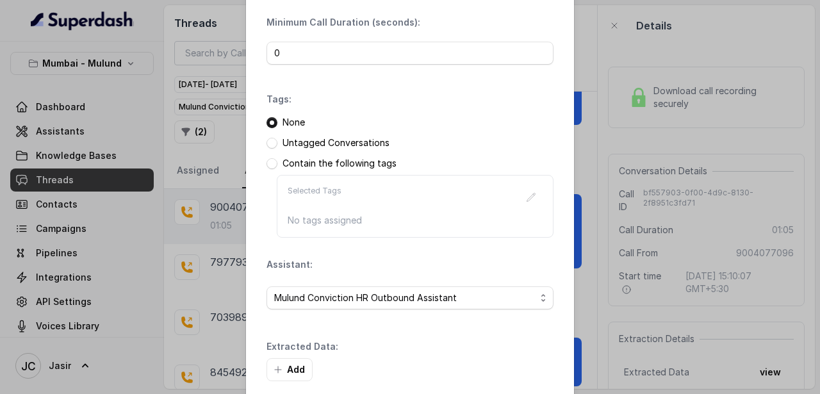
scroll to position [156, 0]
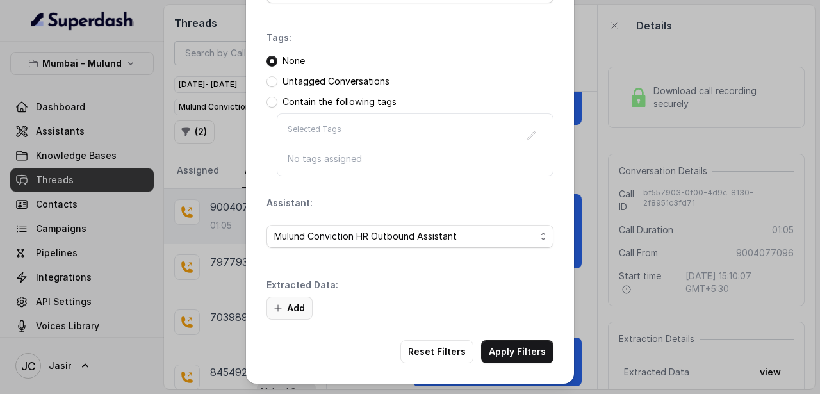
click at [288, 304] on button "Add" at bounding box center [289, 307] width 46 height 23
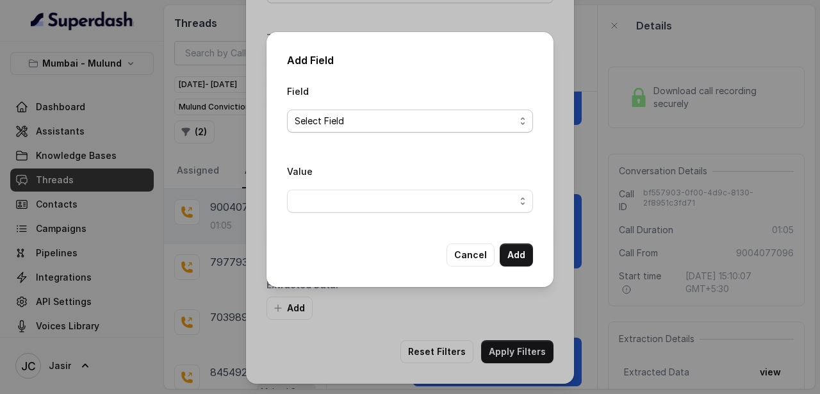
click at [316, 115] on span "Select Field" at bounding box center [405, 120] width 220 height 15
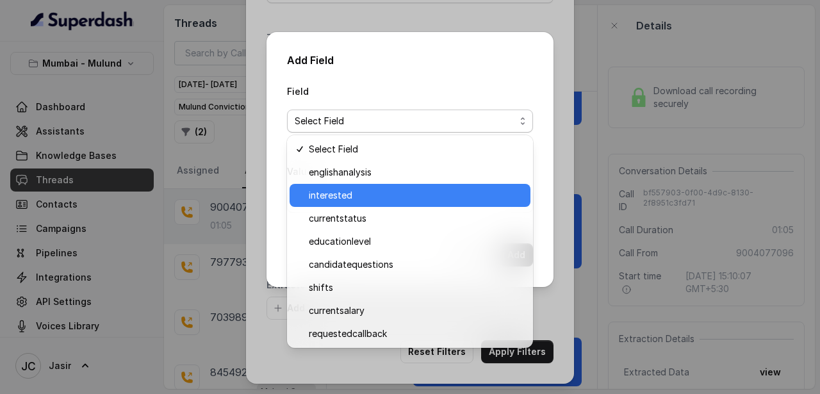
click at [330, 204] on div "interested" at bounding box center [409, 195] width 241 height 23
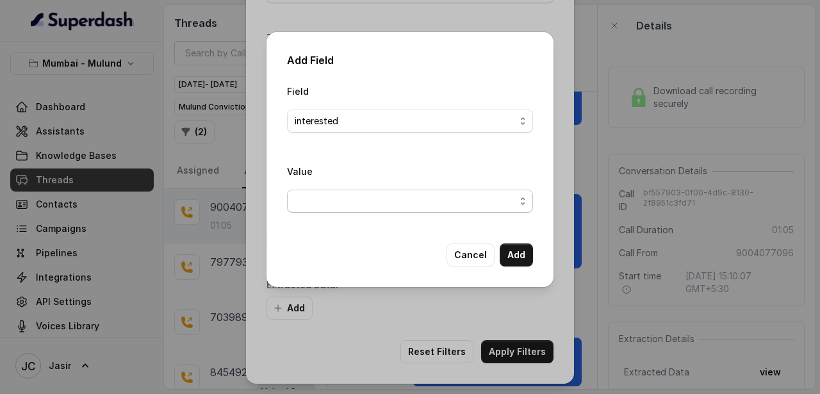
click at [330, 194] on span "button" at bounding box center [410, 201] width 246 height 23
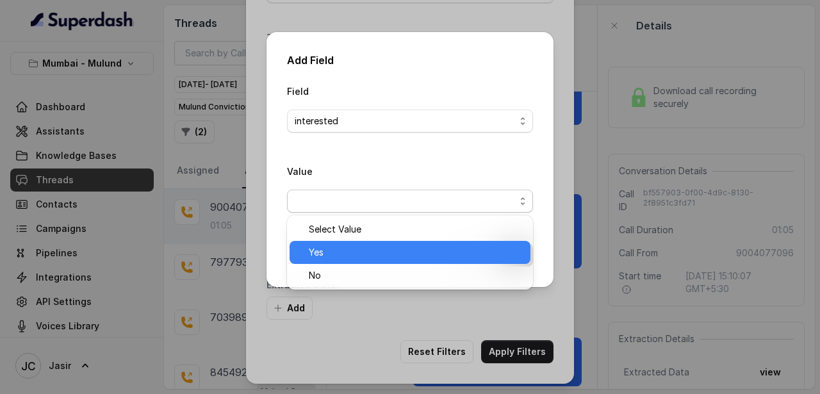
click at [325, 254] on span "Yes" at bounding box center [416, 252] width 214 height 15
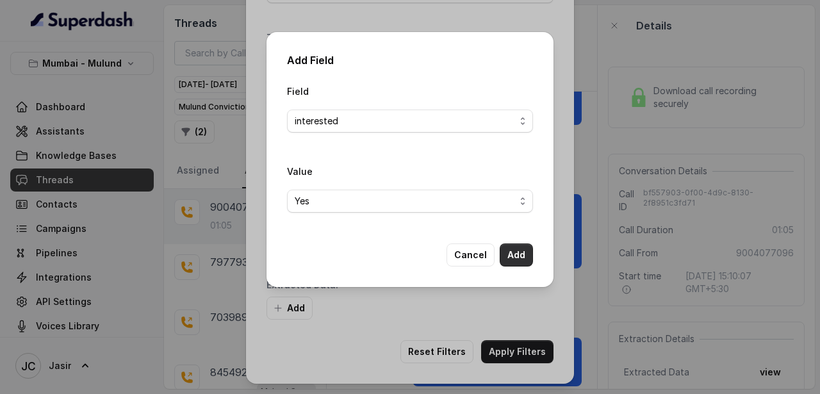
click at [515, 251] on button "Add" at bounding box center [515, 254] width 33 height 23
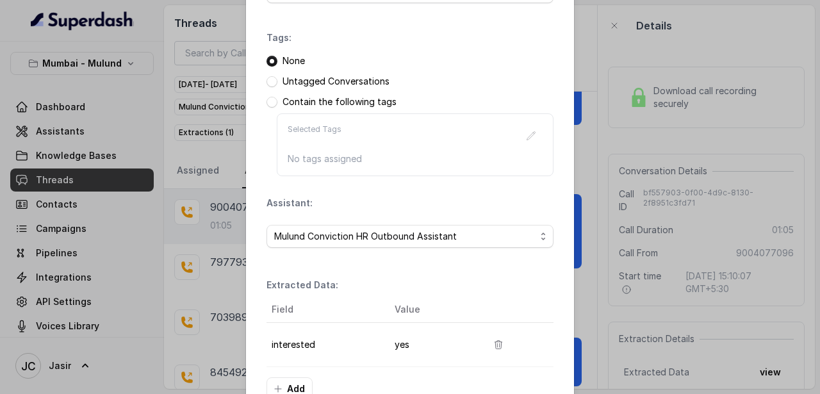
scroll to position [236, 0]
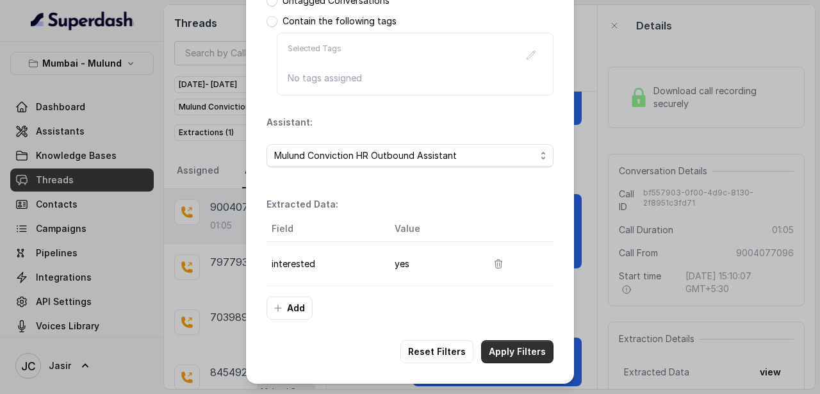
click at [510, 356] on button "Apply Filters" at bounding box center [517, 351] width 72 height 23
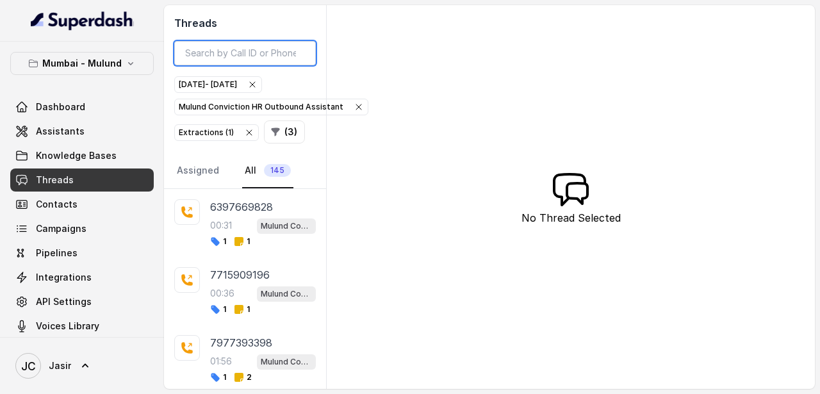
click at [222, 54] on input "search" at bounding box center [244, 53] width 141 height 24
paste input "7045011514"
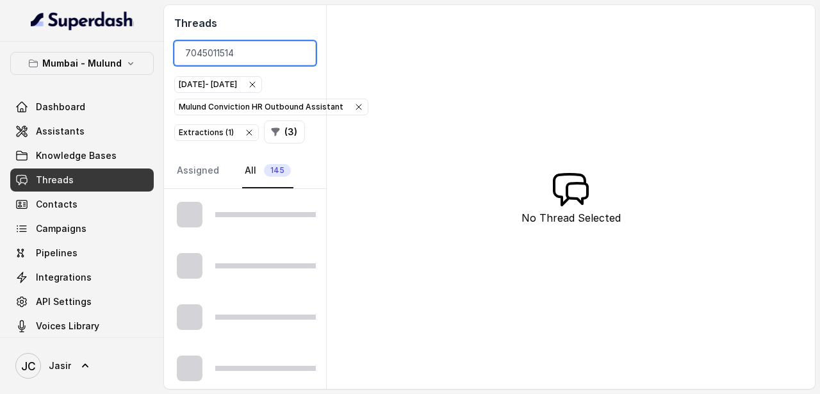
type input "7045011514"
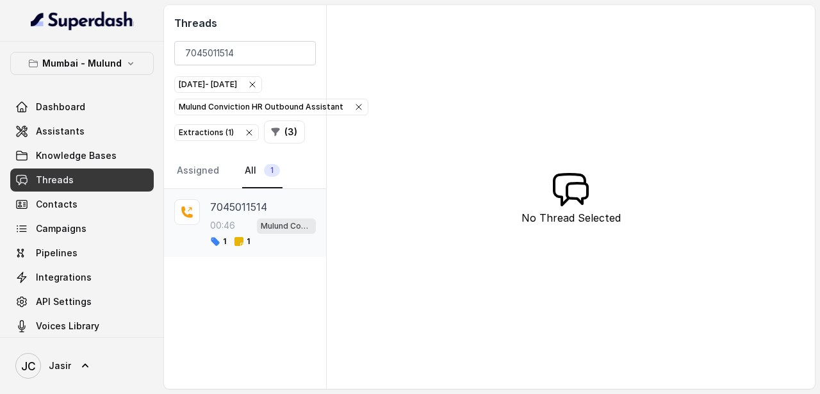
click at [235, 217] on div "00:46 Mulund Conviction HR Outbound Assistant" at bounding box center [263, 225] width 106 height 17
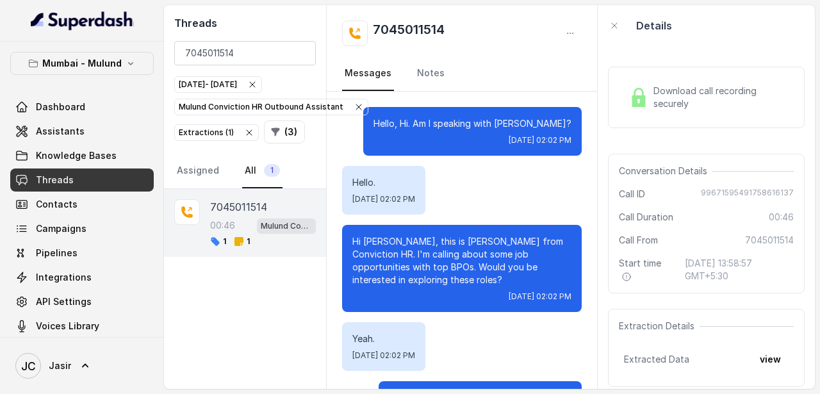
scroll to position [343, 0]
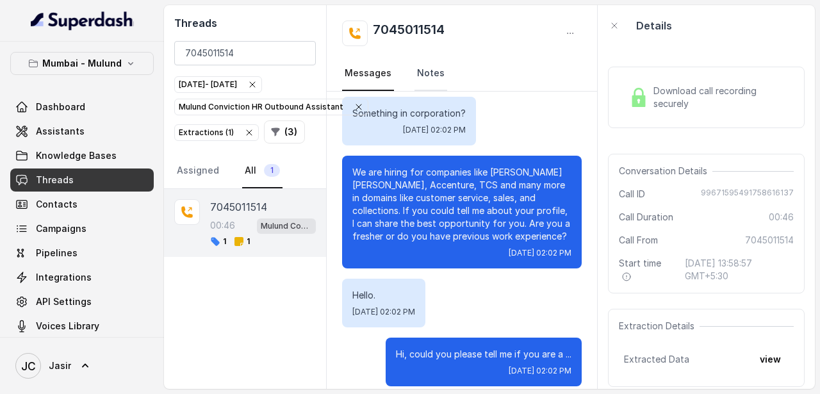
click at [426, 75] on link "Notes" at bounding box center [430, 73] width 33 height 35
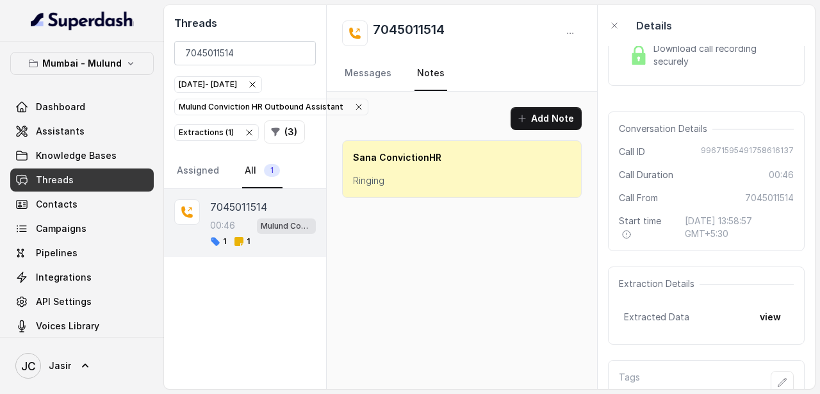
scroll to position [89, 0]
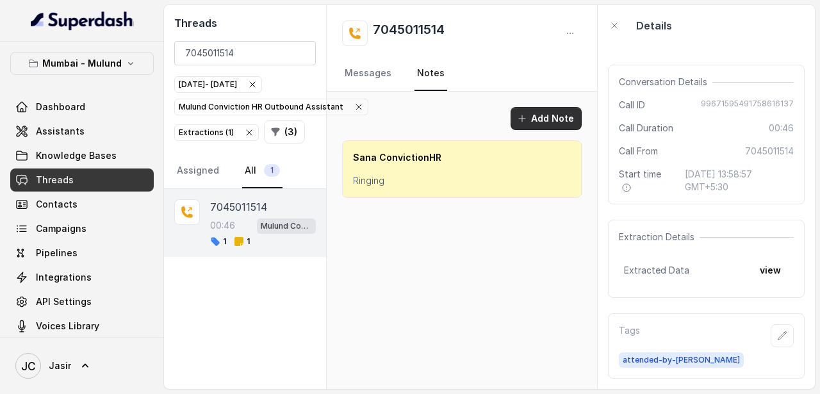
click at [561, 115] on button "Add Note" at bounding box center [545, 118] width 71 height 23
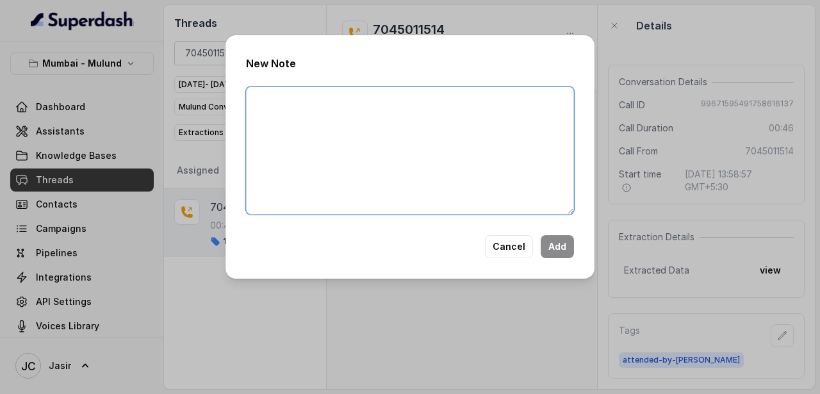
click at [366, 129] on textarea at bounding box center [410, 150] width 328 height 128
type textarea "Ringing"
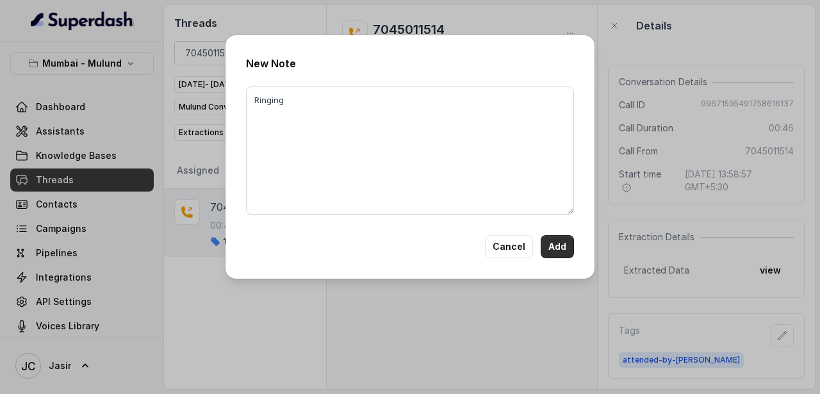
click at [564, 237] on button "Add" at bounding box center [556, 246] width 33 height 23
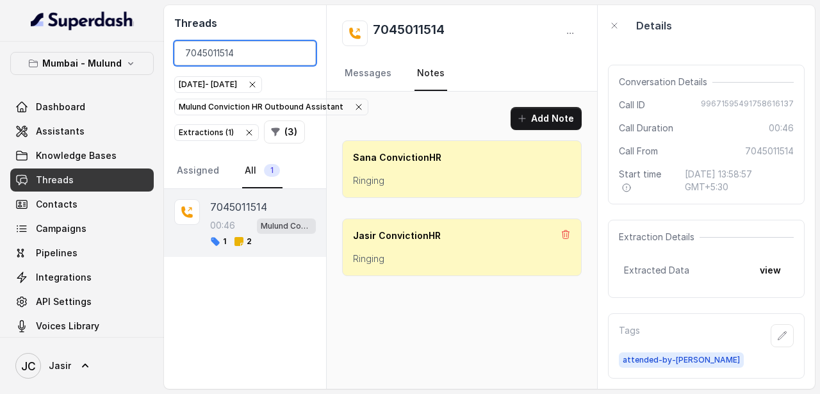
click at [300, 51] on input "7045011514" at bounding box center [244, 53] width 141 height 24
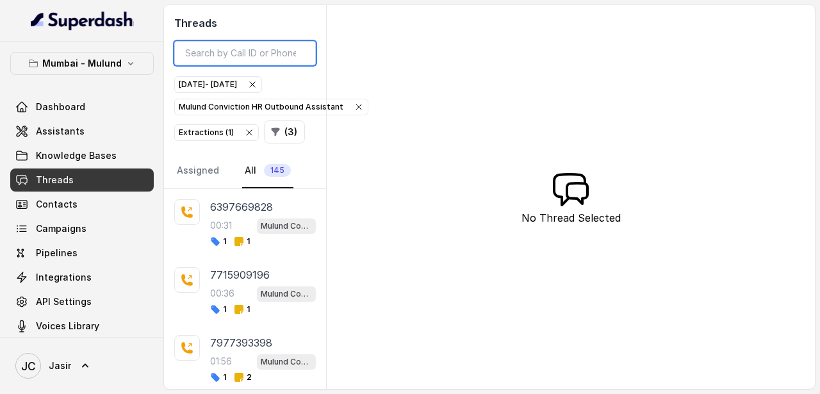
click at [264, 49] on input "search" at bounding box center [244, 53] width 141 height 24
paste input "9768568433"
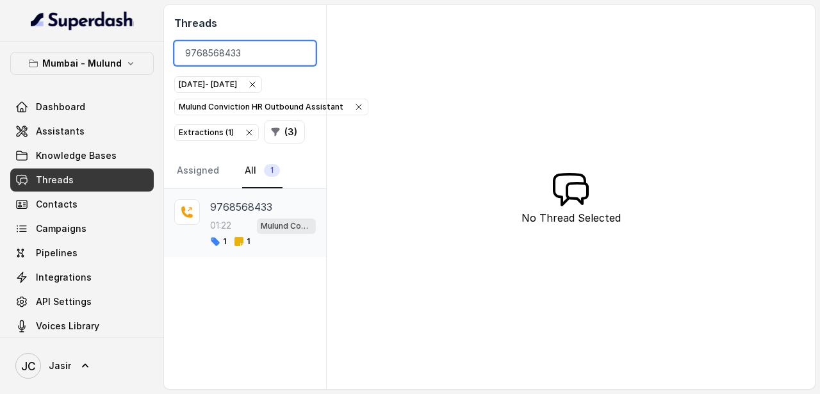
type input "9768568433"
click at [247, 210] on p "9768568433" at bounding box center [241, 206] width 62 height 15
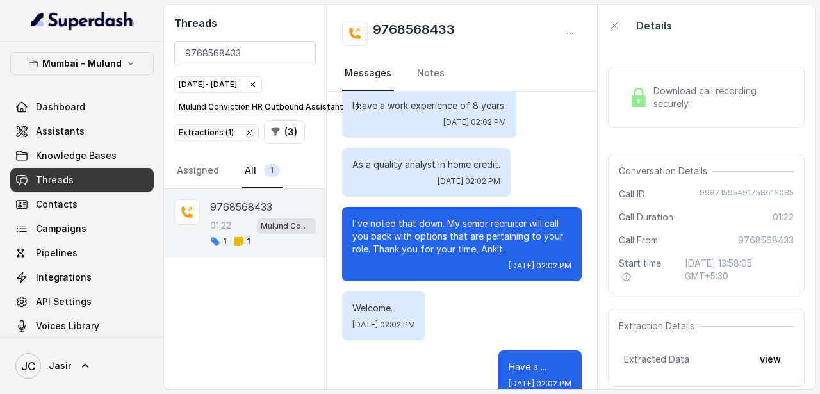
scroll to position [89, 0]
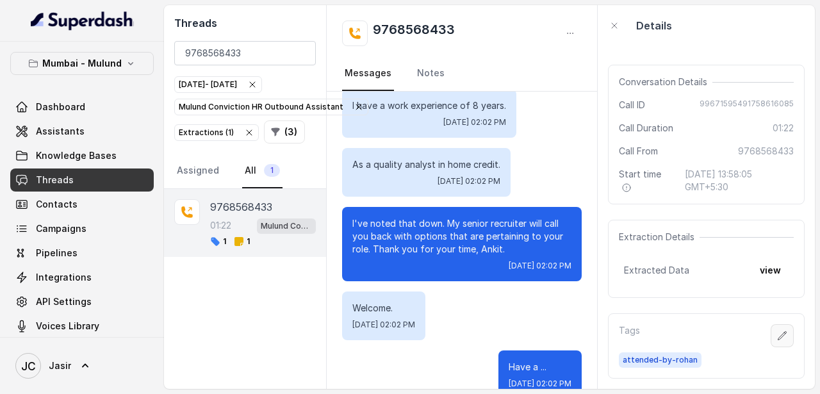
click at [774, 337] on button "button" at bounding box center [781, 335] width 23 height 23
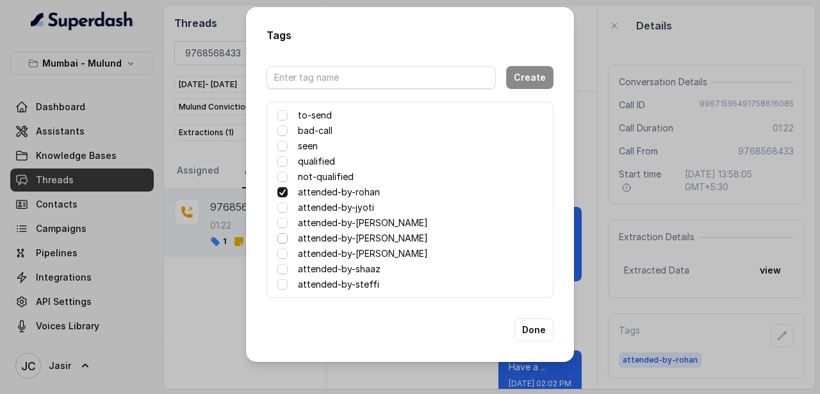
click at [283, 242] on span at bounding box center [282, 238] width 10 height 10
click at [533, 325] on button "Done" at bounding box center [533, 329] width 39 height 23
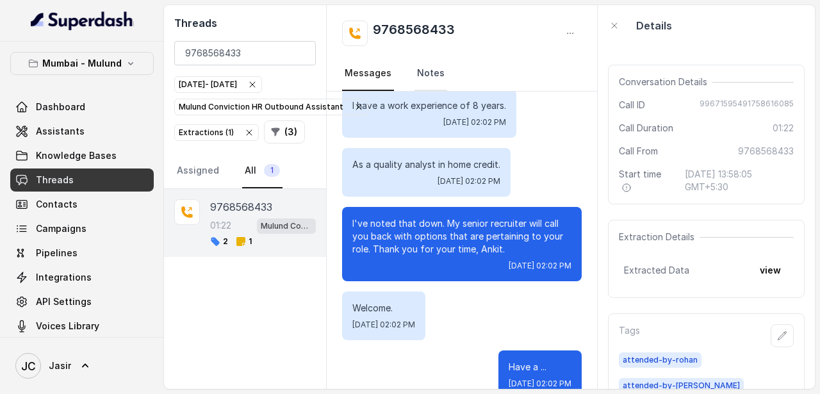
click at [425, 72] on link "Notes" at bounding box center [430, 73] width 33 height 35
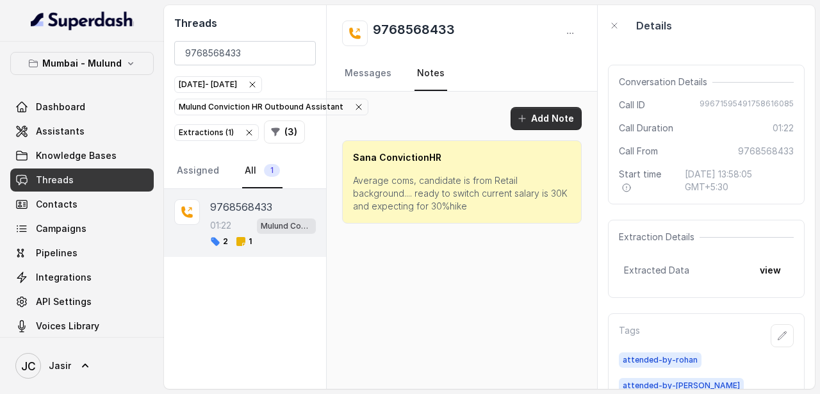
click at [549, 118] on button "Add Note" at bounding box center [545, 118] width 71 height 23
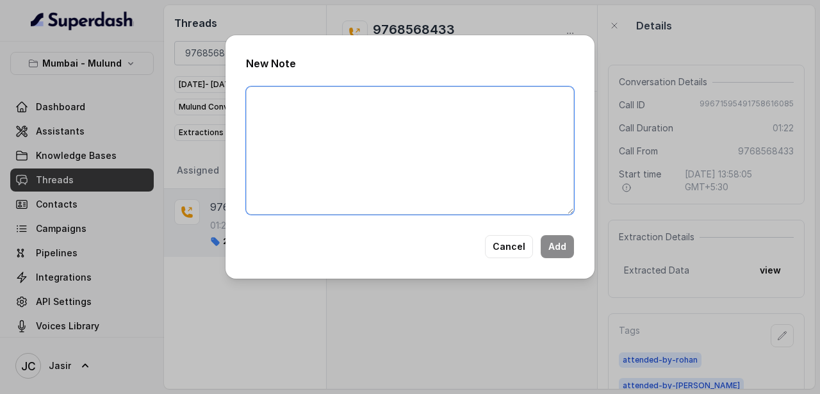
click at [404, 141] on textarea at bounding box center [410, 150] width 328 height 128
type textarea "Poor Communication and High Salary Expectations."
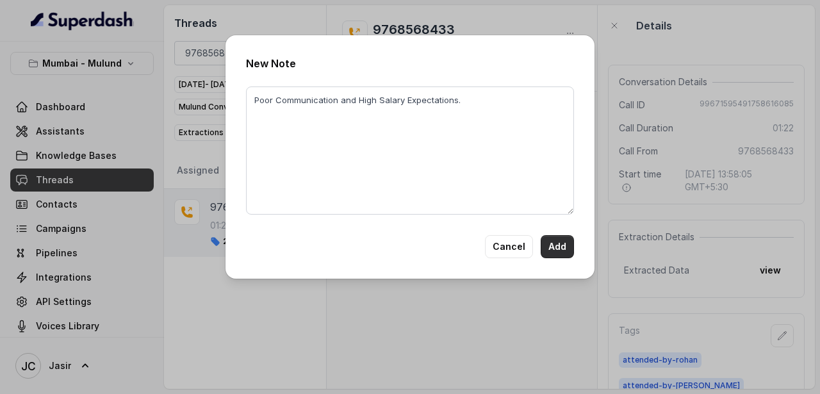
click at [568, 250] on button "Add" at bounding box center [556, 246] width 33 height 23
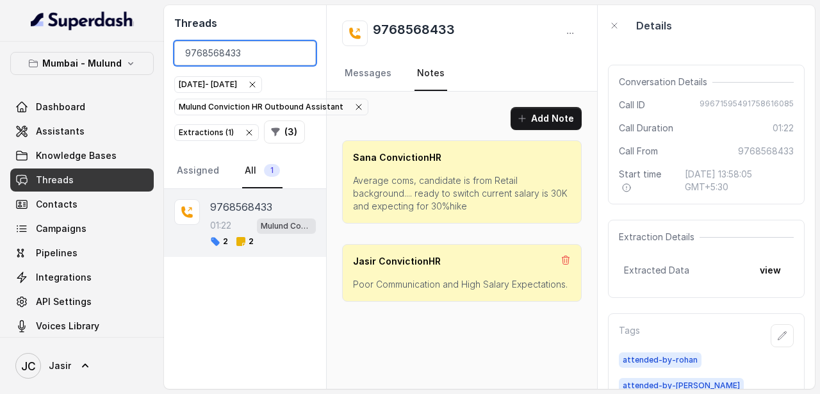
click at [300, 52] on input "9768568433" at bounding box center [244, 53] width 141 height 24
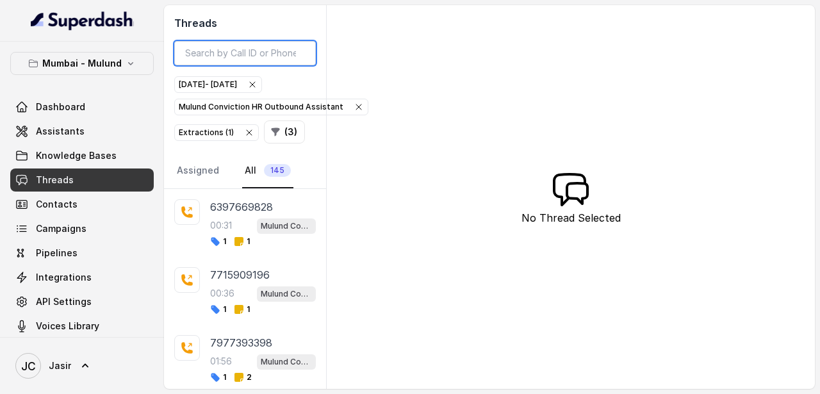
click at [255, 54] on input "search" at bounding box center [244, 53] width 141 height 24
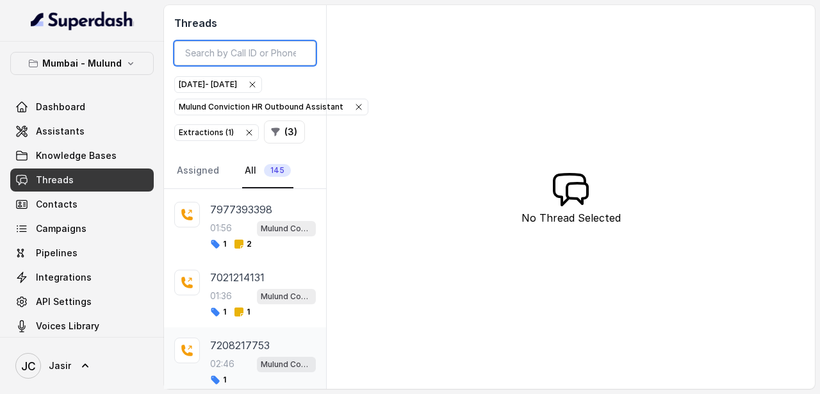
scroll to position [172, 0]
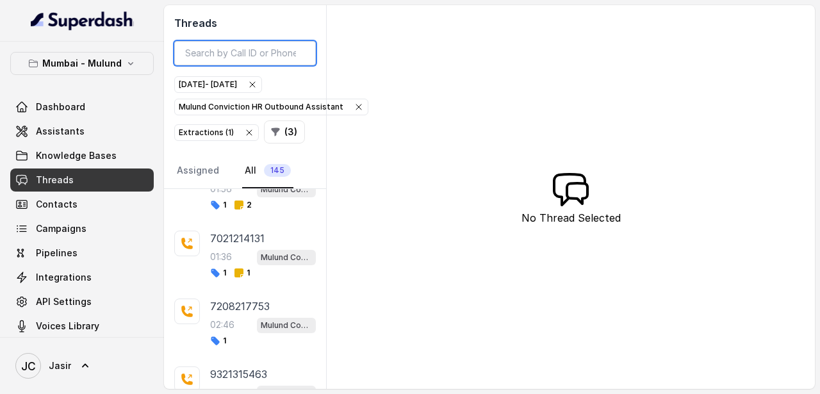
paste input "9867862421"
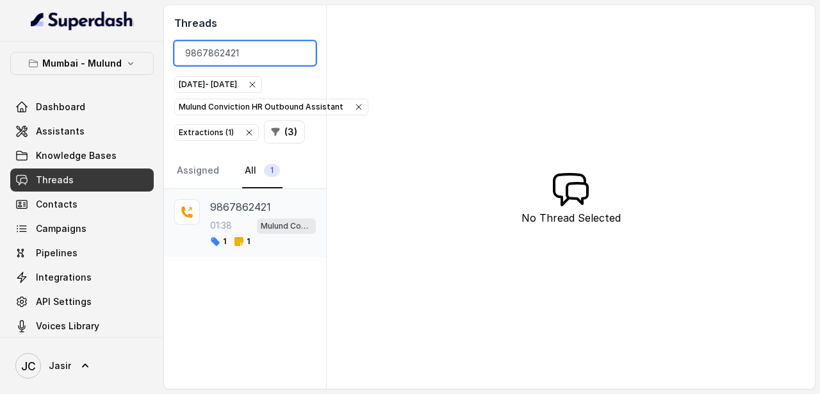
type input "9867862421"
click at [248, 206] on p "9867862421" at bounding box center [240, 206] width 61 height 15
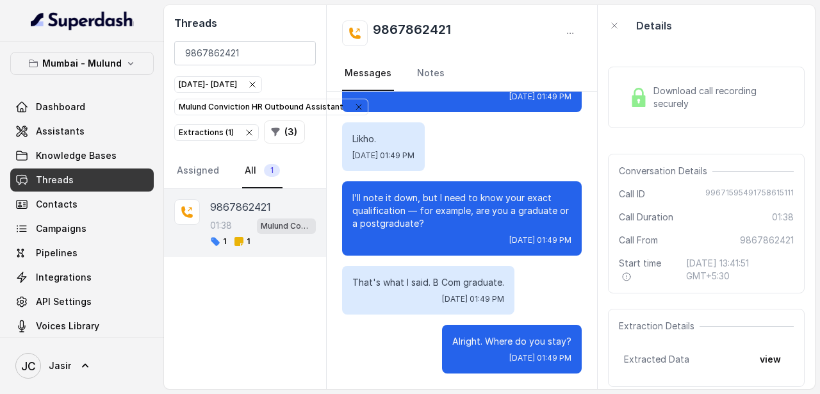
scroll to position [89, 0]
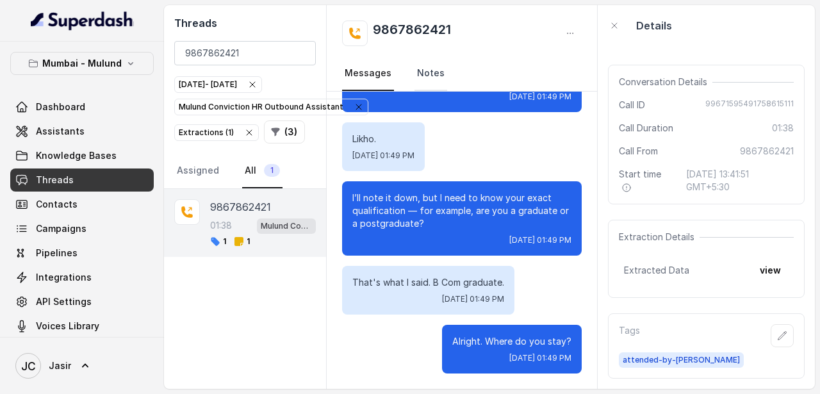
click at [425, 70] on link "Notes" at bounding box center [430, 73] width 33 height 35
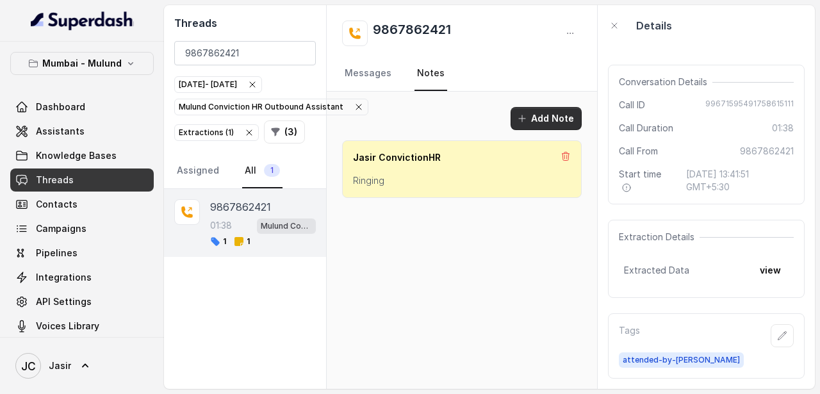
click at [547, 119] on button "Add Note" at bounding box center [545, 118] width 71 height 23
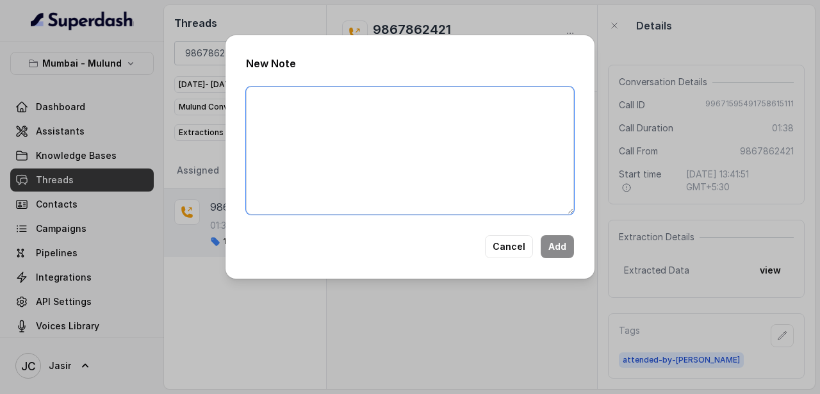
click at [547, 119] on textarea at bounding box center [410, 150] width 328 height 128
paste textarea "Already in touch with [PERSON_NAME] from conviction Malad"
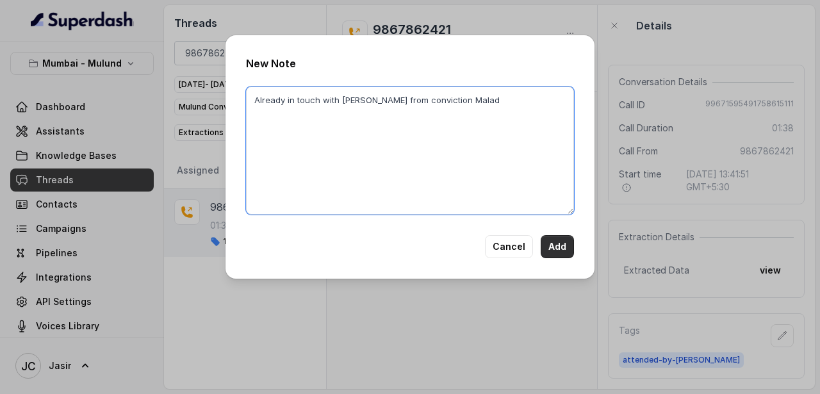
type textarea "Already in touch with [PERSON_NAME] from conviction Malad"
click at [553, 250] on button "Add" at bounding box center [556, 246] width 33 height 23
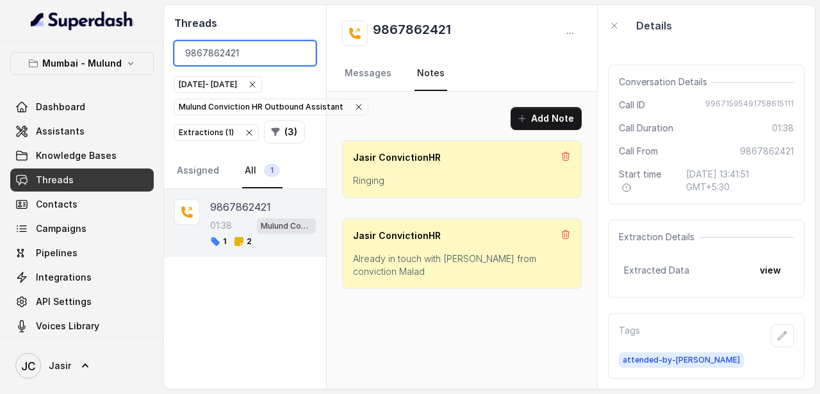
click at [299, 54] on input "9867862421" at bounding box center [244, 53] width 141 height 24
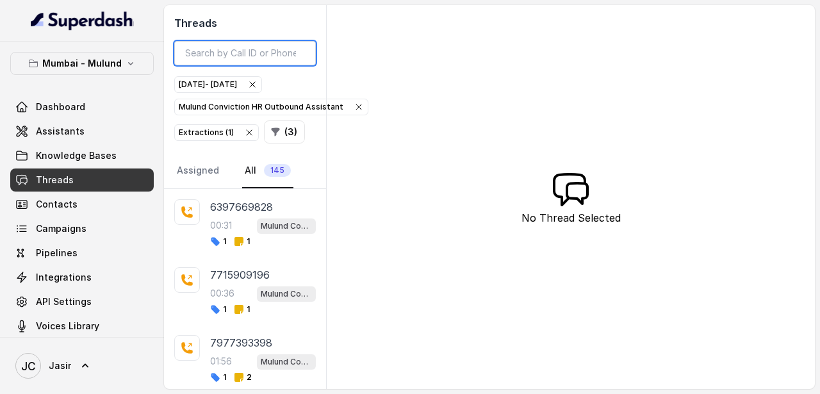
paste input "9768568433"
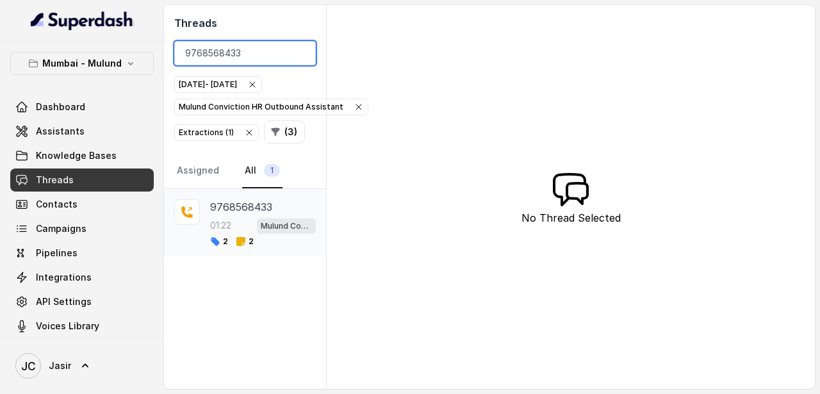
type input "9768568433"
click at [263, 211] on p "9768568433" at bounding box center [241, 206] width 62 height 15
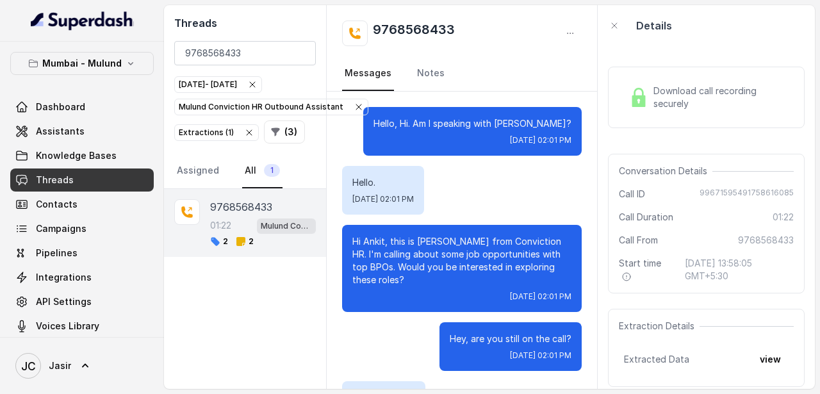
scroll to position [638, 0]
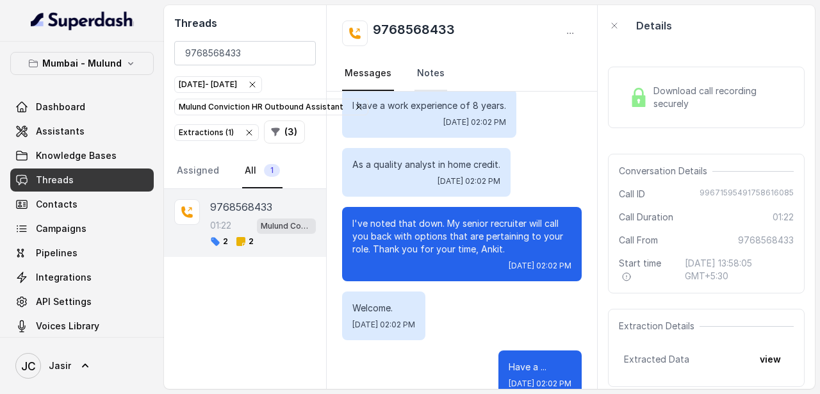
click at [426, 78] on link "Notes" at bounding box center [430, 73] width 33 height 35
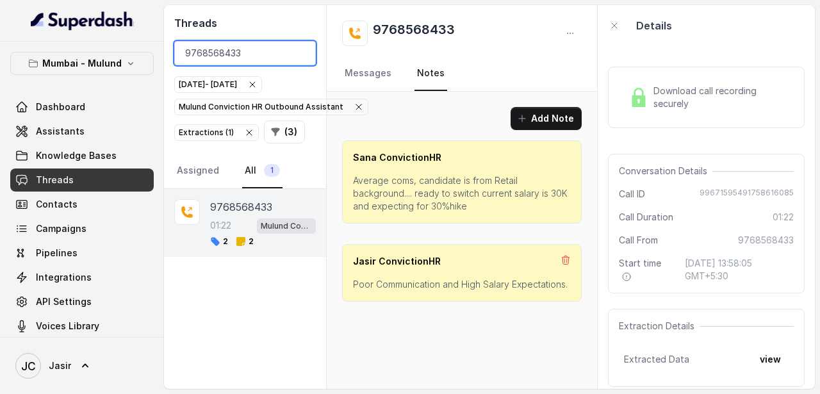
click at [298, 51] on input "9768568433" at bounding box center [244, 53] width 141 height 24
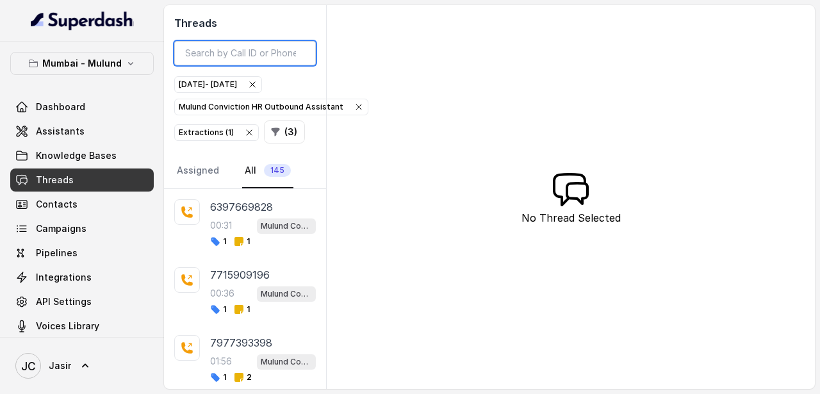
paste input "9653156491"
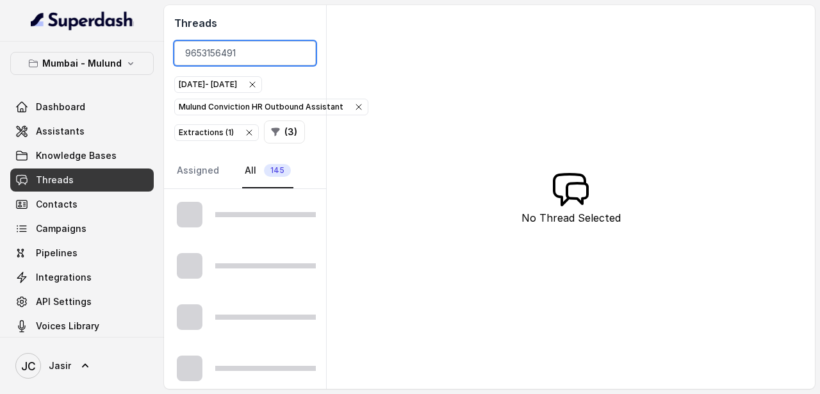
type input "9653156491"
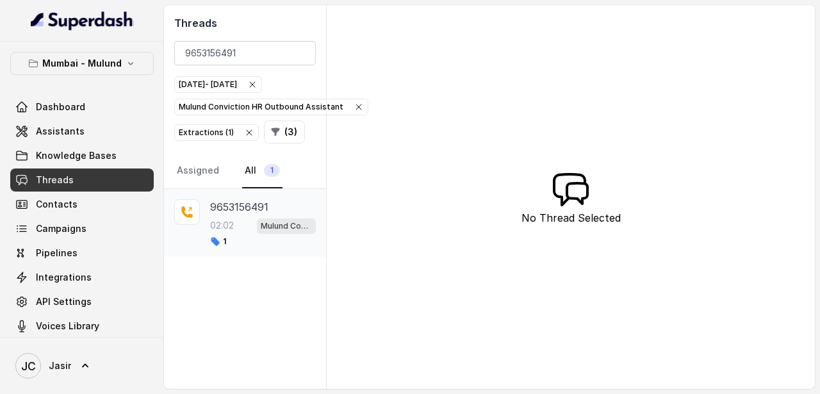
click at [243, 211] on p "9653156491" at bounding box center [239, 206] width 58 height 15
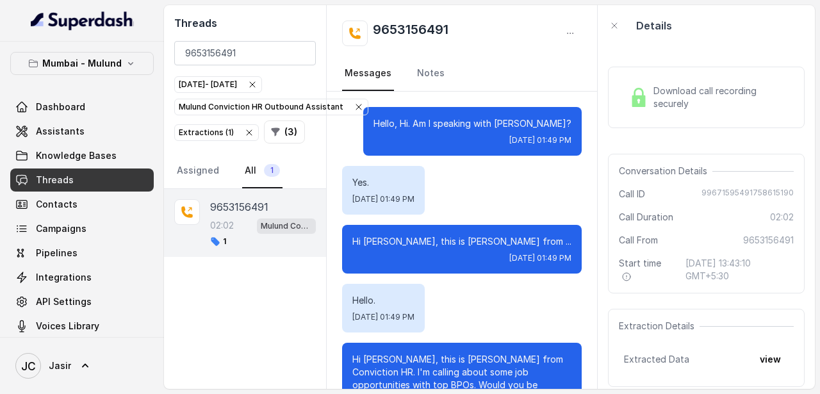
scroll to position [1611, 0]
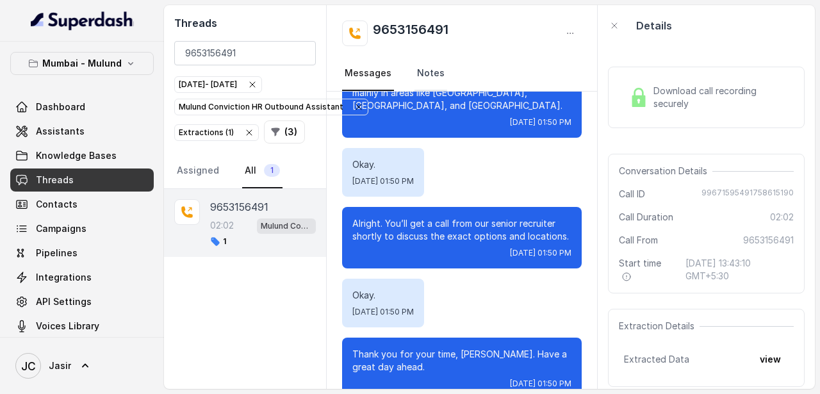
click at [425, 77] on link "Notes" at bounding box center [430, 73] width 33 height 35
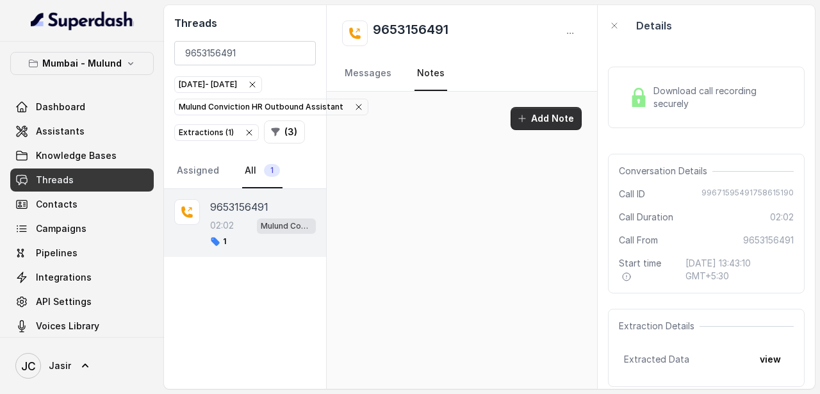
click at [547, 112] on button "Add Note" at bounding box center [545, 118] width 71 height 23
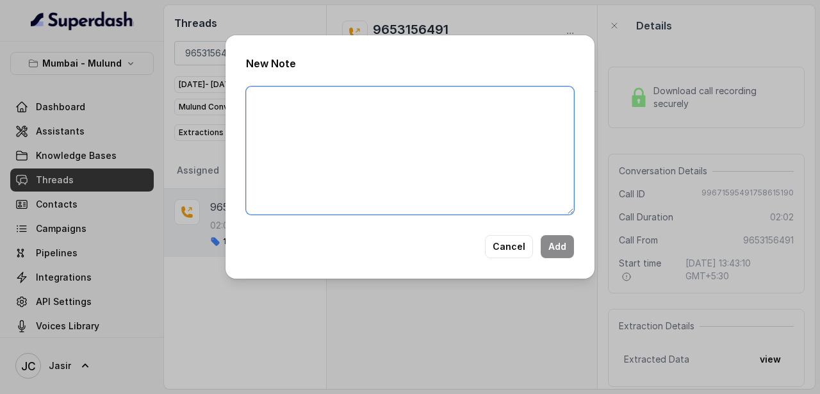
click at [460, 164] on textarea at bounding box center [410, 150] width 328 height 128
paste textarea "Ringing"
type textarea "Ringing"
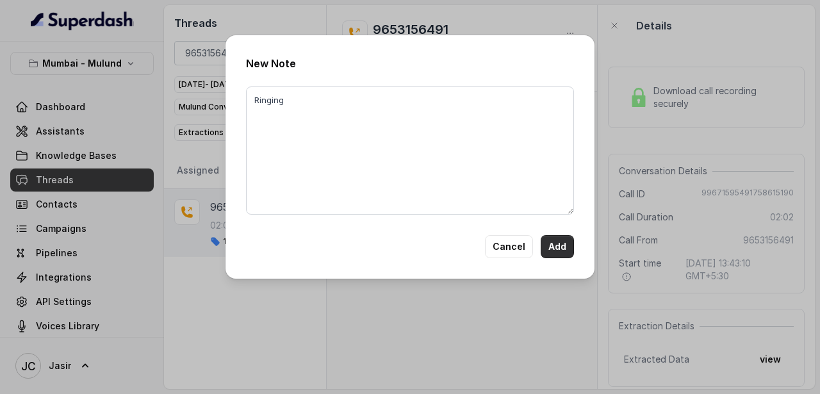
click at [565, 249] on button "Add" at bounding box center [556, 246] width 33 height 23
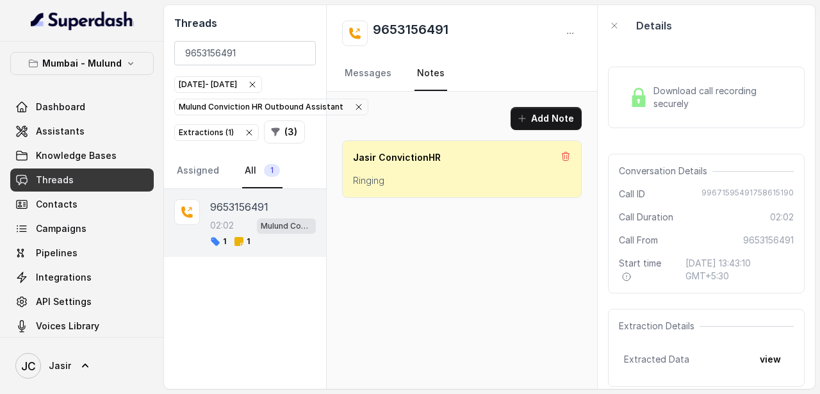
scroll to position [89, 0]
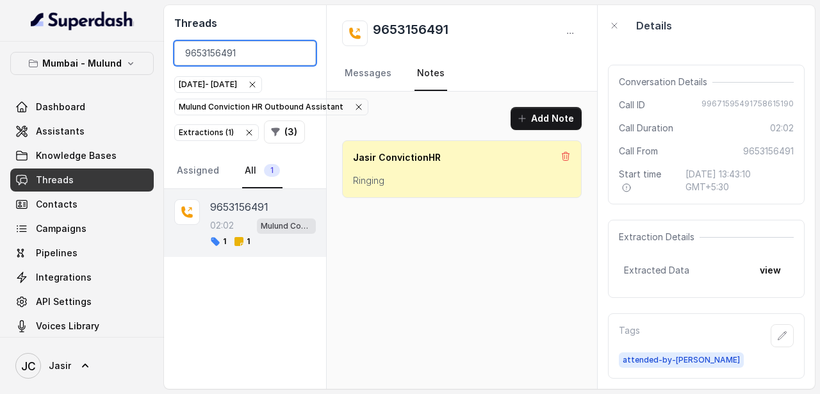
click at [300, 54] on input "9653156491" at bounding box center [244, 53] width 141 height 24
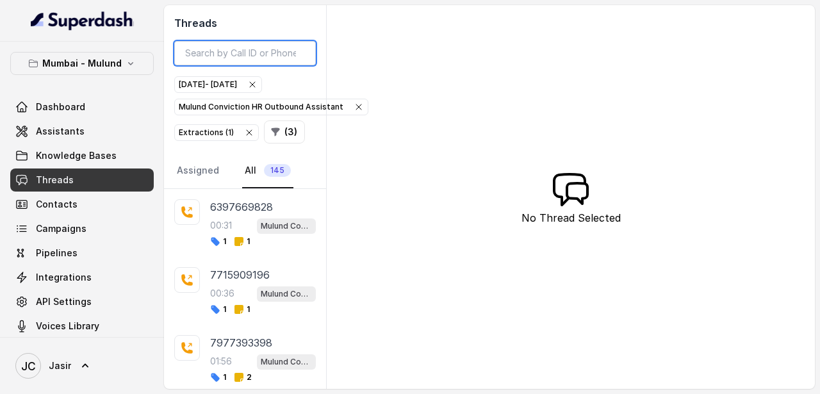
click at [294, 49] on input "search" at bounding box center [244, 53] width 141 height 24
paste input "9004367523"
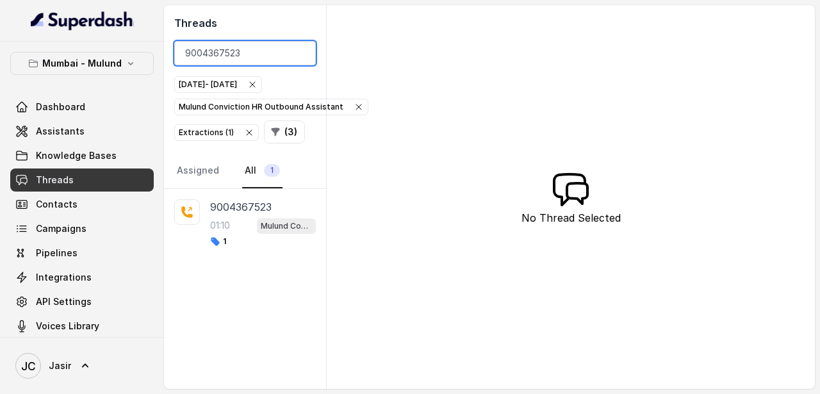
type input "9004367523"
click at [259, 206] on p "9004367523" at bounding box center [240, 206] width 61 height 15
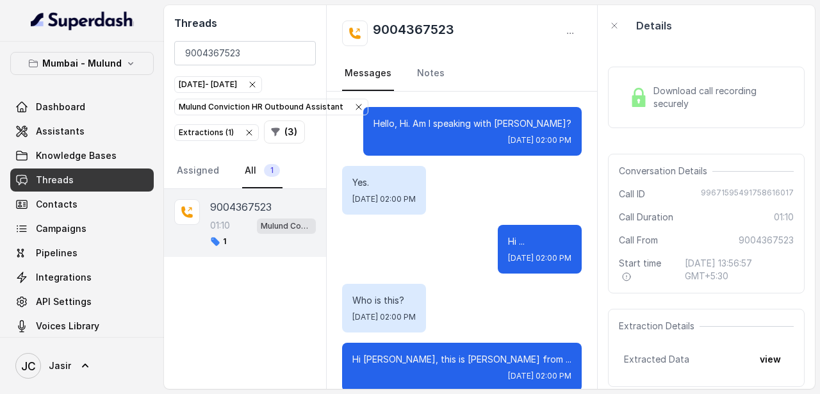
scroll to position [1029, 0]
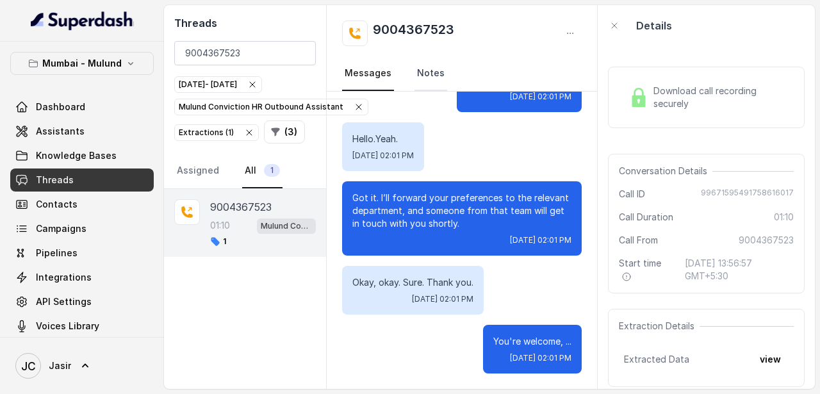
click at [430, 68] on link "Notes" at bounding box center [430, 73] width 33 height 35
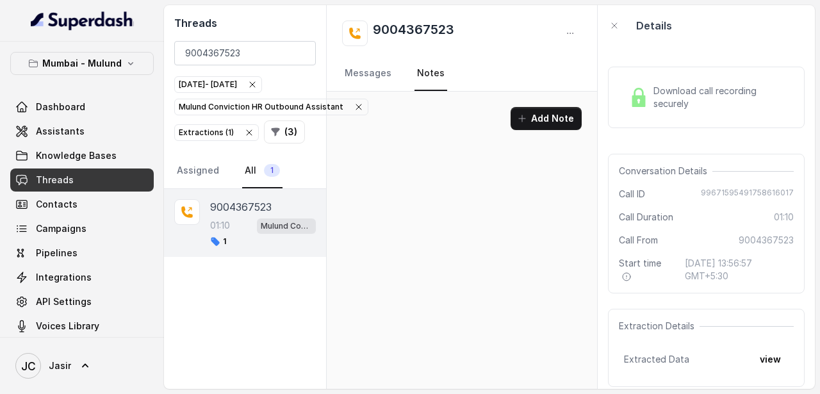
scroll to position [0, 0]
click at [539, 114] on button "Add Note" at bounding box center [545, 118] width 71 height 23
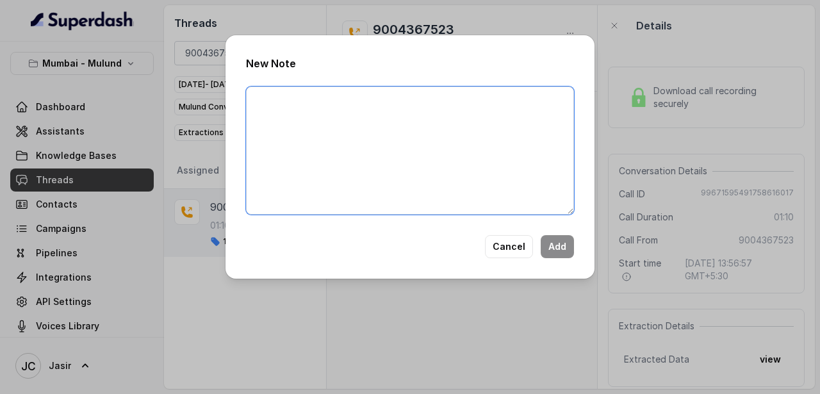
click at [350, 134] on textarea at bounding box center [410, 150] width 328 height 128
type textarea "Looking for Digital Marketing Job."
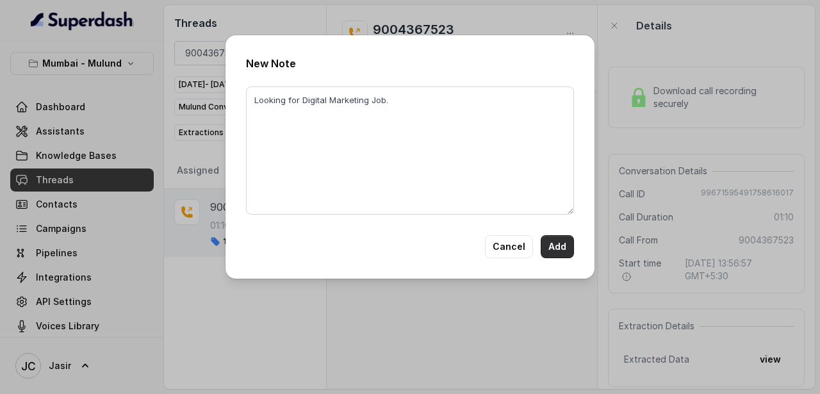
click at [561, 248] on button "Add" at bounding box center [556, 246] width 33 height 23
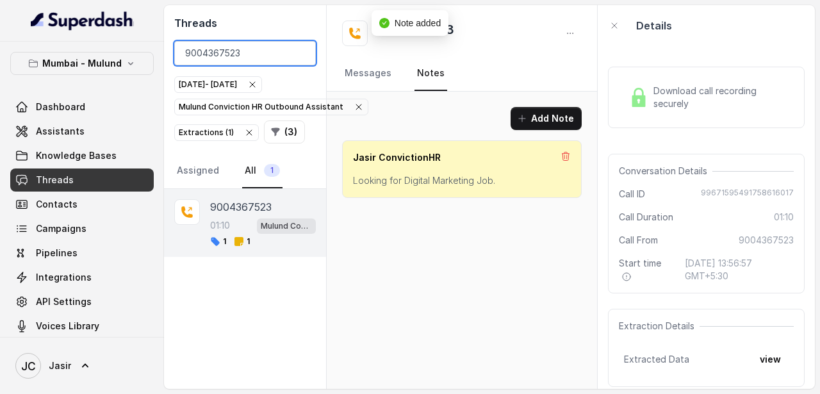
click at [255, 53] on input "9004367523" at bounding box center [244, 53] width 141 height 24
type input "9"
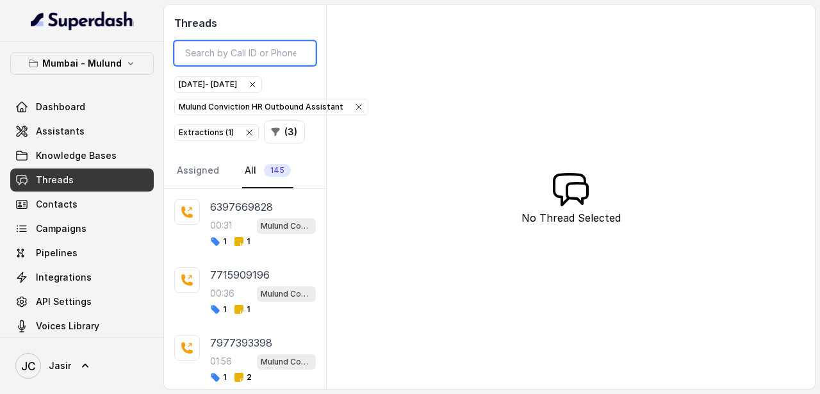
click at [241, 54] on input "search" at bounding box center [244, 53] width 141 height 24
paste input "8433756196"
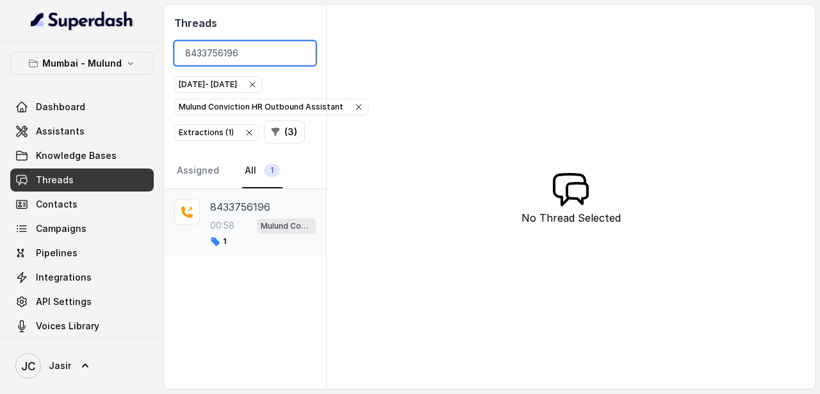
type input "8433756196"
click at [253, 207] on p "8433756196" at bounding box center [240, 206] width 60 height 15
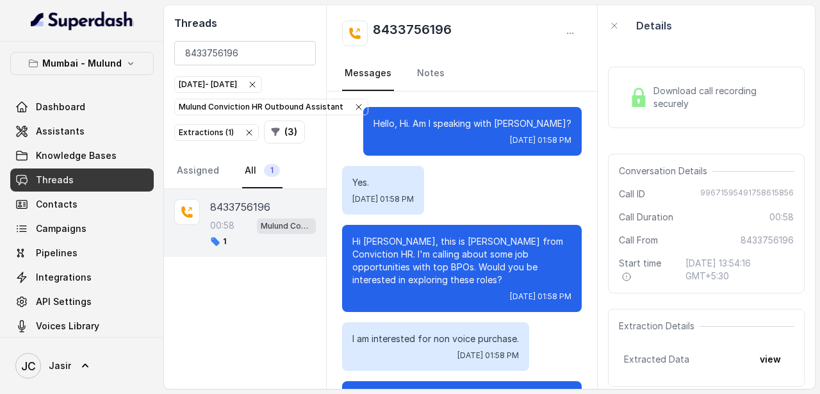
scroll to position [499, 0]
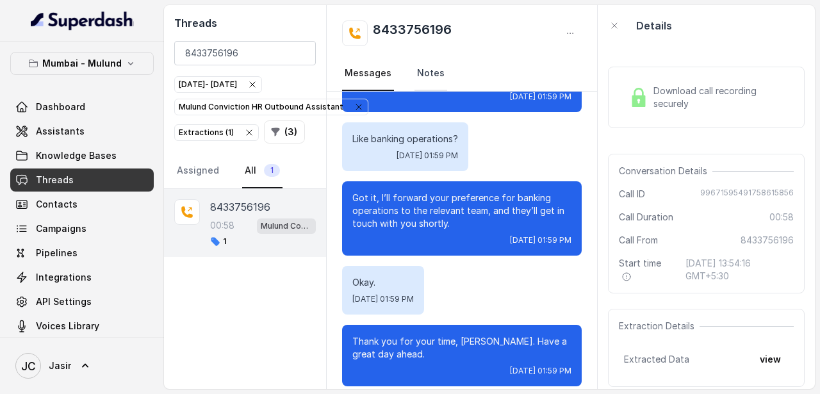
click at [432, 77] on link "Notes" at bounding box center [430, 73] width 33 height 35
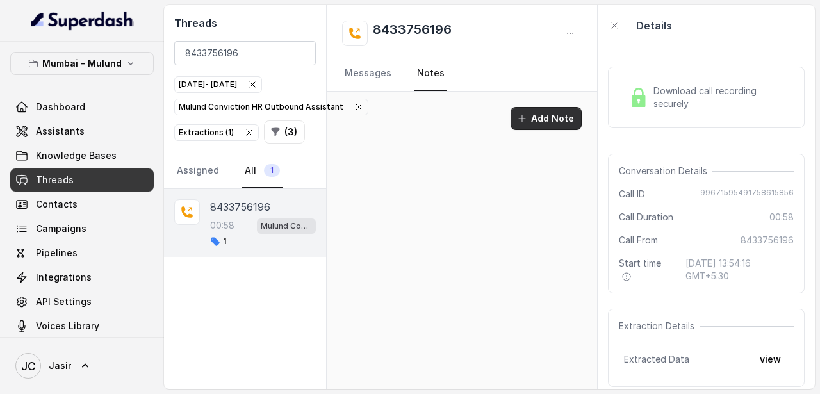
click at [570, 111] on button "Add Note" at bounding box center [545, 118] width 71 height 23
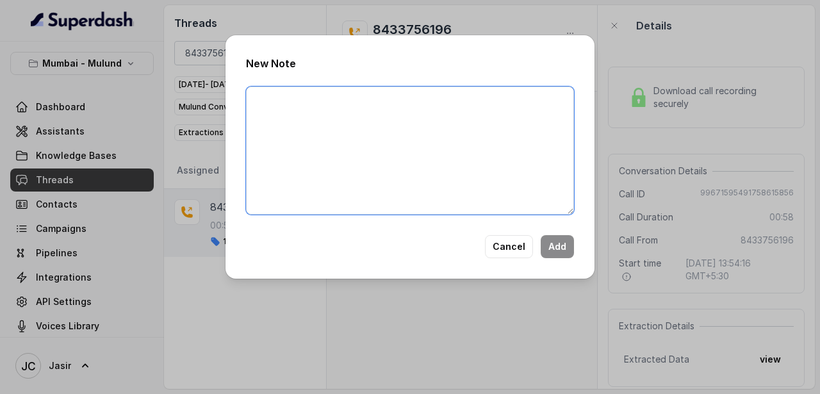
click at [484, 107] on textarea at bounding box center [410, 150] width 328 height 128
paste textarea "Looking for banking operations, not looking for BPO Jobs."
type textarea "Looking for banking operations, not looking for BPO Jobs."
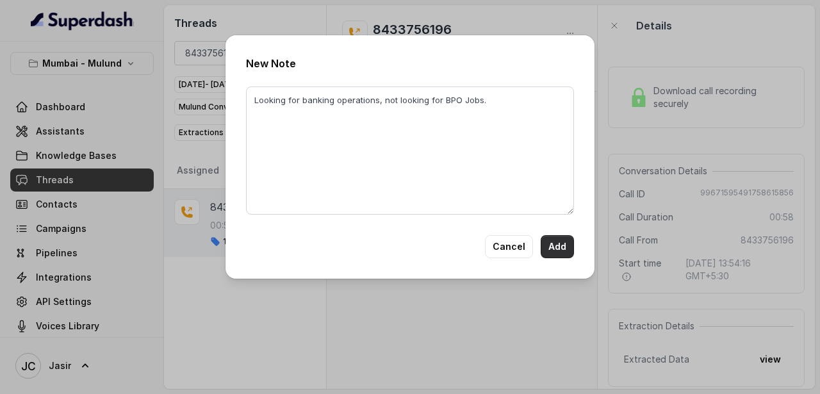
click at [552, 241] on button "Add" at bounding box center [556, 246] width 33 height 23
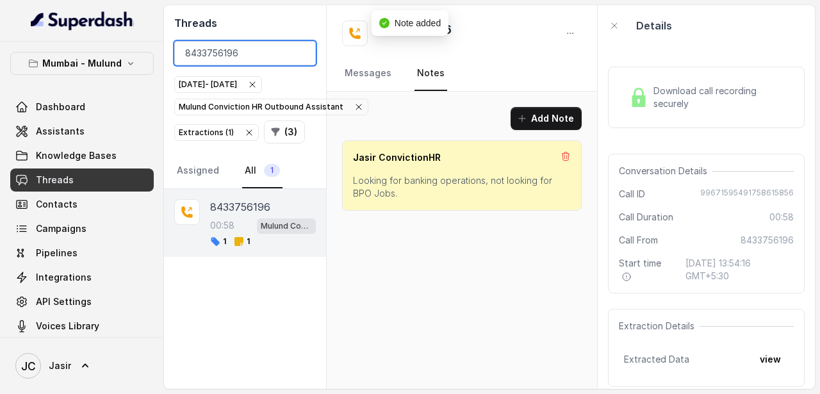
click at [271, 48] on input "8433756196" at bounding box center [244, 53] width 141 height 24
click at [298, 53] on input "8433756196" at bounding box center [244, 53] width 141 height 24
